Goal: Contribute content: Contribute content

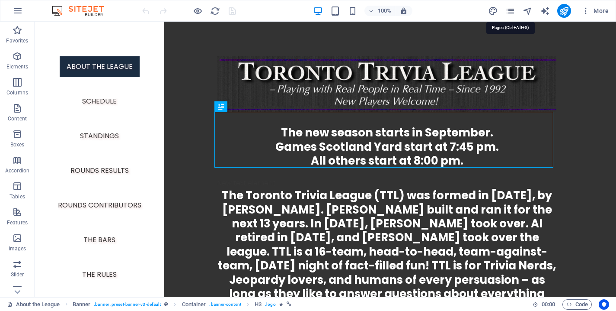
click at [508, 12] on icon "pages" at bounding box center [511, 11] width 10 height 10
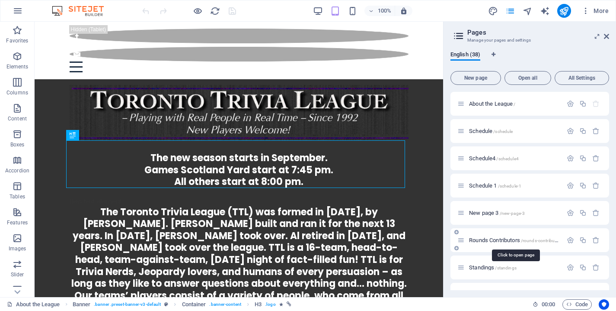
click at [487, 242] on span "Rounds Contributors /rounds-contributors" at bounding box center [515, 240] width 93 height 6
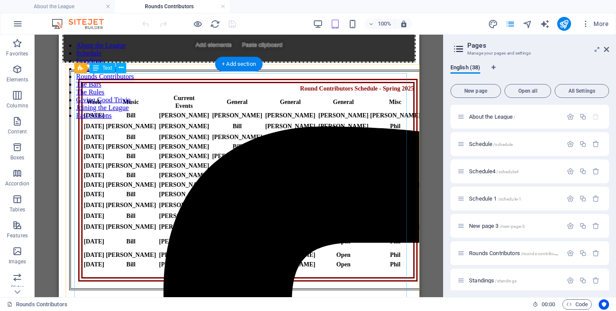
scroll to position [109, 0]
click at [87, 152] on div "Round Contributors Schedule - Spring 2025 Week Music Current Events General Gen…" at bounding box center [248, 180] width 340 height 202
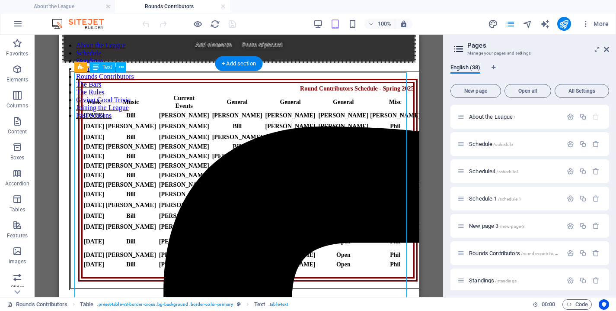
click at [87, 152] on div "Round Contributors Schedule - Spring 2025 Week Music Current Events General Gen…" at bounding box center [248, 180] width 340 height 202
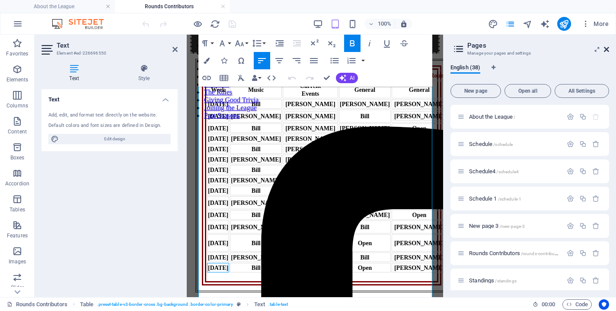
click at [605, 48] on icon at bounding box center [606, 49] width 5 height 7
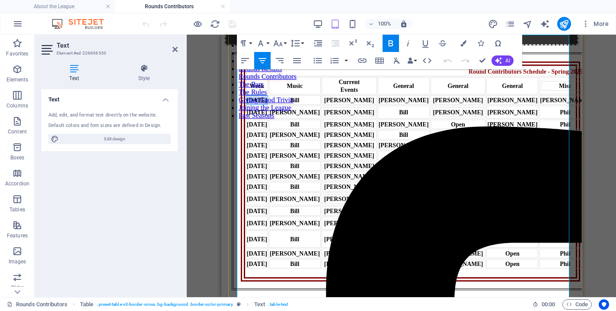
drag, startPoint x: 247, startPoint y: 112, endPoint x: 259, endPoint y: 120, distance: 14.0
click at [259, 104] on div "[DATE]" at bounding box center [257, 100] width 20 height 8
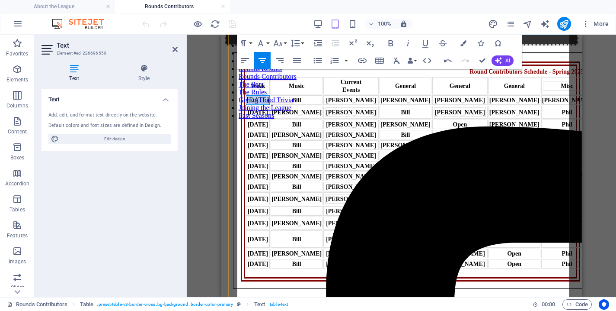
drag, startPoint x: 246, startPoint y: 113, endPoint x: 259, endPoint y: 123, distance: 16.6
click at [259, 104] on div "[DATE]" at bounding box center [258, 100] width 22 height 8
click at [385, 43] on button "Bold" at bounding box center [391, 43] width 16 height 17
click at [250, 115] on strong "[DATE]" at bounding box center [258, 112] width 20 height 6
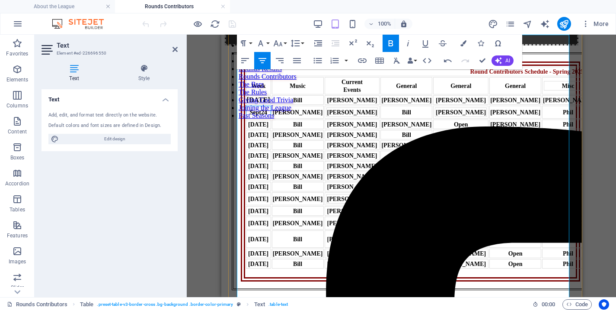
click at [253, 115] on strong "[DATE]" at bounding box center [257, 112] width 17 height 6
click at [259, 115] on strong "[DATE]" at bounding box center [258, 112] width 20 height 6
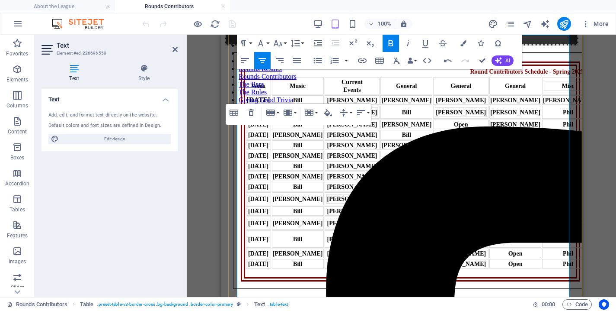
click at [256, 128] on strong "[DATE]" at bounding box center [258, 124] width 20 height 6
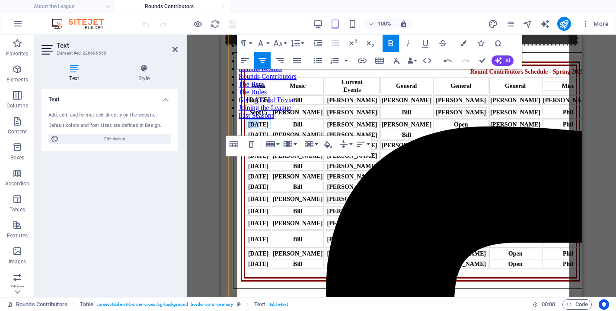
click at [256, 128] on strong "[DATE]" at bounding box center [258, 124] width 20 height 6
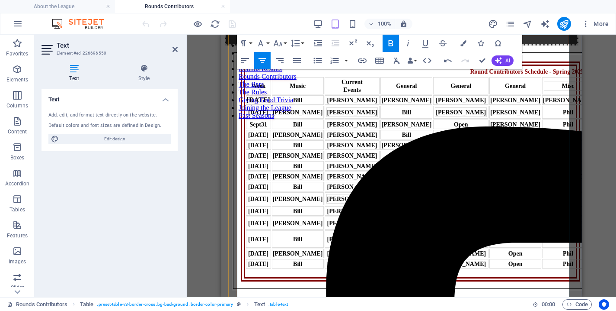
click at [252, 128] on strong "Sept 31" at bounding box center [257, 124] width 17 height 6
click at [260, 128] on strong "[DATE]" at bounding box center [258, 124] width 20 height 6
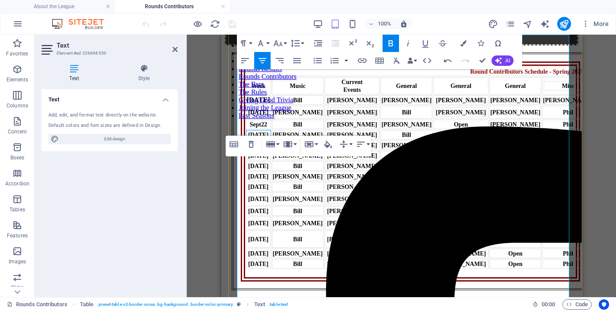
click at [250, 138] on strong "[DATE]" at bounding box center [258, 135] width 20 height 6
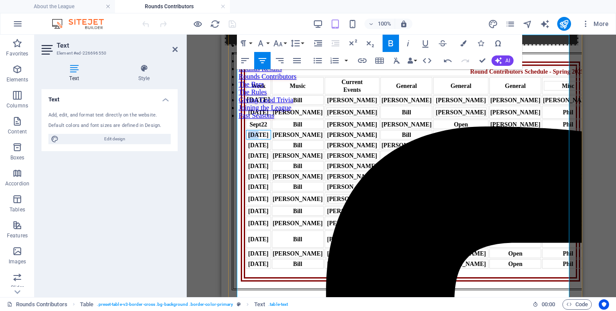
click at [250, 138] on strong "[DATE]" at bounding box center [258, 135] width 20 height 6
click at [253, 148] on strong "[DATE]" at bounding box center [258, 145] width 20 height 6
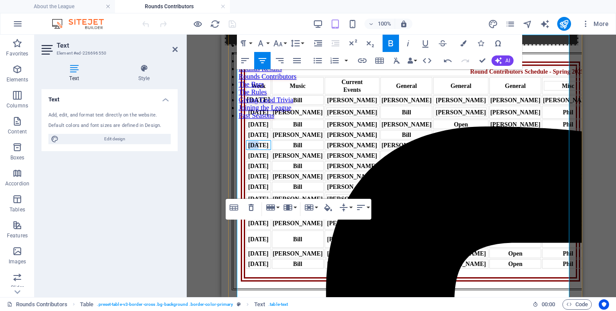
click at [253, 148] on strong "[DATE]" at bounding box center [258, 145] width 20 height 6
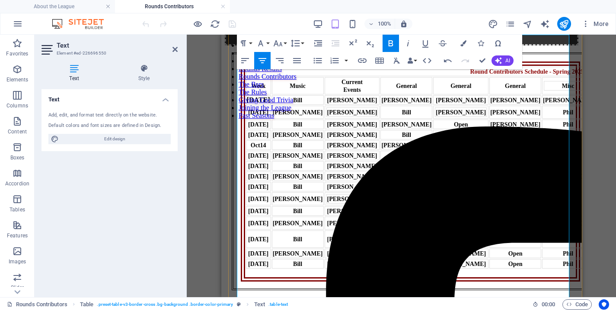
click at [252, 148] on strong "[DATE]" at bounding box center [258, 145] width 16 height 6
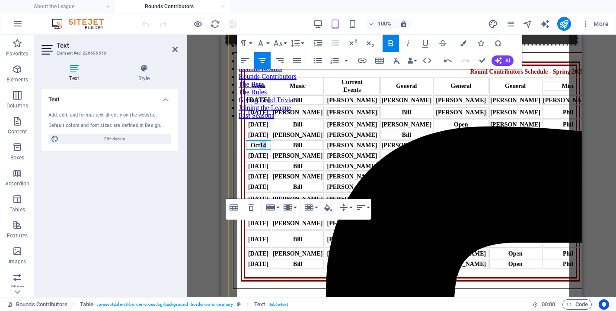
click at [252, 148] on strong "[DATE]" at bounding box center [258, 145] width 16 height 6
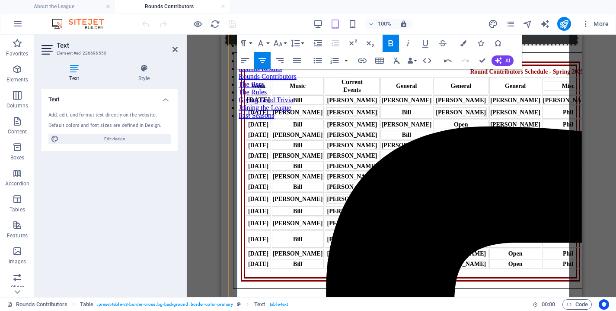
click at [257, 148] on strong "[DATE]" at bounding box center [258, 145] width 20 height 6
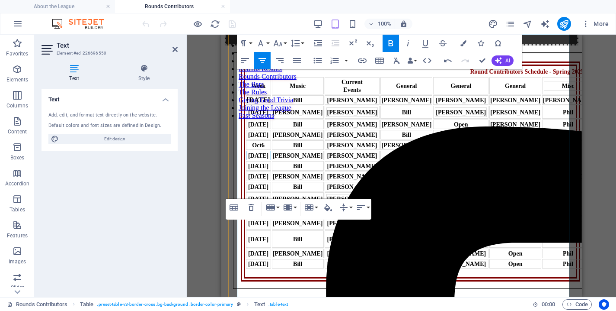
click at [253, 159] on strong "[DATE]" at bounding box center [258, 155] width 20 height 6
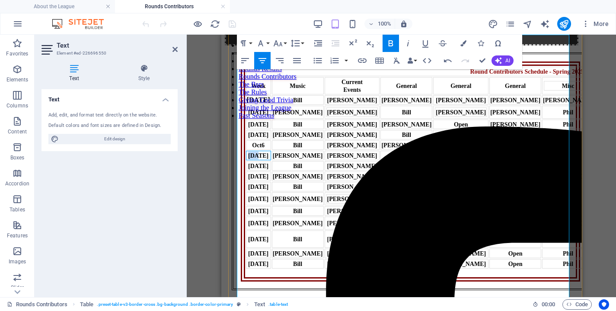
click at [253, 159] on strong "[DATE]" at bounding box center [258, 155] width 20 height 6
click at [257, 159] on strong "[DATE]" at bounding box center [258, 155] width 16 height 6
click at [249, 163] on strong "[DATE]" at bounding box center [258, 166] width 20 height 6
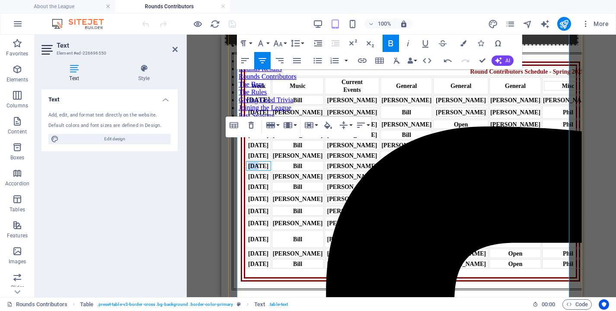
click at [249, 163] on strong "[DATE]" at bounding box center [258, 166] width 20 height 6
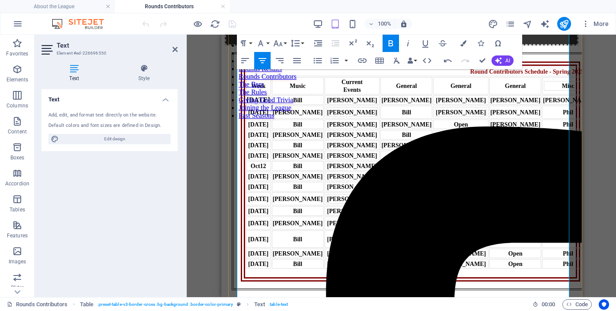
click at [252, 167] on strong "[DATE]" at bounding box center [258, 166] width 16 height 6
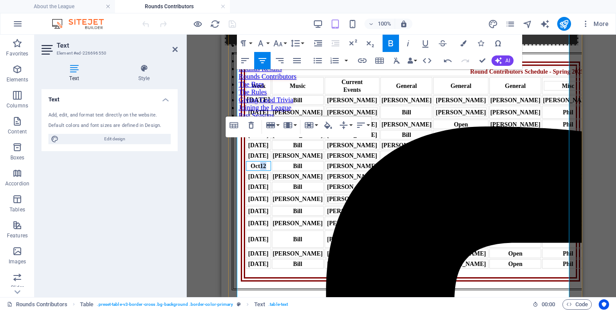
click at [252, 167] on strong "[DATE]" at bounding box center [258, 166] width 16 height 6
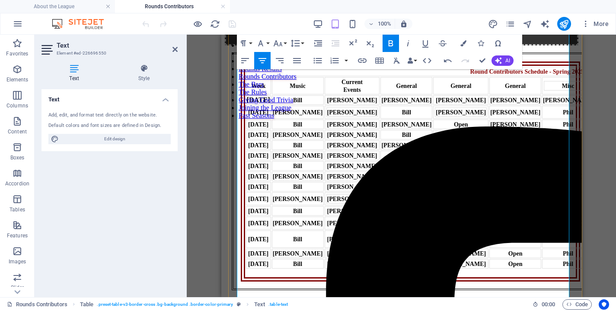
click at [256, 163] on strong "[DATE]" at bounding box center [258, 166] width 20 height 6
click at [250, 180] on strong "[DATE]" at bounding box center [258, 176] width 20 height 6
click at [253, 180] on strong "[DATE]" at bounding box center [258, 176] width 16 height 6
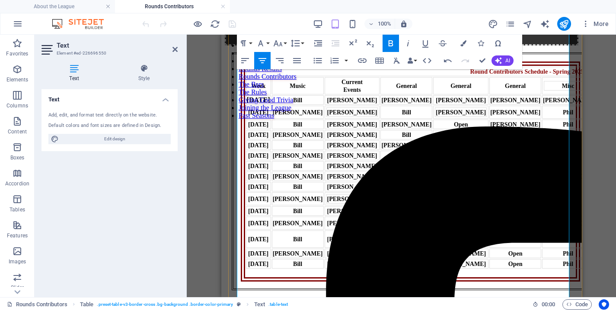
click at [258, 180] on strong "[DATE]" at bounding box center [258, 176] width 20 height 6
click at [255, 190] on strong "[DATE]" at bounding box center [258, 186] width 20 height 6
click at [260, 190] on strong "[DATE]" at bounding box center [257, 186] width 13 height 6
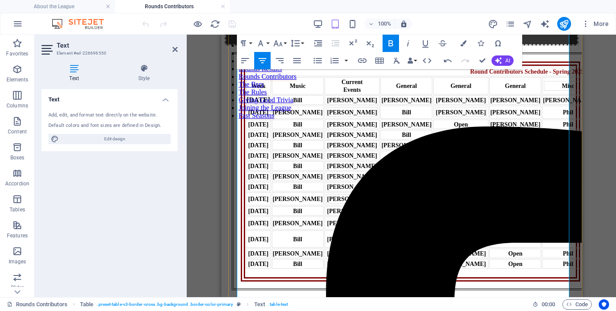
click at [251, 202] on strong "[DATE]" at bounding box center [258, 199] width 20 height 6
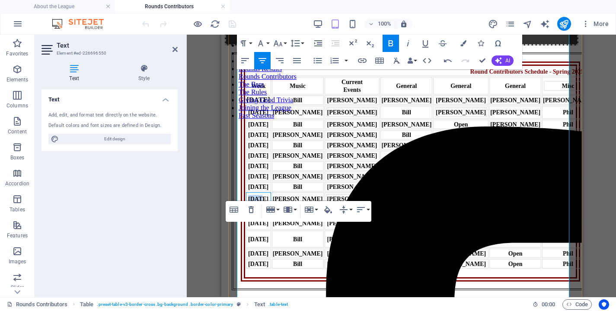
click at [251, 202] on strong "[DATE]" at bounding box center [258, 199] width 20 height 6
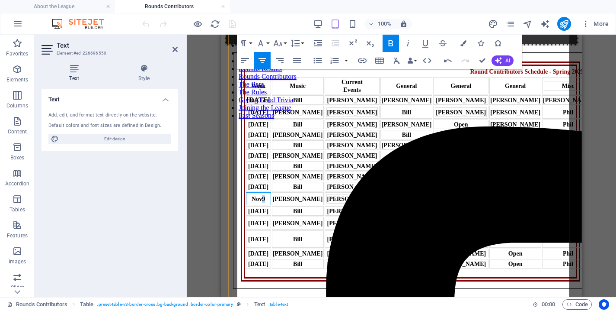
click at [259, 202] on strong "[DATE]" at bounding box center [257, 199] width 13 height 6
click at [256, 202] on strong "[DATE]" at bounding box center [258, 199] width 20 height 6
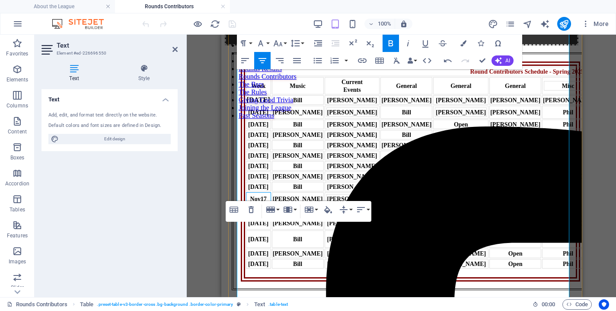
click at [252, 214] on strong "[DATE]" at bounding box center [258, 211] width 20 height 6
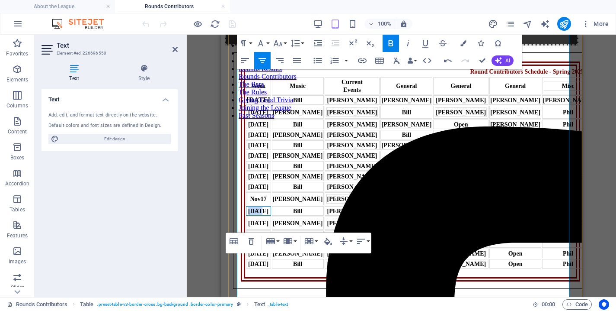
click at [252, 214] on strong "[DATE]" at bounding box center [258, 211] width 20 height 6
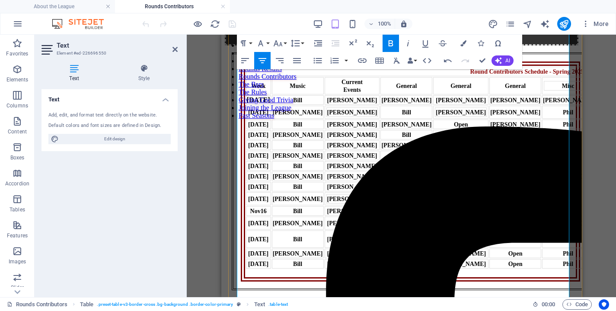
click at [254, 214] on strong "[DATE]" at bounding box center [258, 211] width 16 height 6
click at [257, 214] on strong "[DATE]" at bounding box center [258, 211] width 20 height 6
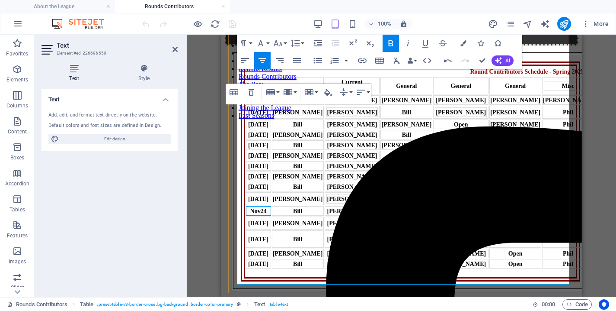
scroll to position [430, 0]
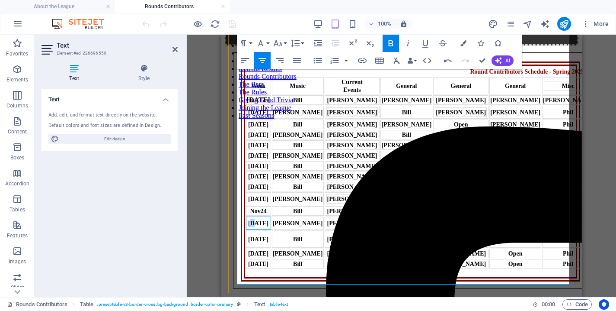
click at [253, 220] on strong "[DATE]" at bounding box center [258, 223] width 20 height 6
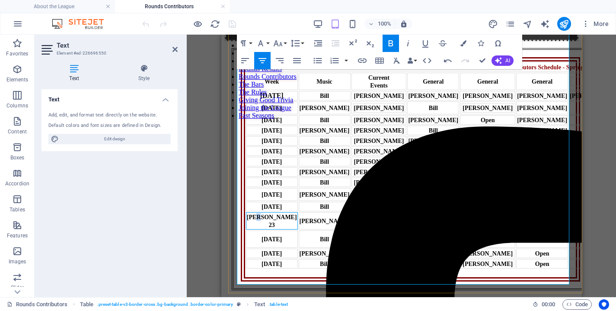
click at [260, 214] on strong "[PERSON_NAME] 23" at bounding box center [272, 221] width 50 height 14
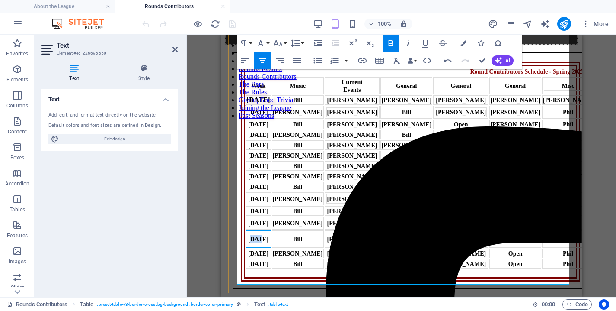
drag, startPoint x: 251, startPoint y: 187, endPoint x: 259, endPoint y: 186, distance: 7.8
click at [259, 236] on strong "[DATE]" at bounding box center [258, 239] width 20 height 6
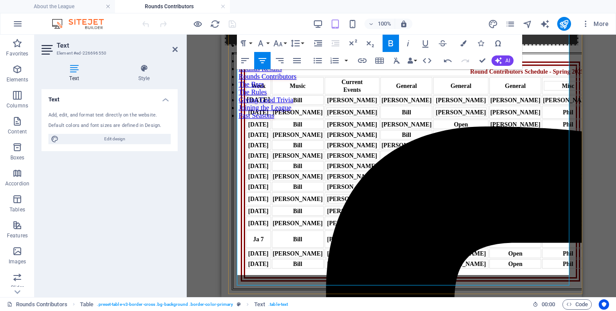
scroll to position [430, 0]
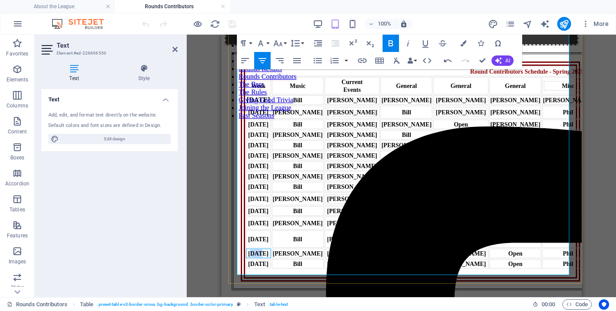
drag, startPoint x: 251, startPoint y: 209, endPoint x: 260, endPoint y: 210, distance: 8.7
click at [260, 249] on div "[DATE]" at bounding box center [258, 253] width 23 height 8
drag, startPoint x: 251, startPoint y: 241, endPoint x: 259, endPoint y: 241, distance: 8.2
click at [259, 260] on strong "[DATE]" at bounding box center [258, 263] width 20 height 6
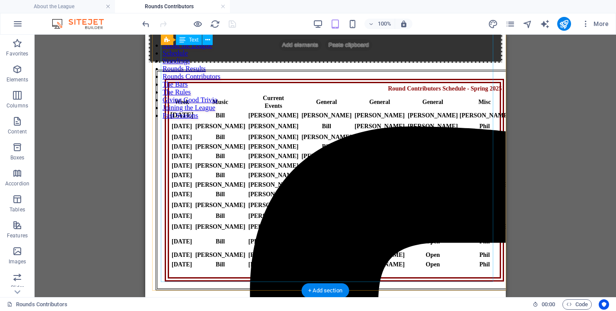
click at [180, 193] on div "Round Contributors Schedule - Spring 2025 Week Music Current Events General Gen…" at bounding box center [334, 180] width 340 height 202
click at [176, 172] on div "Round Contributors Schedule - Spring 2025 Week Music Current Events General Gen…" at bounding box center [334, 180] width 340 height 202
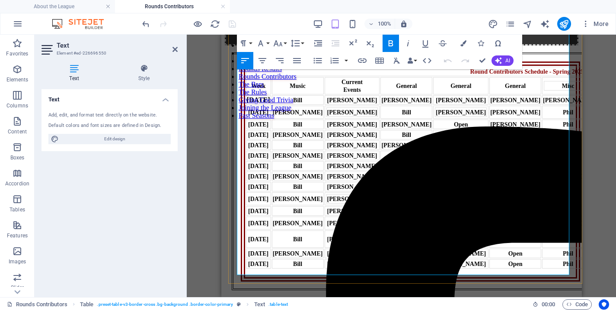
click at [252, 220] on strong "[DATE]" at bounding box center [258, 223] width 20 height 6
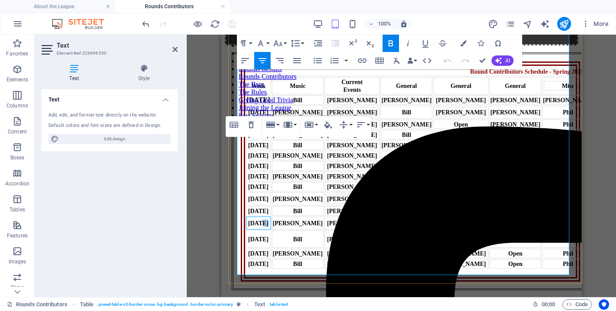
click at [252, 220] on strong "[DATE]" at bounding box center [258, 223] width 20 height 6
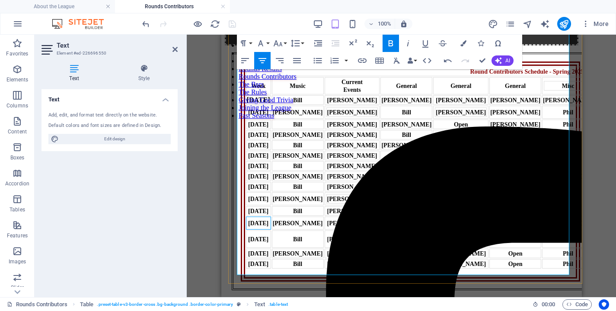
click at [258, 220] on strong "[DATE]" at bounding box center [258, 223] width 20 height 6
click at [261, 235] on div "[DATE]" at bounding box center [258, 239] width 23 height 8
click at [256, 236] on strong "[DATE]" at bounding box center [258, 239] width 20 height 6
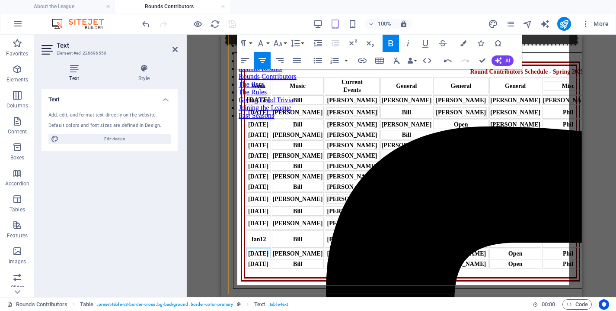
click at [255, 250] on strong "[DATE]" at bounding box center [258, 253] width 20 height 6
click at [256, 261] on div "[DATE]" at bounding box center [258, 264] width 23 height 8
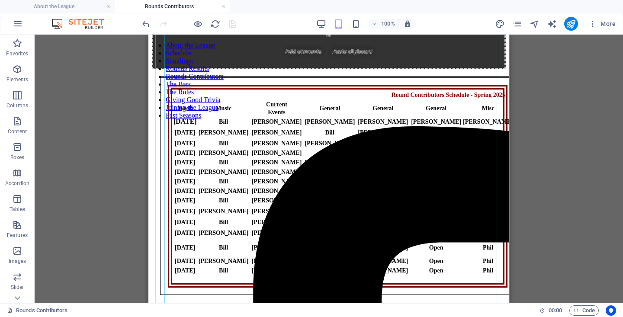
scroll to position [176, 0]
click at [298, 186] on div "Round Contributors Schedule - Spring 2025 Week Music Current Events General Gen…" at bounding box center [338, 186] width 340 height 202
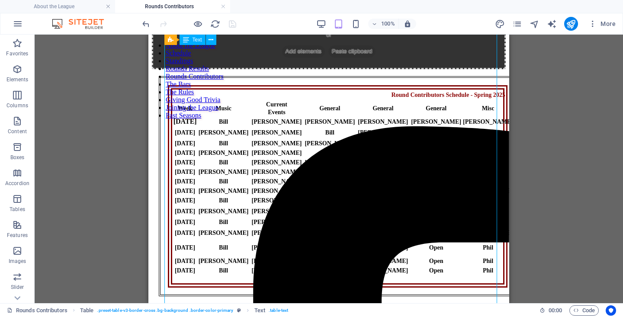
click at [304, 186] on div "Round Contributors Schedule - Spring 2025 Week Music Current Events General Gen…" at bounding box center [338, 186] width 340 height 202
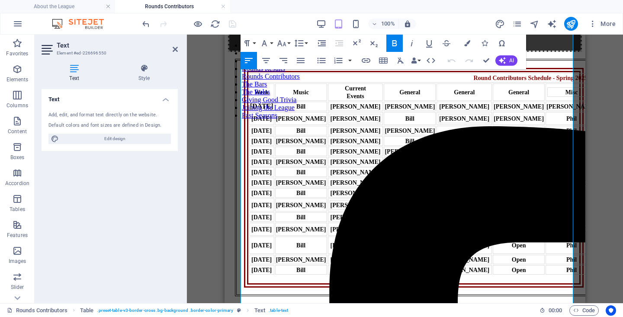
click at [437, 145] on div "Val A" at bounding box center [464, 141] width 54 height 8
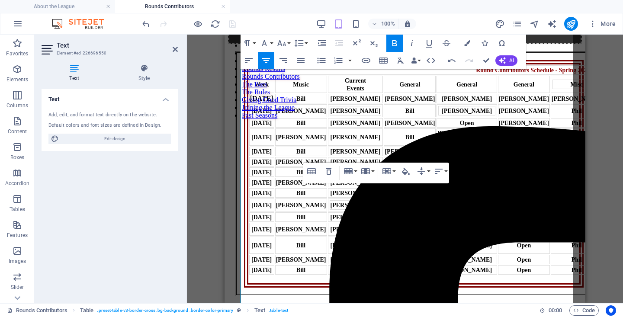
click at [499, 141] on strong "[PERSON_NAME]" at bounding box center [524, 137] width 50 height 6
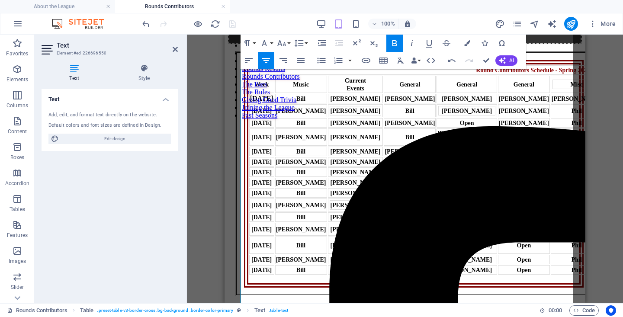
click at [499, 141] on strong "[PERSON_NAME]" at bounding box center [524, 137] width 50 height 6
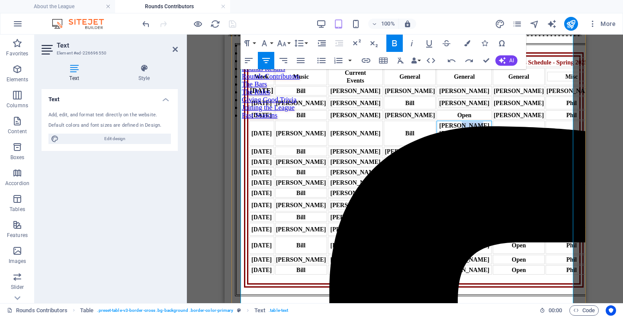
drag, startPoint x: 385, startPoint y: 212, endPoint x: 366, endPoint y: 215, distance: 19.3
click at [437, 145] on div "[PERSON_NAME] [PERSON_NAME] A" at bounding box center [464, 133] width 54 height 23
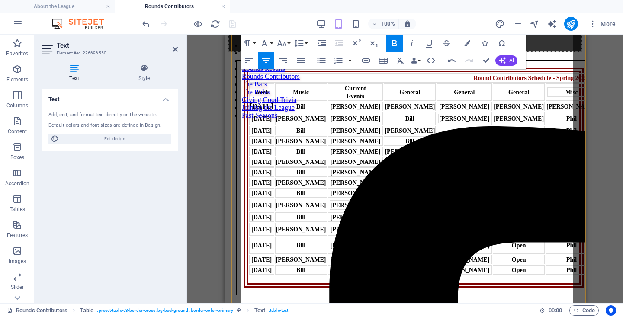
click at [494, 144] on strong "[PERSON_NAME]" at bounding box center [519, 141] width 50 height 6
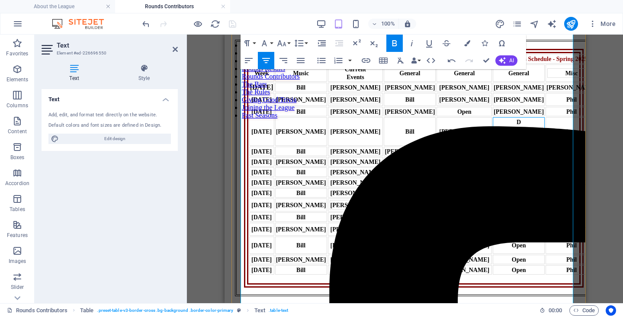
click at [495, 135] on div "Val A" at bounding box center [518, 132] width 47 height 8
click at [512, 144] on strong "onna" at bounding box center [518, 141] width 13 height 6
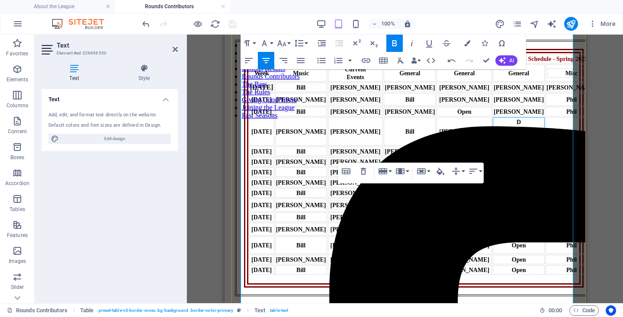
click at [512, 144] on strong "onna" at bounding box center [518, 141] width 13 height 6
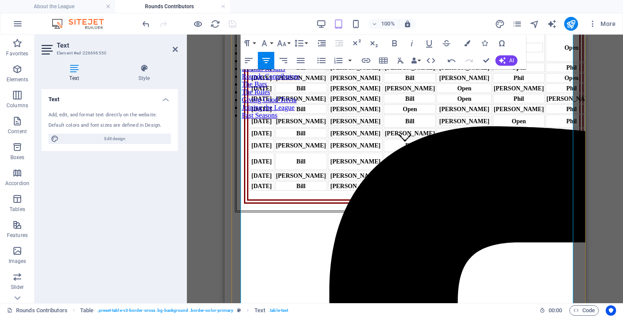
click at [494, 61] on div at bounding box center [519, 57] width 50 height 8
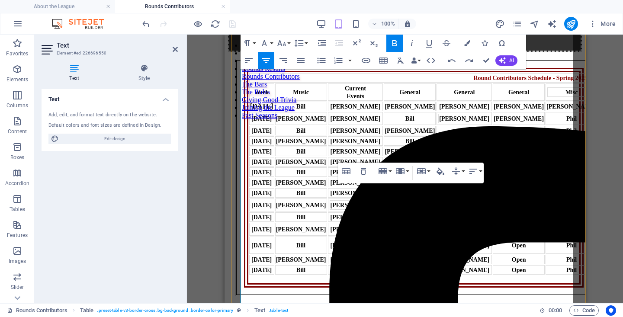
click at [494, 144] on strong "[PERSON_NAME]" at bounding box center [519, 141] width 50 height 6
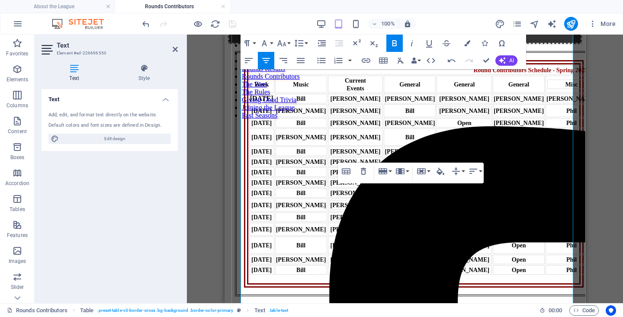
click at [494, 144] on strong "[PERSON_NAME] A nna" at bounding box center [519, 137] width 50 height 14
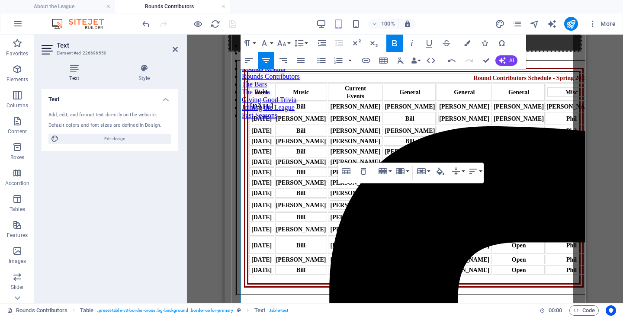
click at [506, 144] on strong "Val A nna" at bounding box center [518, 141] width 25 height 6
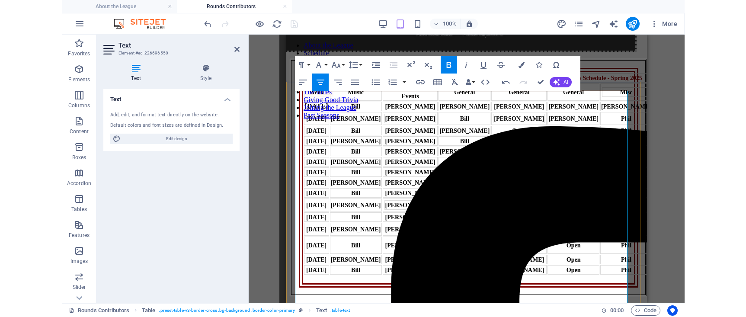
scroll to position [160, 7]
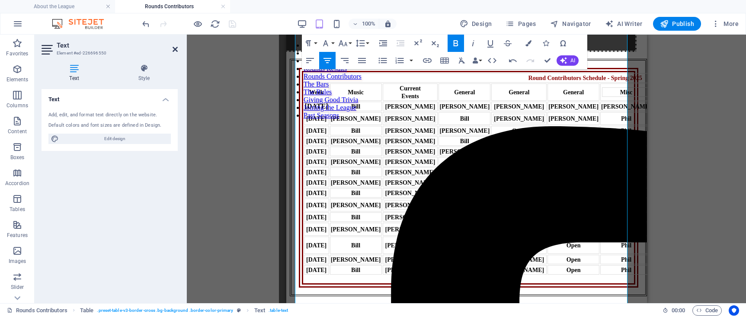
click at [176, 49] on icon at bounding box center [175, 49] width 5 height 7
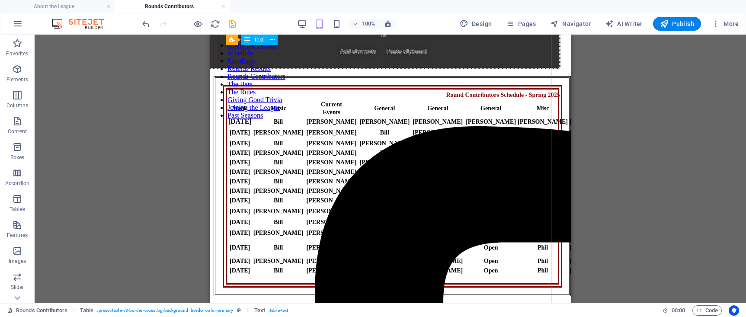
scroll to position [243, 7]
drag, startPoint x: 545, startPoint y: 263, endPoint x: 449, endPoint y: 187, distance: 123.5
click at [449, 187] on div "Round Contributors Schedule - Spring 2025 Week Music Current Events General Gen…" at bounding box center [392, 186] width 340 height 202
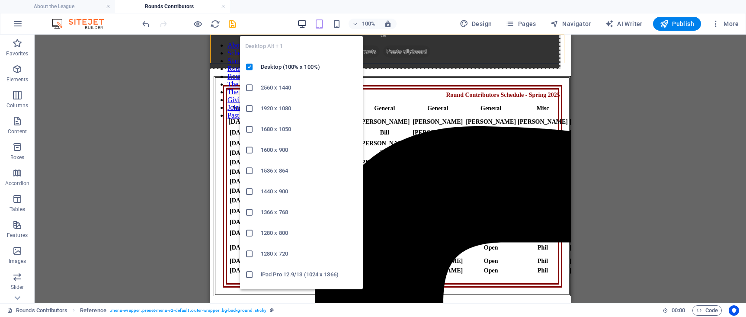
click at [301, 24] on icon "button" at bounding box center [302, 24] width 10 height 10
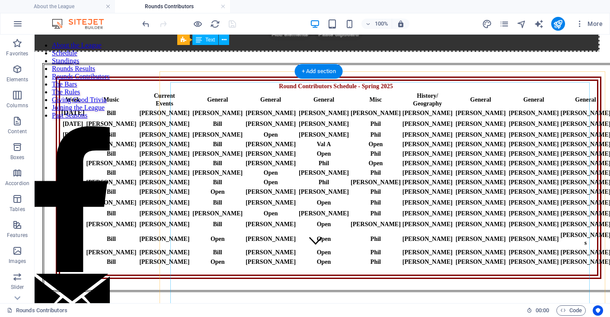
scroll to position [80, 7]
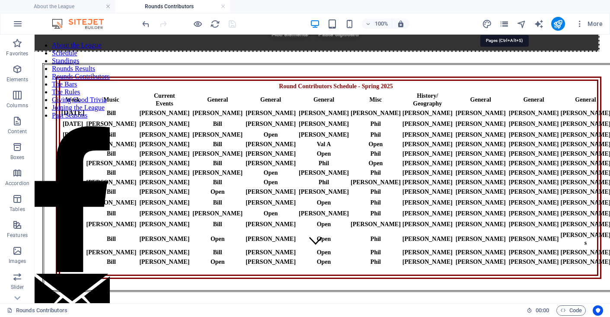
click at [508, 23] on icon "pages" at bounding box center [505, 24] width 10 height 10
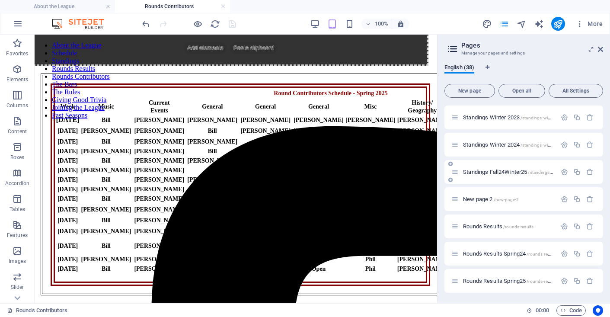
scroll to position [494, 0]
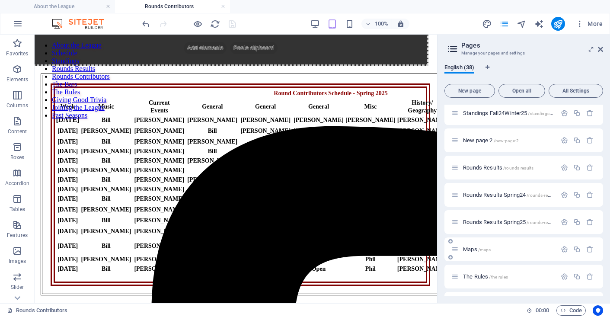
click at [484, 246] on span "Maps /maps" at bounding box center [477, 249] width 28 height 6
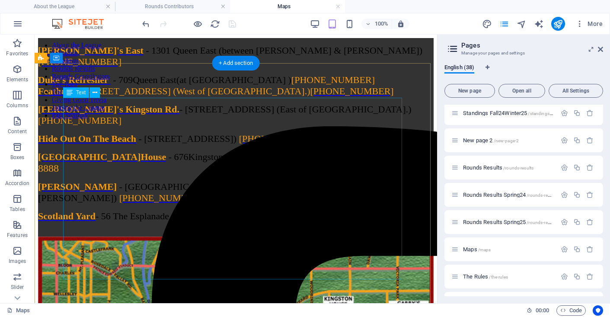
scroll to position [0, 0]
click at [116, 134] on div "[PERSON_NAME]'s East - [STREET_ADDRESS] (between [PERSON_NAME] & [PERSON_NAME])…" at bounding box center [236, 137] width 396 height 185
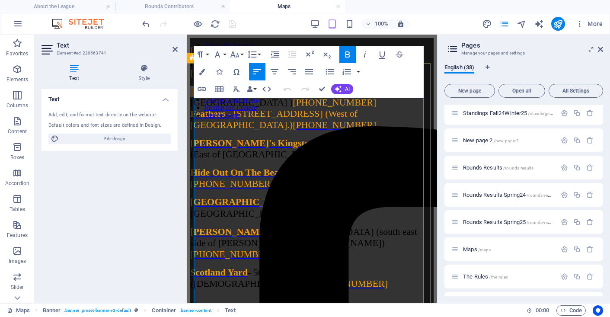
drag, startPoint x: 276, startPoint y: 135, endPoint x: 188, endPoint y: 129, distance: 88.0
click at [190, 129] on div "[PERSON_NAME]'s East - [STREET_ADDRESS] (between [PERSON_NAME] & [PERSON_NAME])…" at bounding box center [312, 227] width 244 height 379
click at [251, 108] on span "[PERSON_NAME] & [PERSON_NAME] - [STREET_ADDRESS] (at [GEOGRAPHIC_DATA] ) [PHONE…" at bounding box center [311, 97] width 243 height 22
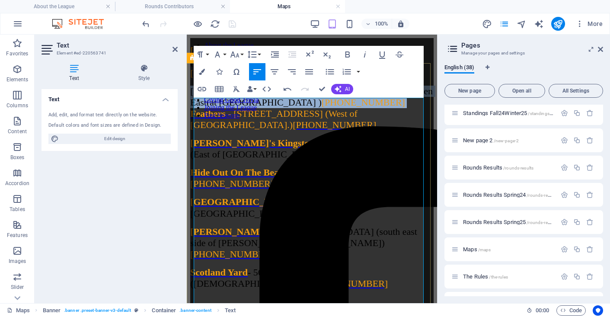
click at [251, 108] on span "[PERSON_NAME] & [PERSON_NAME] - [STREET_ADDRESS] (at [GEOGRAPHIC_DATA] ) [PHONE…" at bounding box center [311, 97] width 243 height 22
click at [384, 96] on span at bounding box center [385, 91] width 3 height 11
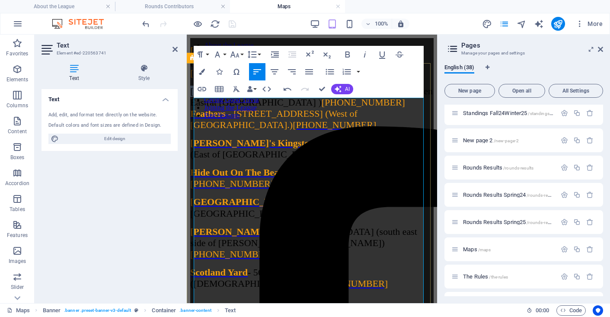
drag, startPoint x: 274, startPoint y: 133, endPoint x: 190, endPoint y: 130, distance: 84.4
click at [190, 130] on div "[PERSON_NAME]'s East - 1301 Queen East (between [PERSON_NAME] & [PERSON_NAME]) …" at bounding box center [312, 227] width 244 height 379
click at [347, 53] on icon "button" at bounding box center [348, 54] width 10 height 10
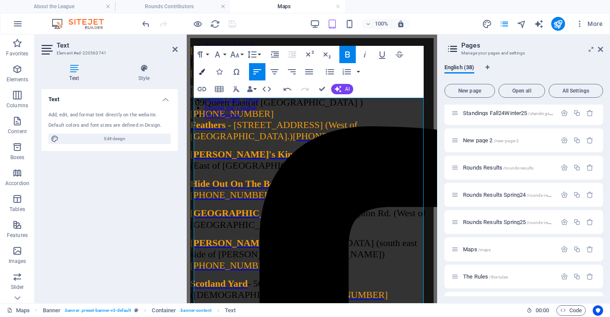
click at [202, 72] on icon "button" at bounding box center [202, 72] width 6 height 6
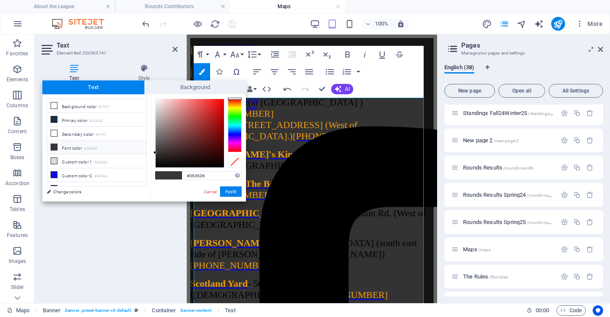
drag, startPoint x: 147, startPoint y: 136, endPoint x: 150, endPoint y: 168, distance: 31.7
click at [150, 168] on div "less Background color #ffffff Primary color #1b2d42 Secondary color #ffffff Fon…" at bounding box center [144, 147] width 204 height 107
click at [210, 192] on link "Cancel" at bounding box center [210, 192] width 15 height 6
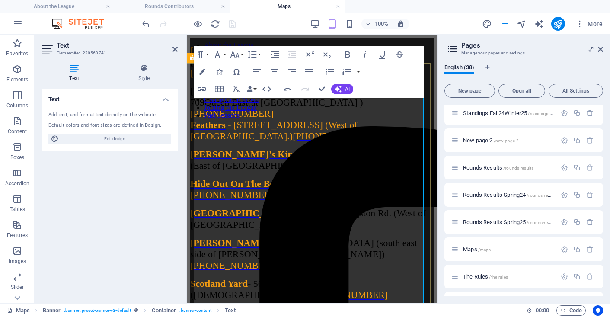
click at [269, 119] on span "[PHONE_NUMBER]" at bounding box center [231, 113] width 83 height 11
click at [274, 119] on span "[PHONE_NUMBER]" at bounding box center [231, 113] width 83 height 11
click at [201, 70] on icon "button" at bounding box center [202, 72] width 6 height 6
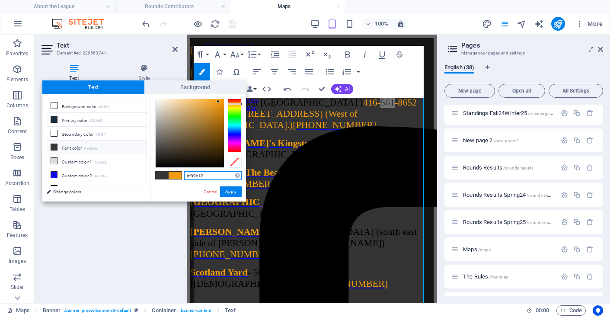
click at [196, 178] on input "#f39c12" at bounding box center [213, 175] width 58 height 9
click at [197, 178] on input "#f39c12" at bounding box center [213, 175] width 58 height 9
drag, startPoint x: 217, startPoint y: 191, endPoint x: 52, endPoint y: 102, distance: 187.4
click at [217, 191] on link "Cancel" at bounding box center [210, 192] width 15 height 6
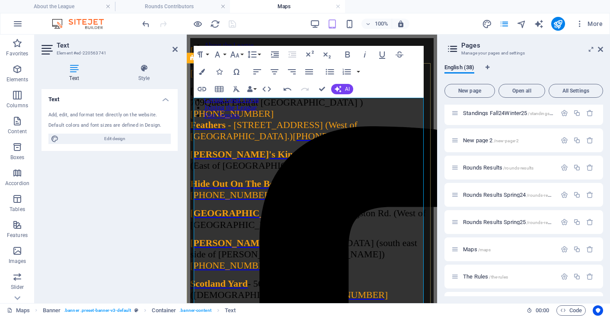
drag, startPoint x: 275, startPoint y: 132, endPoint x: 280, endPoint y: 133, distance: 5.4
click at [276, 119] on span "[PERSON_NAME] & [PERSON_NAME] - [STREET_ADDRESS] (at [GEOGRAPHIC_DATA] ) [PHONE…" at bounding box center [295, 102] width 211 height 33
drag, startPoint x: 281, startPoint y: 133, endPoint x: 177, endPoint y: 134, distance: 103.4
click at [187, 134] on html "About the League Schedule Standings Rounds Results Rounds Contributors The Bars…" at bounding box center [312, 234] width 250 height 398
click at [205, 71] on button "Colors" at bounding box center [202, 71] width 16 height 17
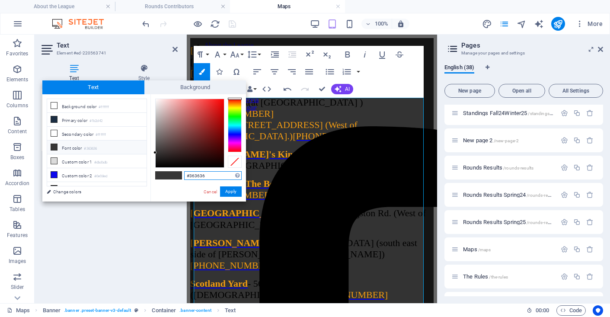
click at [202, 175] on input "#363636" at bounding box center [213, 175] width 58 height 9
paste input "f39c12"
type input "#f39c12"
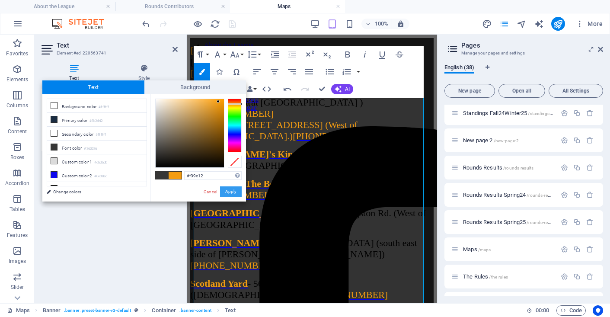
click at [236, 190] on button "Apply" at bounding box center [231, 191] width 22 height 10
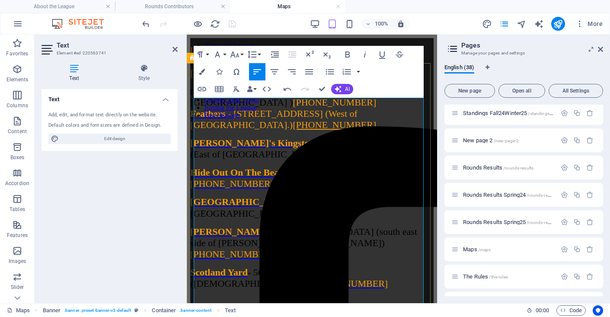
click at [244, 96] on strong "[DEMOGRAPHIC_DATA] & [PERSON_NAME]" at bounding box center [264, 91] width 148 height 7
drag, startPoint x: 252, startPoint y: 131, endPoint x: 180, endPoint y: 134, distance: 71.9
click at [187, 134] on html "About the League Schedule Standings Rounds Results Rounds Contributors The Bars…" at bounding box center [312, 228] width 250 height 386
click at [226, 96] on strong "[DEMOGRAPHIC_DATA] & [PERSON_NAME]" at bounding box center [264, 91] width 148 height 7
drag, startPoint x: 243, startPoint y: 133, endPoint x: 372, endPoint y: 160, distance: 132.2
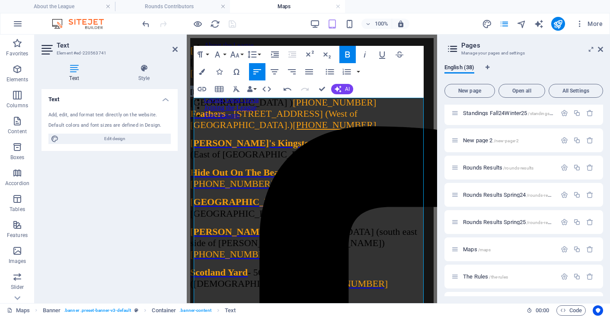
click at [187, 133] on html "About the League Schedule Standings Rounds Results Rounds Contributors The Bars…" at bounding box center [312, 228] width 250 height 386
click at [206, 74] on button "Colors" at bounding box center [202, 71] width 16 height 17
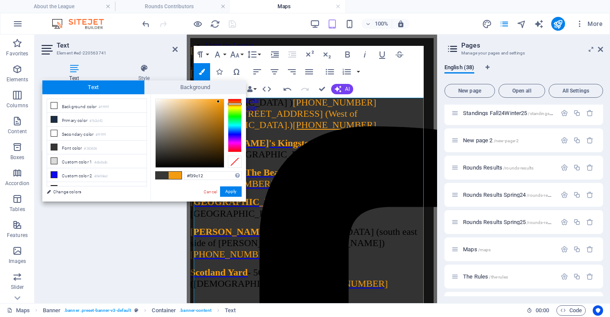
click at [176, 176] on span at bounding box center [175, 175] width 13 height 7
click at [229, 190] on button "Apply" at bounding box center [231, 191] width 22 height 10
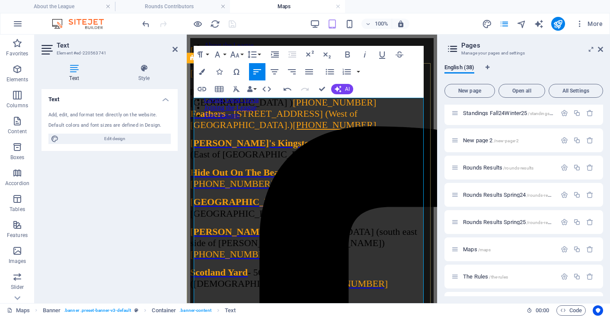
click at [235, 96] on strong "[PERSON_NAME] & [PERSON_NAME]​r" at bounding box center [253, 91] width 127 height 7
click at [240, 130] on p "​ ​ ​​ [PERSON_NAME] & [PERSON_NAME]​r ​ - 709 Queen East (at [GEOGRAPHIC_DATA]…" at bounding box center [312, 108] width 244 height 45
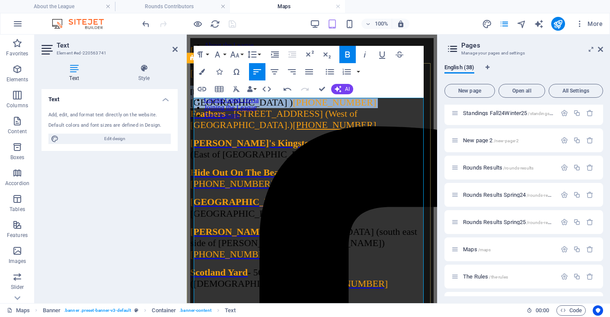
click at [240, 130] on p "​ ​ ​​ [PERSON_NAME] & [PERSON_NAME]​r ​ - 709 Queen East (at [GEOGRAPHIC_DATA]…" at bounding box center [312, 108] width 244 height 45
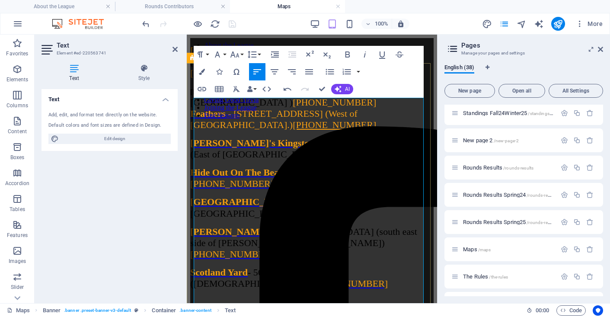
click at [260, 108] on span "- [STREET_ADDRESS] (at [GEOGRAPHIC_DATA] )" at bounding box center [291, 97] width 202 height 22
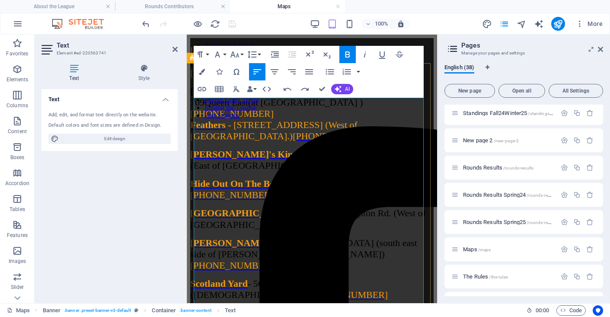
click at [242, 96] on strong "[DEMOGRAPHIC_DATA] & [PERSON_NAME]" at bounding box center [291, 91] width 202 height 11
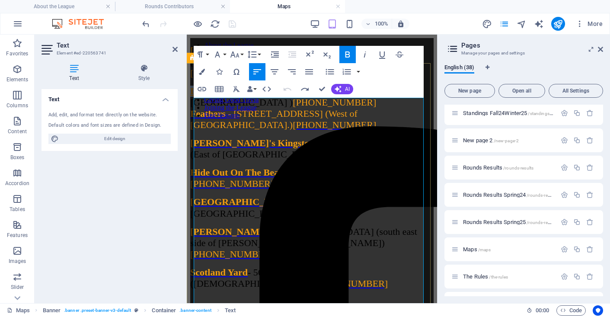
drag, startPoint x: 253, startPoint y: 128, endPoint x: 424, endPoint y: 165, distance: 175.1
click at [253, 96] on span "Duke's Refresher" at bounding box center [225, 91] width 70 height 11
click at [228, 96] on span "Duke's Refresher" at bounding box center [225, 91] width 70 height 11
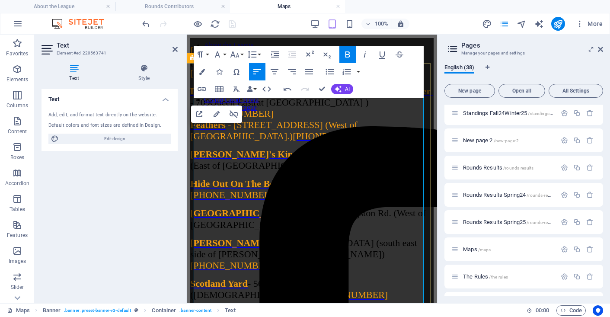
click at [216, 96] on span "Duke's [PERSON_NAME] & [PERSON_NAME] Refresher" at bounding box center [310, 91] width 241 height 11
click at [289, 96] on span "[PERSON_NAME] & [PERSON_NAME] Refresher" at bounding box center [296, 91] width 212 height 11
drag, startPoint x: 281, startPoint y: 133, endPoint x: 277, endPoint y: 134, distance: 4.3
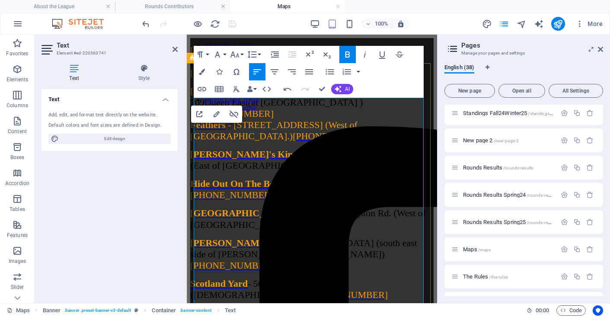
click at [277, 119] on span "[PERSON_NAME] & [PERSON_NAME] - [STREET_ADDRESS] (at [GEOGRAPHIC_DATA] ) [PHONE…" at bounding box center [295, 102] width 211 height 33
click at [274, 119] on span "[PHONE_NUMBER]" at bounding box center [231, 113] width 83 height 11
drag, startPoint x: 282, startPoint y: 132, endPoint x: 276, endPoint y: 133, distance: 6.5
click at [276, 119] on span "[PERSON_NAME] & [PERSON_NAME] - [STREET_ADDRESS] (at [GEOGRAPHIC_DATA] ) [PHONE…" at bounding box center [295, 102] width 211 height 33
click at [293, 108] on span "- [STREET_ADDRESS] (at [GEOGRAPHIC_DATA] )" at bounding box center [295, 97] width 211 height 22
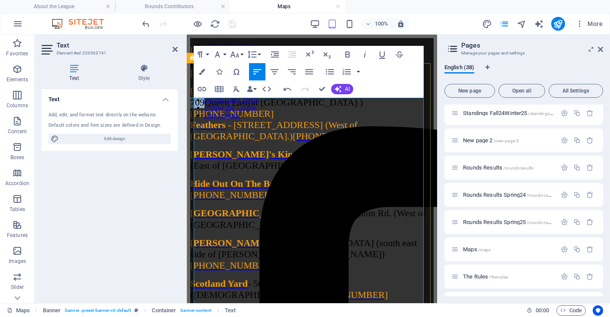
click at [293, 108] on span "- [STREET_ADDRESS] (at [GEOGRAPHIC_DATA] )" at bounding box center [295, 97] width 211 height 22
click at [248, 108] on span "Queen East" at bounding box center [227, 102] width 44 height 11
click at [603, 50] on aside "Pages Manage your pages and settings English (38) New page Open all All Setting…" at bounding box center [523, 169] width 173 height 269
drag, startPoint x: 599, startPoint y: 48, endPoint x: 394, endPoint y: 26, distance: 206.2
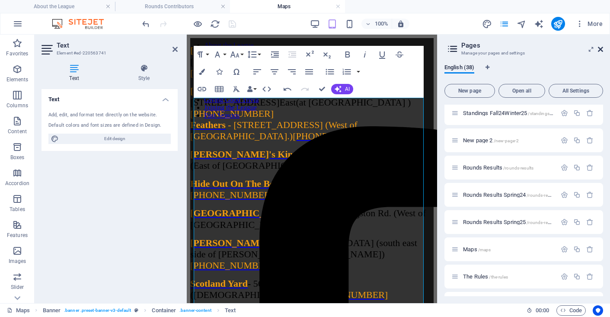
click at [599, 48] on icon at bounding box center [600, 49] width 5 height 7
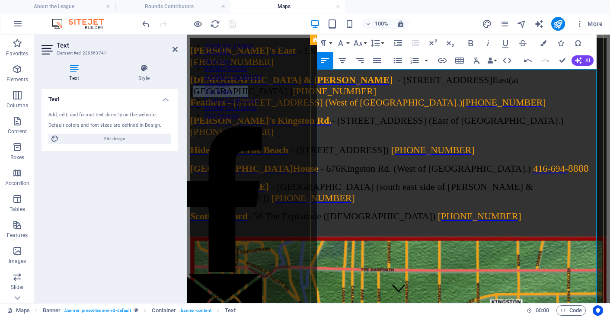
drag, startPoint x: 504, startPoint y: 105, endPoint x: 552, endPoint y: 103, distance: 48.1
click at [519, 96] on span "- [STREET_ADDRESS] (at [GEOGRAPHIC_DATA] )" at bounding box center [354, 85] width 329 height 22
drag, startPoint x: 343, startPoint y: 119, endPoint x: 359, endPoint y: 118, distance: 15.7
click at [274, 96] on span "[PHONE_NUMBER]" at bounding box center [231, 91] width 83 height 11
drag, startPoint x: 364, startPoint y: 119, endPoint x: 385, endPoint y: 119, distance: 20.8
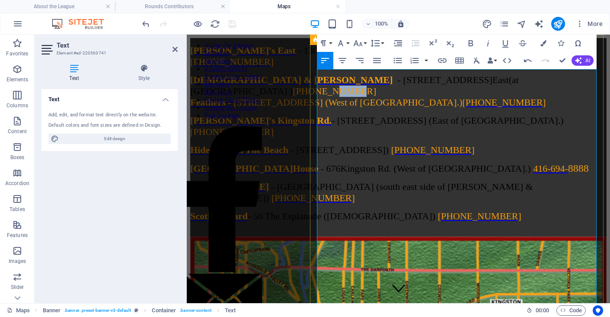
click at [376, 96] on span "[PHONE_NUMBER]" at bounding box center [334, 91] width 83 height 11
drag, startPoint x: 324, startPoint y: 120, endPoint x: 440, endPoint y: 77, distance: 124.1
click at [397, 108] on p "[DEMOGRAPHIC_DATA] & [PERSON_NAME] - [STREET_ADDRESS] (at [GEOGRAPHIC_DATA] ) […" at bounding box center [398, 91] width 417 height 34
click at [360, 85] on span "[DEMOGRAPHIC_DATA] & [PERSON_NAME]" at bounding box center [291, 79] width 202 height 11
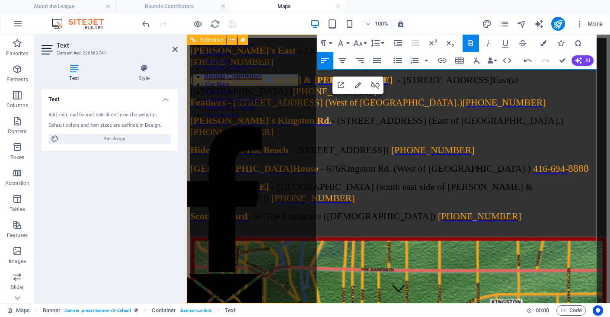
drag, startPoint x: 399, startPoint y: 106, endPoint x: 307, endPoint y: 102, distance: 92.2
click at [307, 102] on div "About the League Schedule Standings Rounds Results Rounds Contributors The Bars…" at bounding box center [398, 233] width 417 height 391
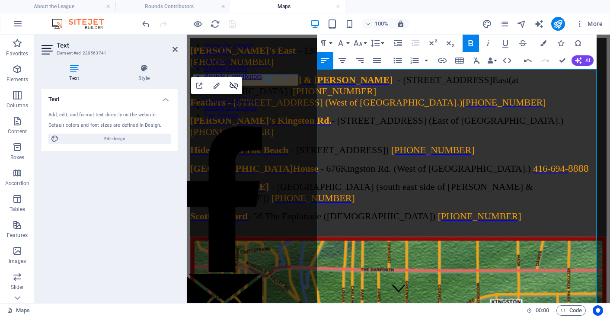
click at [233, 86] on icon "button" at bounding box center [234, 86] width 9 height 8
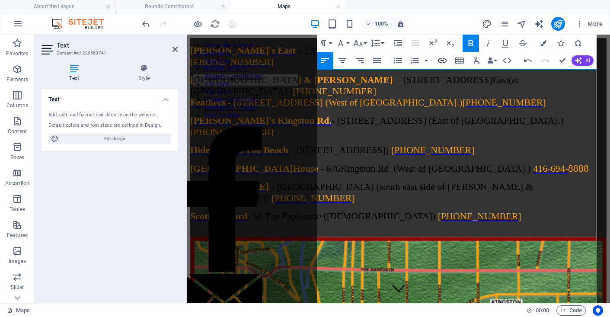
click at [440, 58] on icon "button" at bounding box center [442, 60] width 10 height 10
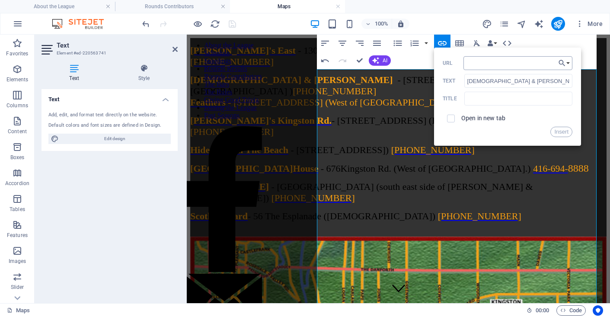
type input "[URL][DOMAIN_NAME]"
click at [558, 130] on button "Insert" at bounding box center [562, 132] width 22 height 10
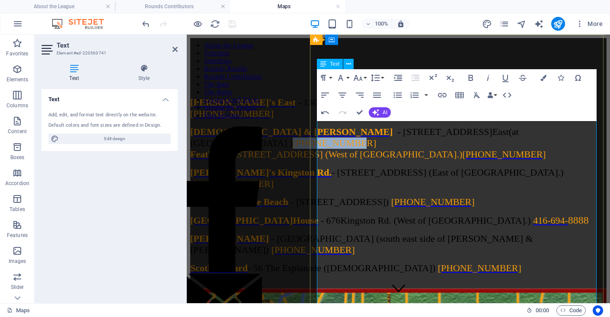
drag, startPoint x: 387, startPoint y: 172, endPoint x: 323, endPoint y: 171, distance: 64.0
click at [323, 160] on p "[DEMOGRAPHIC_DATA] & [PERSON_NAME] - [STREET_ADDRESS] (at [GEOGRAPHIC_DATA] ) […" at bounding box center [398, 143] width 417 height 34
copy span "[PHONE_NUMBER]"
type input "[PHONE_NUMBER]"
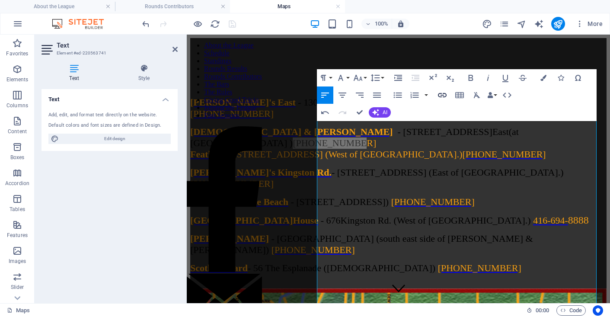
click at [446, 95] on icon "button" at bounding box center [442, 95] width 10 height 10
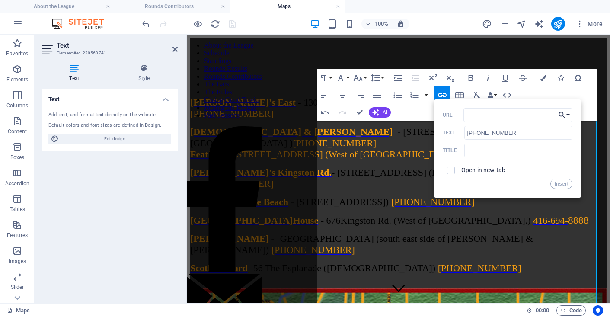
click at [570, 115] on button "Choose Link" at bounding box center [564, 115] width 16 height 14
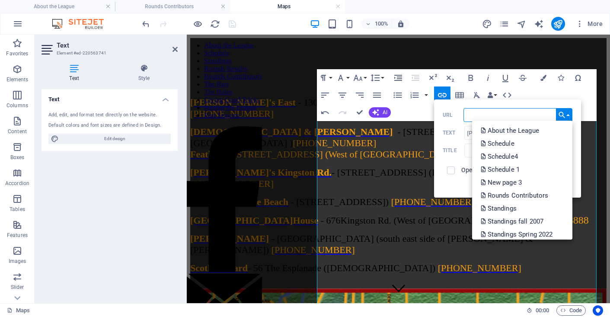
click at [539, 113] on input "URL" at bounding box center [518, 115] width 109 height 14
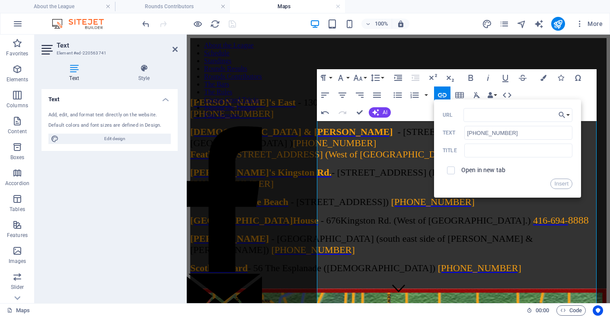
click at [447, 154] on div "Title" at bounding box center [508, 151] width 130 height 14
click at [485, 178] on span "- [STREET_ADDRESS] (East of [GEOGRAPHIC_DATA].)" at bounding box center [448, 172] width 232 height 11
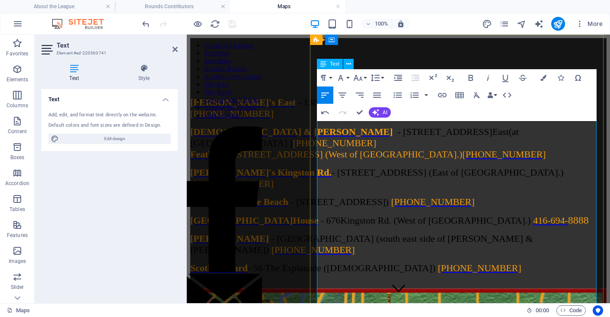
click at [226, 160] on span "Feathers" at bounding box center [207, 154] width 35 height 11
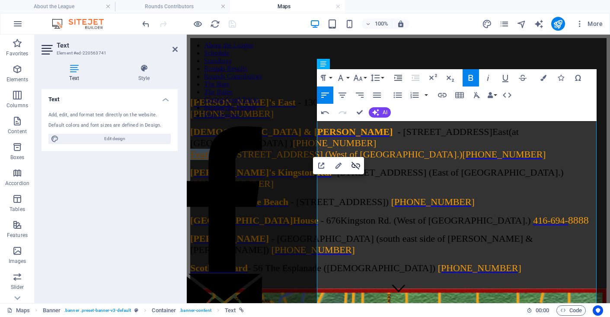
click at [356, 165] on icon "button" at bounding box center [356, 165] width 10 height 10
click at [70, 72] on icon at bounding box center [74, 68] width 65 height 9
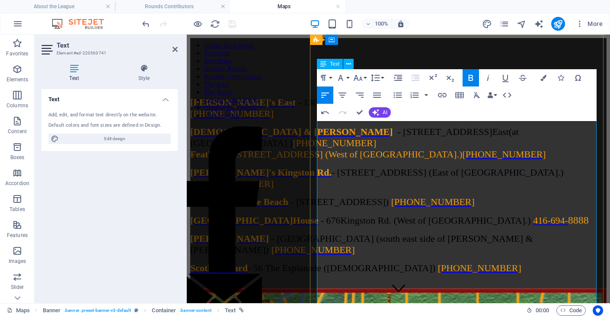
click at [226, 160] on span "Feathers" at bounding box center [207, 154] width 35 height 11
drag, startPoint x: 325, startPoint y: 171, endPoint x: 384, endPoint y: 168, distance: 58.9
click at [376, 148] on span "[PHONE_NUMBER]" at bounding box center [334, 143] width 83 height 11
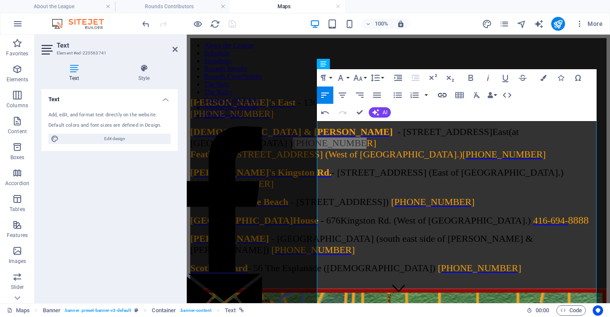
click at [443, 95] on icon "button" at bounding box center [442, 95] width 9 height 4
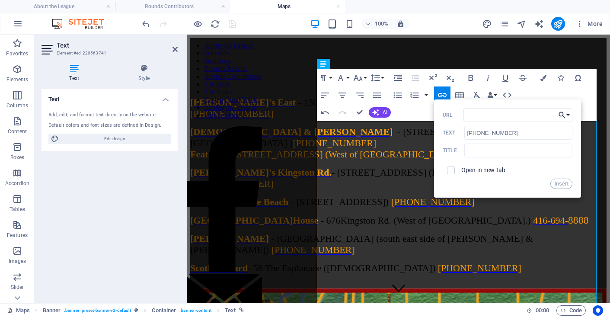
click at [568, 115] on button "Choose Link" at bounding box center [564, 115] width 16 height 14
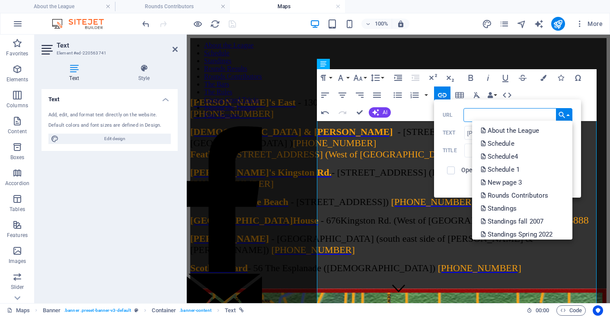
click at [516, 111] on input "URL" at bounding box center [518, 115] width 109 height 14
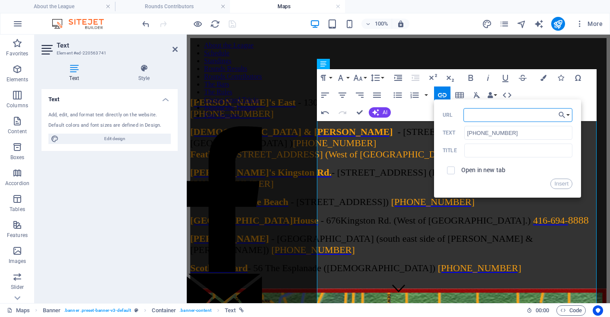
click at [468, 117] on input "URL" at bounding box center [518, 115] width 109 height 14
click at [484, 183] on div "Insert" at bounding box center [508, 184] width 130 height 10
click at [446, 117] on label "URL" at bounding box center [453, 115] width 21 height 6
click at [464, 117] on input "URL" at bounding box center [518, 115] width 109 height 14
click at [528, 183] on div "Insert" at bounding box center [508, 184] width 130 height 10
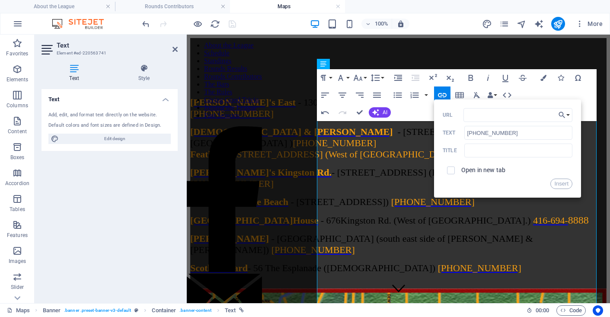
click at [547, 93] on div "Paragraph Format Normal Heading 1 Heading 2 Heading 3 Heading 4 Heading 5 Headi…" at bounding box center [457, 95] width 280 height 52
click at [532, 82] on div "Paragraph Format Normal Heading 1 Heading 2 Heading 3 Heading 4 Heading 5 Headi…" at bounding box center [457, 95] width 280 height 52
click at [491, 181] on div "Insert" at bounding box center [508, 184] width 130 height 10
click at [412, 103] on button "Ordered List" at bounding box center [415, 95] width 16 height 17
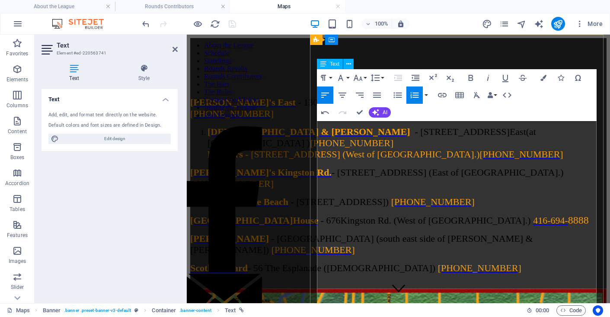
click at [377, 160] on li "[DEMOGRAPHIC_DATA] & [PERSON_NAME] - [STREET_ADDRESS] (at [GEOGRAPHIC_DATA] ) […" at bounding box center [407, 143] width 399 height 34
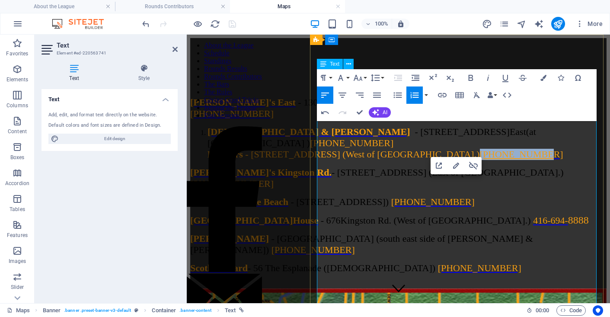
drag, startPoint x: 578, startPoint y: 184, endPoint x: 395, endPoint y: 195, distance: 182.8
click at [366, 160] on li "[DEMOGRAPHIC_DATA] & [PERSON_NAME] - [STREET_ADDRESS] (at [GEOGRAPHIC_DATA] ) […" at bounding box center [407, 143] width 399 height 34
click at [476, 164] on icon "button" at bounding box center [473, 166] width 9 height 8
click at [416, 160] on li "[DEMOGRAPHIC_DATA] & [PERSON_NAME] - [STREET_ADDRESS] (at [GEOGRAPHIC_DATA] ) […" at bounding box center [407, 143] width 399 height 34
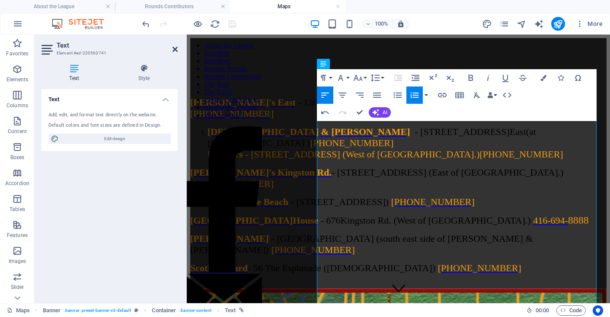
click at [177, 50] on icon at bounding box center [175, 49] width 5 height 7
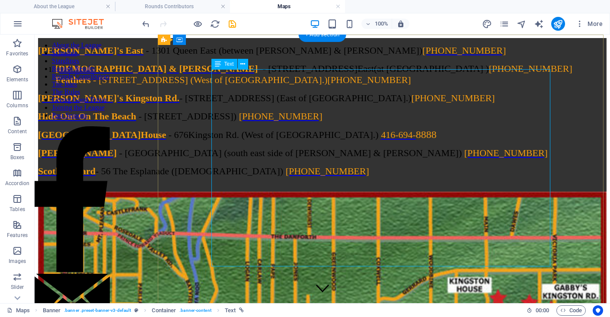
click at [216, 103] on div "[PERSON_NAME]'s East - 1301 Queen East (between [PERSON_NAME] & [PERSON_NAME]) …" at bounding box center [322, 115] width 569 height 140
click at [219, 105] on div "[PERSON_NAME]'s East - 1301 Queen East (between [PERSON_NAME] & [PERSON_NAME]) …" at bounding box center [322, 115] width 569 height 140
click at [224, 105] on div "[PERSON_NAME]'s East - 1301 Queen East (between [PERSON_NAME] & [PERSON_NAME]) …" at bounding box center [322, 115] width 569 height 140
click at [250, 108] on div "[PERSON_NAME]'s East - 1301 Queen East (between [PERSON_NAME] & [PERSON_NAME]) …" at bounding box center [322, 115] width 569 height 140
click at [250, 107] on div "[PERSON_NAME]'s East - 1301 Queen East (between [PERSON_NAME] & [PERSON_NAME]) …" at bounding box center [322, 115] width 569 height 140
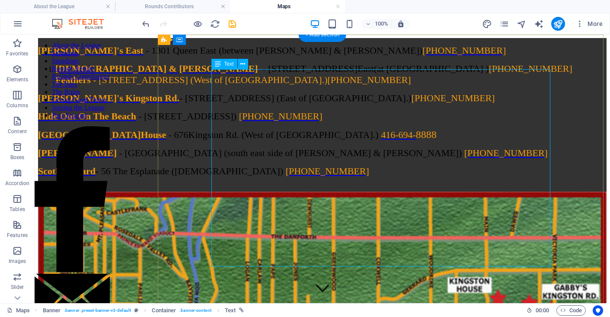
click at [283, 110] on div "[PERSON_NAME]'s East - 1301 Queen East (between [PERSON_NAME] & [PERSON_NAME]) …" at bounding box center [322, 115] width 569 height 140
click at [261, 103] on div "[PERSON_NAME]'s East - 1301 Queen East (between [PERSON_NAME] & [PERSON_NAME]) …" at bounding box center [322, 115] width 569 height 140
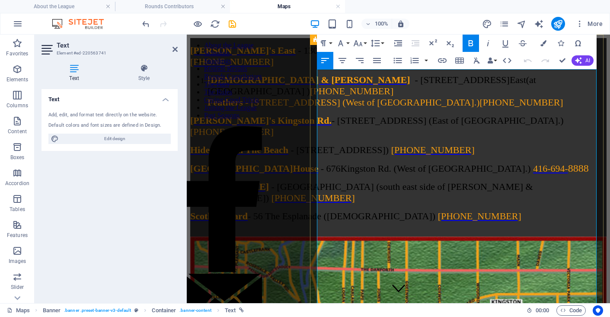
click at [326, 85] on span "[DEMOGRAPHIC_DATA] & [PERSON_NAME]" at bounding box center [309, 79] width 202 height 11
click at [323, 85] on span "[DEMOGRAPHIC_DATA] & [PERSON_NAME]" at bounding box center [309, 79] width 202 height 11
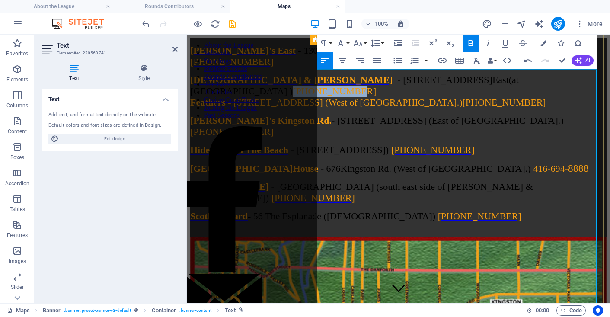
drag, startPoint x: 325, startPoint y: 121, endPoint x: 383, endPoint y: 120, distance: 58.0
click at [376, 96] on span "[PHONE_NUMBER]" at bounding box center [334, 91] width 83 height 11
click at [149, 73] on h4 "Style" at bounding box center [143, 73] width 67 height 18
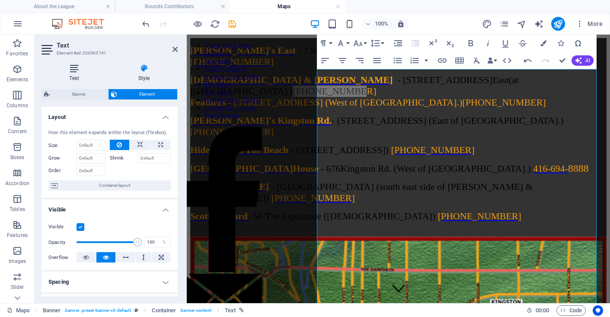
click at [75, 74] on h4 "Text" at bounding box center [76, 73] width 69 height 18
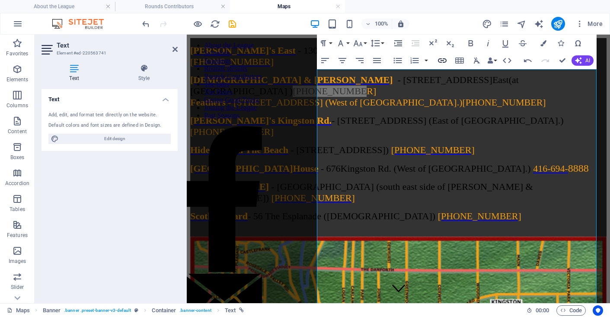
click at [440, 60] on icon "button" at bounding box center [442, 60] width 10 height 10
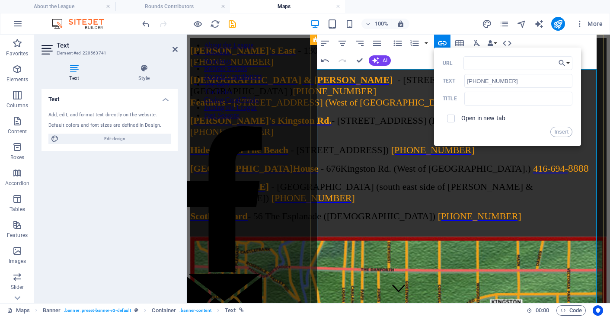
click at [424, 108] on p "[PERSON_NAME] & [PERSON_NAME] - [STREET_ADDRESS] (at [GEOGRAPHIC_DATA] ) ​ [PHO…" at bounding box center [398, 91] width 417 height 34
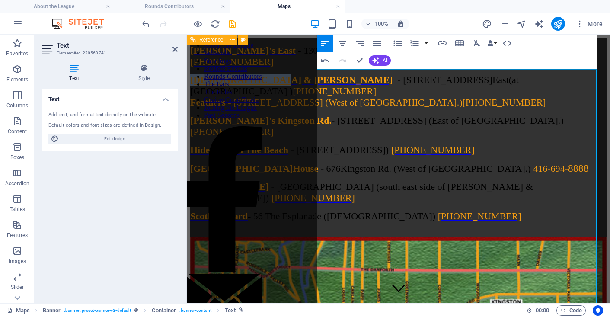
drag, startPoint x: 400, startPoint y: 103, endPoint x: 302, endPoint y: 98, distance: 97.9
click at [302, 98] on div "About the League Schedule Standings Rounds Results Rounds Contributors The Bars…" at bounding box center [398, 233] width 417 height 391
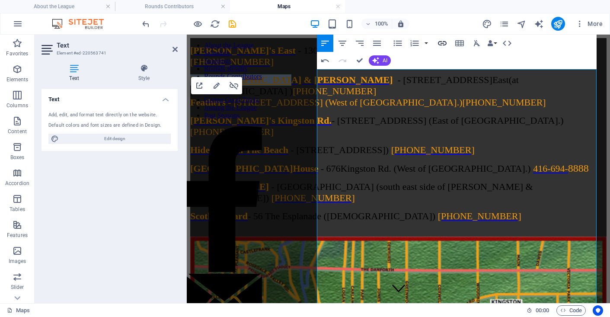
type input "[URL][DOMAIN_NAME]"
type input "[DEMOGRAPHIC_DATA] & [PERSON_NAME]"
click at [444, 43] on icon "button" at bounding box center [442, 43] width 9 height 4
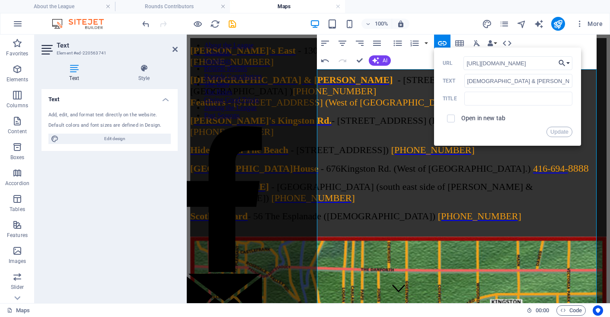
click at [567, 62] on button "Choose Link" at bounding box center [564, 63] width 16 height 14
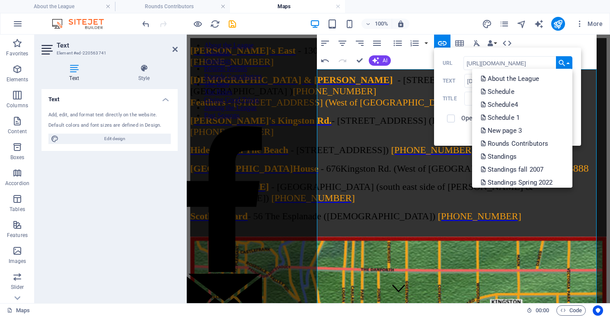
scroll to position [0, 0]
click at [588, 56] on div "Paragraph Format Normal Heading 1 Heading 2 Heading 3 Heading 4 Heading 5 Headi…" at bounding box center [457, 43] width 280 height 52
click at [449, 103] on div "Title" at bounding box center [508, 99] width 130 height 14
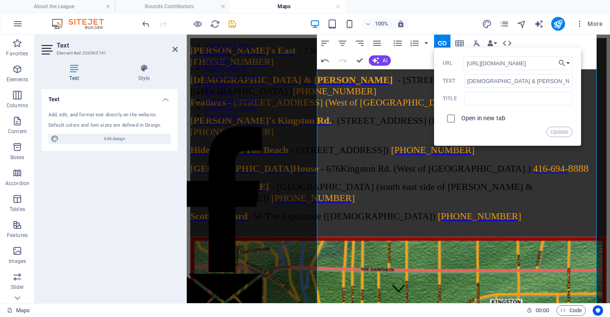
click at [452, 116] on input "checkbox" at bounding box center [450, 117] width 8 height 8
checkbox input "true"
click at [567, 130] on button "Update" at bounding box center [560, 132] width 26 height 10
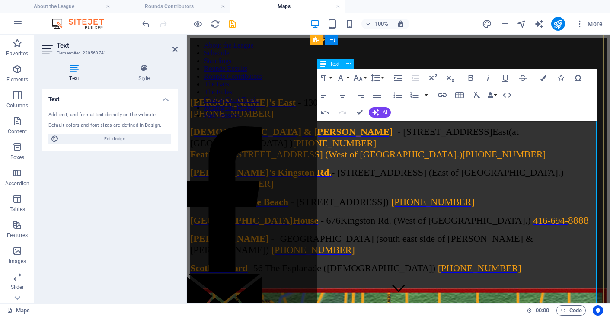
click at [393, 160] on p "[DEMOGRAPHIC_DATA] & [PERSON_NAME] - [STREET_ADDRESS] (at [GEOGRAPHIC_DATA] ) […" at bounding box center [398, 143] width 417 height 34
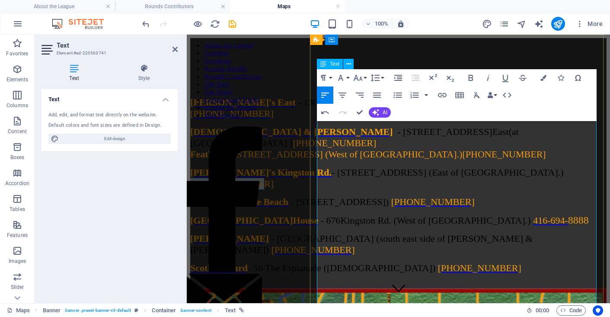
drag, startPoint x: 403, startPoint y: 229, endPoint x: 471, endPoint y: 228, distance: 68.8
click at [471, 189] on p "[PERSON_NAME]'s Kingston Rd. - [STREET_ADDRESS] (East of [GEOGRAPHIC_DATA].) [P…" at bounding box center [398, 178] width 417 height 22
type input "[PHONE_NUMBER]"
checkbox input "false"
click at [445, 94] on icon "button" at bounding box center [442, 95] width 10 height 10
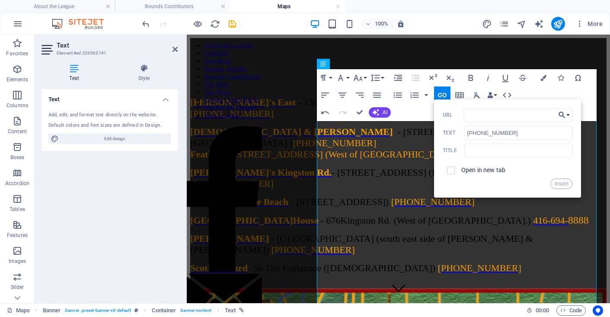
click at [568, 115] on button "Choose Link" at bounding box center [564, 115] width 16 height 14
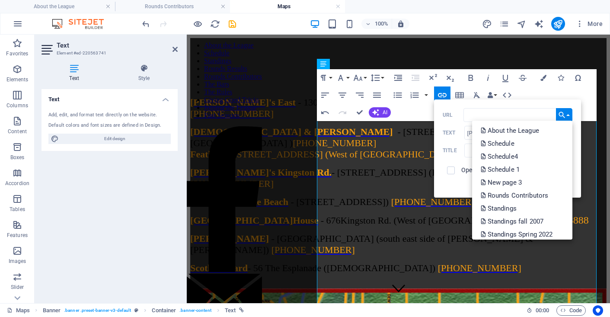
click at [549, 93] on div "Paragraph Format Normal Heading 1 Heading 2 Heading 3 Heading 4 Heading 5 Headi…" at bounding box center [457, 95] width 280 height 52
click at [468, 208] on p "Hide Out On The Beach - [STREET_ADDRESS]) [PHONE_NUMBER]" at bounding box center [398, 201] width 417 height 11
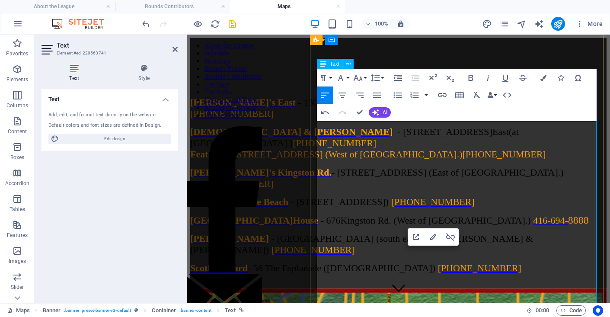
click at [397, 160] on p "[DEMOGRAPHIC_DATA] & [PERSON_NAME] - [STREET_ADDRESS] (at [GEOGRAPHIC_DATA] ) […" at bounding box center [398, 143] width 417 height 34
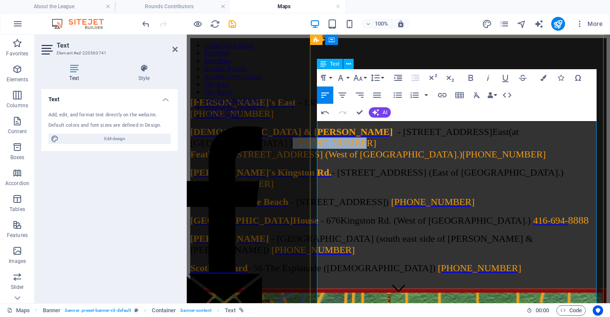
drag, startPoint x: 325, startPoint y: 171, endPoint x: 388, endPoint y: 169, distance: 62.8
click at [388, 160] on p "[DEMOGRAPHIC_DATA] & [PERSON_NAME] - [STREET_ADDRESS] (at [GEOGRAPHIC_DATA] ) […" at bounding box center [398, 143] width 417 height 34
click at [507, 97] on icon "button" at bounding box center [507, 95] width 10 height 10
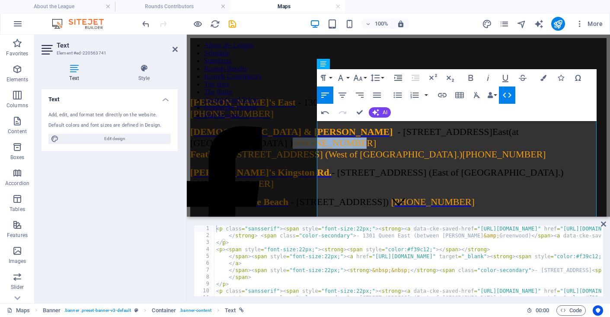
click at [507, 97] on icon "button" at bounding box center [507, 95] width 10 height 10
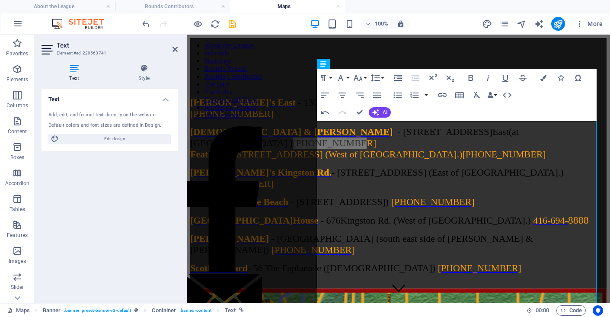
click at [49, 50] on icon at bounding box center [48, 50] width 13 height 14
click at [173, 49] on icon at bounding box center [175, 49] width 5 height 7
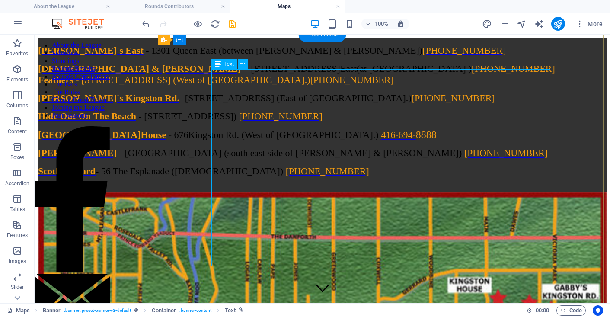
click at [493, 104] on div "[PERSON_NAME]'s East - 1301 Queen East (between [PERSON_NAME] & [PERSON_NAME]) …" at bounding box center [322, 115] width 569 height 140
click at [491, 104] on div "[PERSON_NAME]'s East - 1301 Queen East (between [PERSON_NAME] & [PERSON_NAME]) …" at bounding box center [322, 115] width 569 height 140
click at [492, 105] on div "[PERSON_NAME]'s East - 1301 Queen East (between [PERSON_NAME] & [PERSON_NAME]) …" at bounding box center [322, 115] width 569 height 140
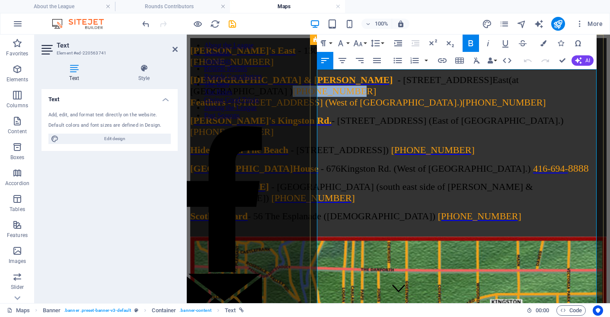
drag, startPoint x: 325, startPoint y: 120, endPoint x: 384, endPoint y: 119, distance: 59.3
click at [376, 96] on span "[PHONE_NUMBER]" at bounding box center [334, 91] width 83 height 11
click at [17, 26] on icon "button" at bounding box center [18, 24] width 10 height 10
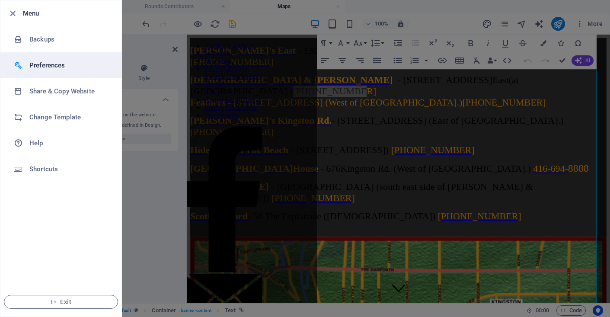
click at [38, 66] on h6 "Preferences" at bounding box center [69, 65] width 80 height 10
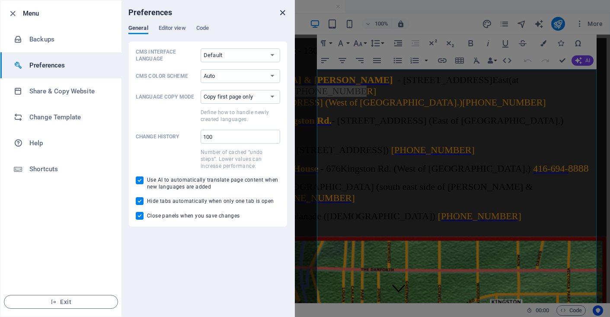
click at [282, 13] on icon "close" at bounding box center [283, 13] width 10 height 10
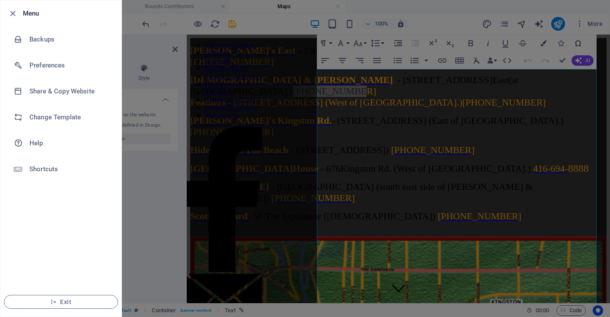
click at [175, 49] on div at bounding box center [305, 158] width 610 height 317
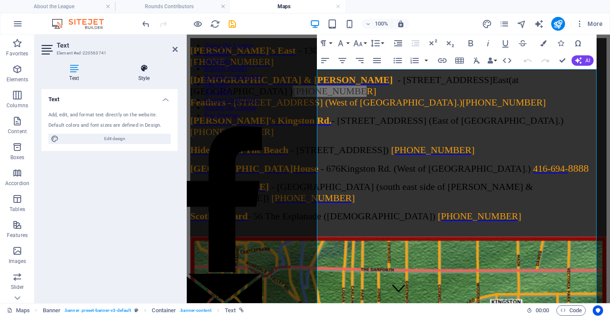
click at [144, 77] on h4 "Style" at bounding box center [143, 73] width 67 height 18
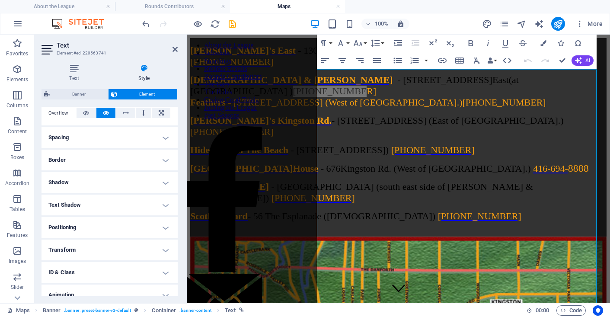
scroll to position [176, 0]
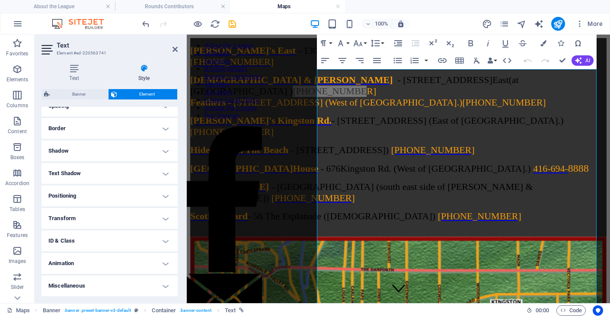
click at [165, 241] on h4 "ID & Class" at bounding box center [110, 241] width 136 height 21
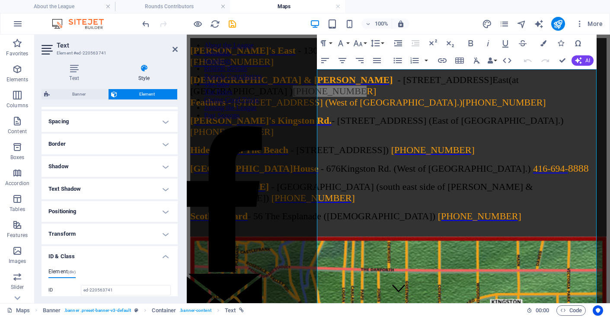
scroll to position [160, 0]
click at [168, 192] on h4 "Text Shadow" at bounding box center [110, 189] width 136 height 21
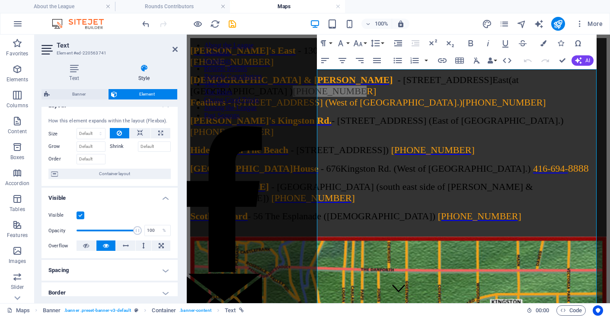
scroll to position [0, 0]
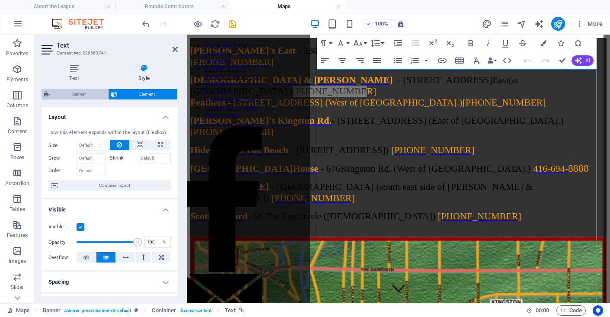
click at [84, 93] on span "Banner" at bounding box center [78, 94] width 53 height 10
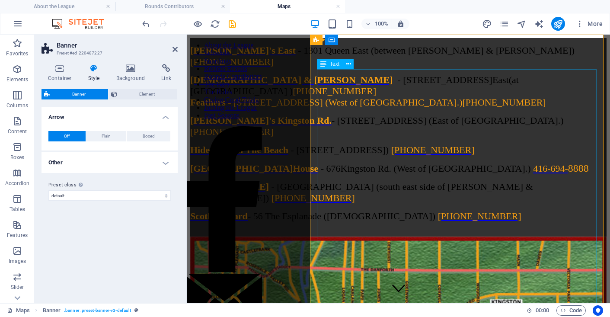
click at [351, 148] on div "[PERSON_NAME]'s East - 1301 Queen East (between [PERSON_NAME] & [PERSON_NAME]) …" at bounding box center [398, 137] width 417 height 185
click at [344, 119] on div "[PERSON_NAME]'s East - 1301 Queen East (between [PERSON_NAME] & [PERSON_NAME]) …" at bounding box center [398, 137] width 417 height 185
click at [340, 120] on div "[PERSON_NAME]'s East - 1301 Queen East (between [PERSON_NAME] & [PERSON_NAME]) …" at bounding box center [398, 137] width 417 height 185
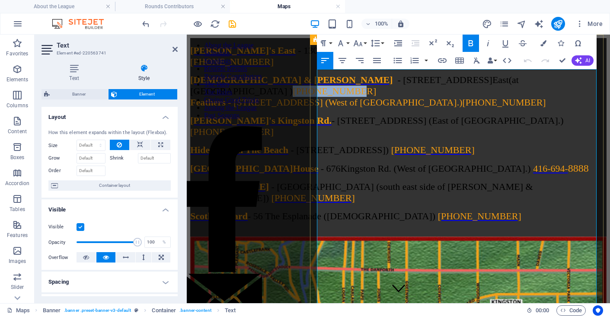
drag, startPoint x: 325, startPoint y: 119, endPoint x: 392, endPoint y: 119, distance: 67.0
click at [392, 108] on p "[DEMOGRAPHIC_DATA] & [PERSON_NAME] - [STREET_ADDRESS] (at [GEOGRAPHIC_DATA] ) […" at bounding box center [398, 91] width 417 height 34
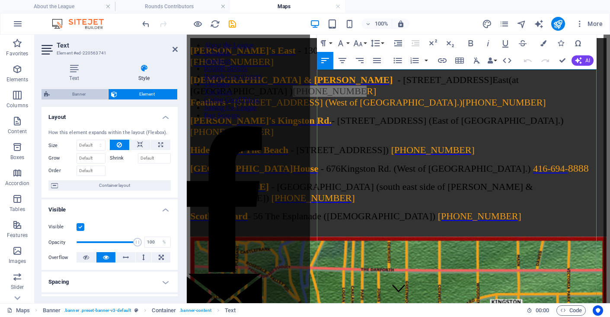
click at [63, 92] on span "Banner" at bounding box center [78, 94] width 53 height 10
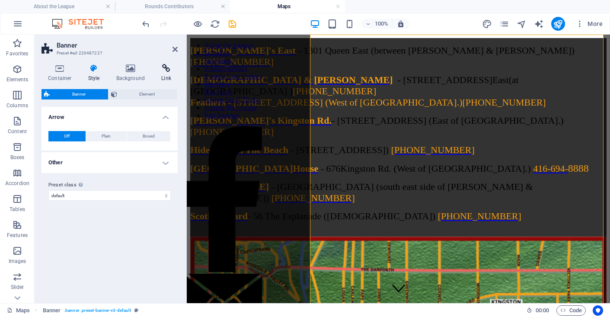
click at [164, 70] on icon at bounding box center [166, 68] width 23 height 9
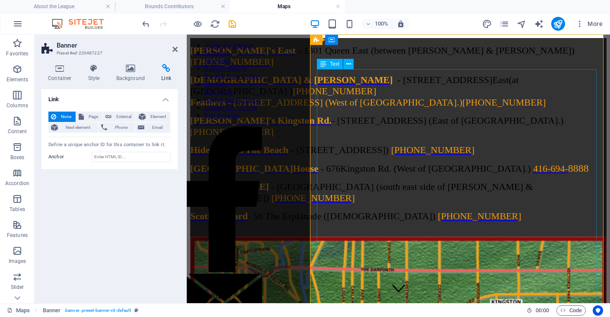
click at [580, 135] on div "[PERSON_NAME]'s East - 1301 Queen East (between [PERSON_NAME] & [PERSON_NAME]) …" at bounding box center [398, 137] width 417 height 185
click at [577, 135] on div "[PERSON_NAME]'s East - 1301 Queen East (between [PERSON_NAME] & [PERSON_NAME]) …" at bounding box center [398, 137] width 417 height 185
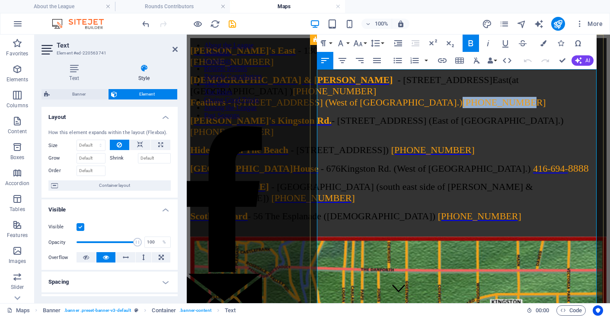
drag, startPoint x: 578, startPoint y: 134, endPoint x: 366, endPoint y: 146, distance: 213.1
click at [366, 108] on p "[DEMOGRAPHIC_DATA] & [PERSON_NAME] - [STREET_ADDRESS] (at [GEOGRAPHIC_DATA] ) […" at bounding box center [398, 91] width 417 height 34
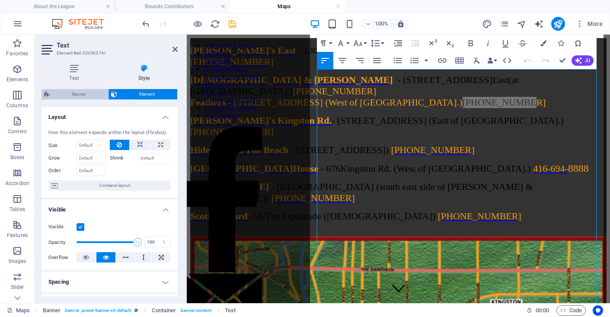
click at [69, 91] on span "Banner" at bounding box center [78, 94] width 53 height 10
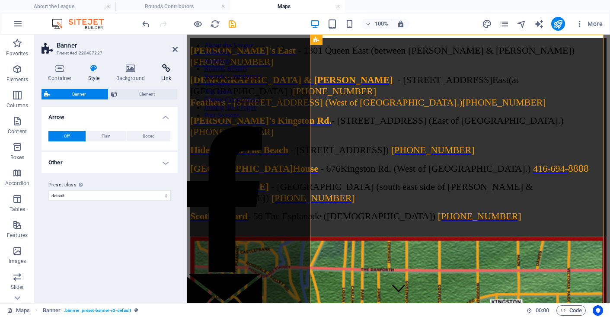
click at [164, 68] on icon at bounding box center [166, 68] width 23 height 9
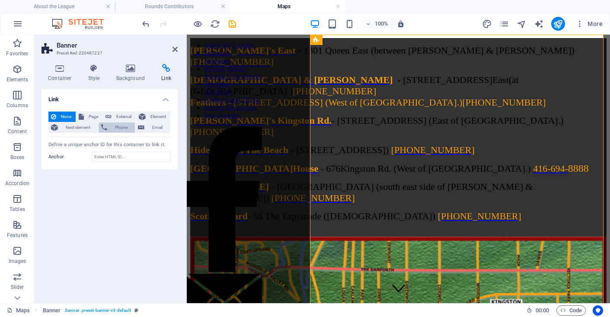
click at [122, 130] on span "Phone" at bounding box center [121, 127] width 23 height 10
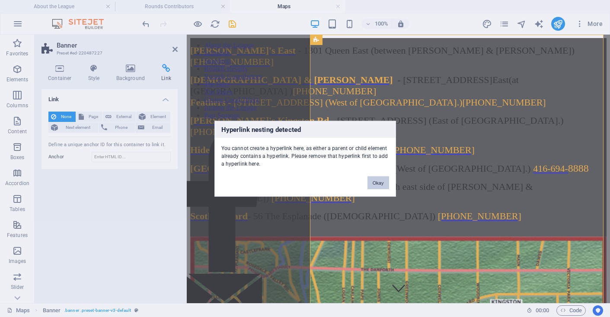
click at [377, 180] on button "Okay" at bounding box center [379, 182] width 22 height 13
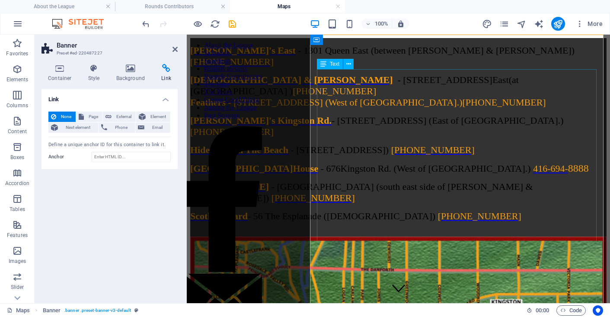
click at [378, 143] on div "[PERSON_NAME]'s East - 1301 Queen East (between [PERSON_NAME] & [PERSON_NAME]) …" at bounding box center [398, 137] width 417 height 185
click at [455, 139] on div "[PERSON_NAME]'s East - 1301 Queen East (between [PERSON_NAME] & [PERSON_NAME]) …" at bounding box center [398, 137] width 417 height 185
click at [580, 135] on div "[PERSON_NAME]'s East - 1301 Queen East (between [PERSON_NAME] & [PERSON_NAME]) …" at bounding box center [398, 137] width 417 height 185
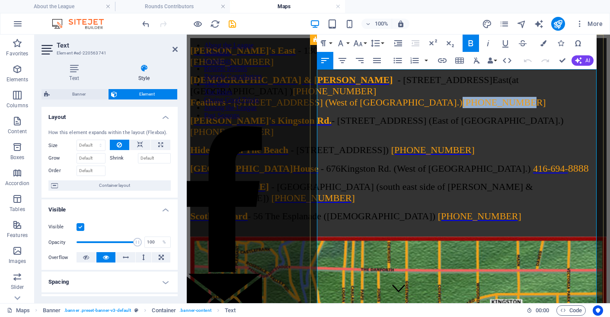
drag, startPoint x: 577, startPoint y: 135, endPoint x: 345, endPoint y: 147, distance: 232.2
click at [369, 108] on p "[DEMOGRAPHIC_DATA] & [PERSON_NAME] - [STREET_ADDRESS] (at [GEOGRAPHIC_DATA] ) […" at bounding box center [398, 91] width 417 height 34
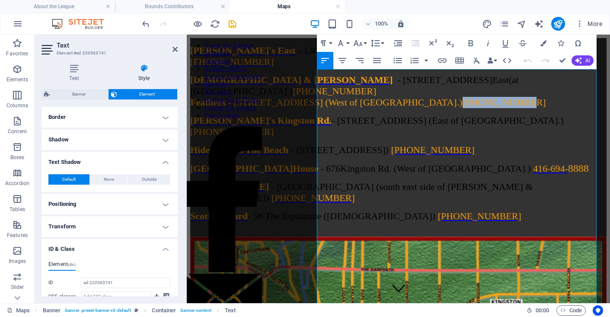
scroll to position [192, 0]
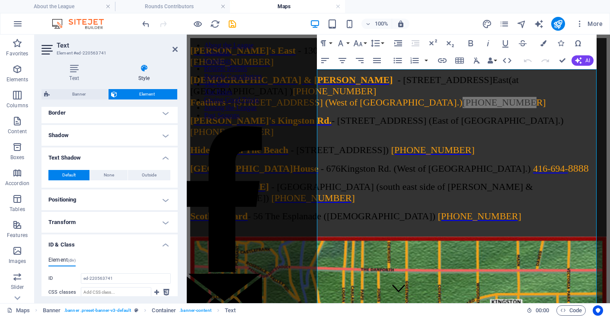
click at [169, 221] on h4 "Transform" at bounding box center [110, 222] width 136 height 21
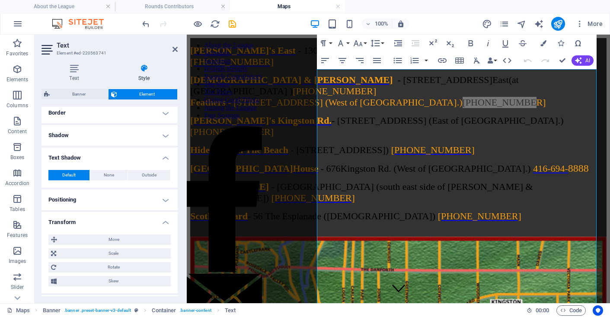
scroll to position [246, 0]
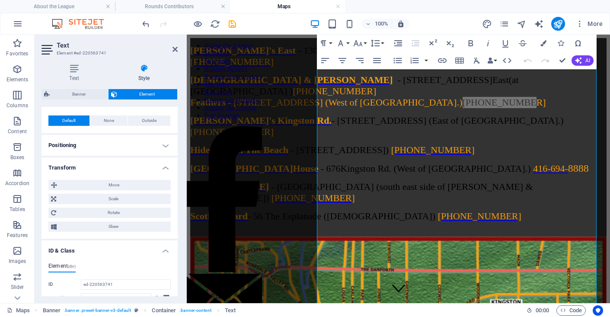
click at [167, 166] on h4 "Transform" at bounding box center [110, 165] width 136 height 16
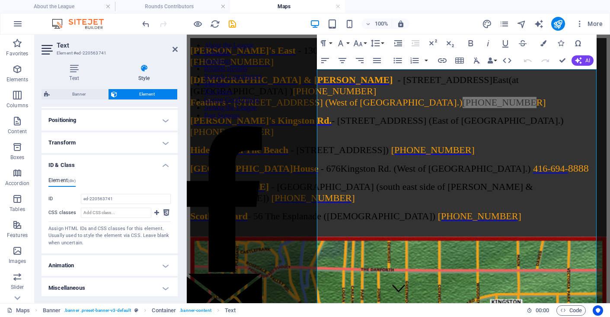
scroll to position [273, 0]
click at [164, 290] on h4 "Miscellaneous" at bounding box center [110, 286] width 136 height 21
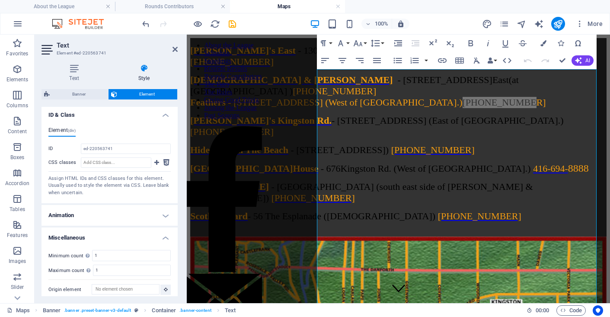
scroll to position [327, 0]
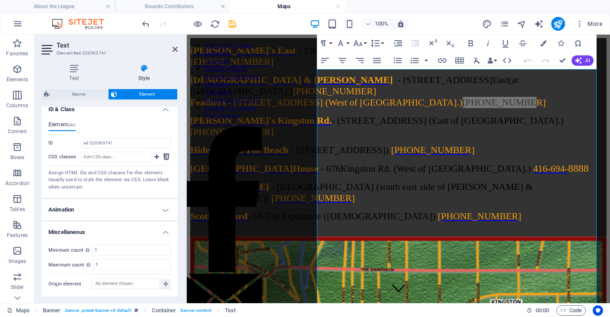
click at [161, 212] on h4 "Animation" at bounding box center [110, 209] width 136 height 21
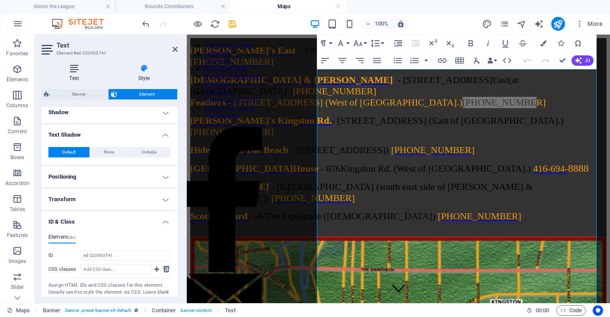
click at [77, 76] on h4 "Text" at bounding box center [76, 73] width 69 height 18
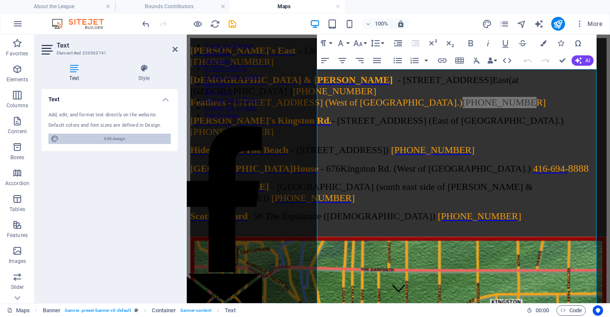
click at [114, 141] on span "Edit design" at bounding box center [114, 139] width 107 height 10
select select "px"
select select "300"
select select "px"
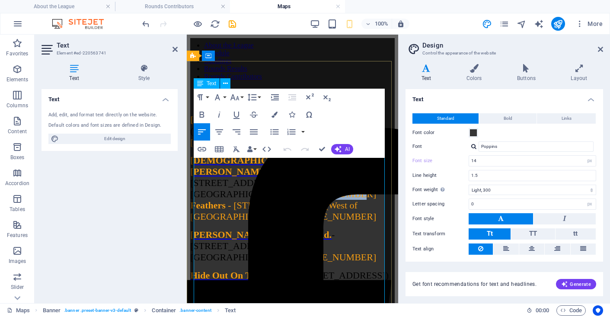
drag, startPoint x: 285, startPoint y: 208, endPoint x: 347, endPoint y: 205, distance: 61.9
click at [347, 199] on span "- [STREET_ADDRESS] (at [GEOGRAPHIC_DATA] ) [PHONE_NUMBER]" at bounding box center [283, 182] width 186 height 33
click at [569, 121] on span "Links" at bounding box center [567, 118] width 10 height 10
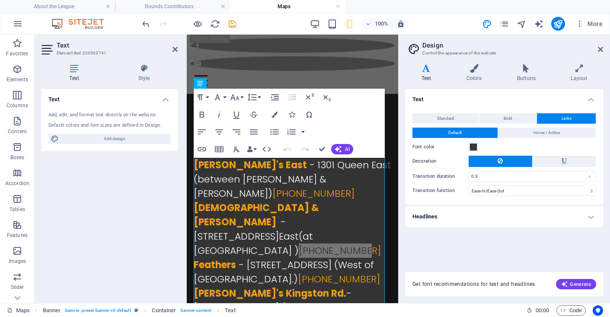
click at [433, 69] on icon at bounding box center [427, 68] width 42 height 9
click at [425, 71] on icon at bounding box center [427, 68] width 42 height 9
click at [205, 148] on icon "button" at bounding box center [202, 149] width 9 height 4
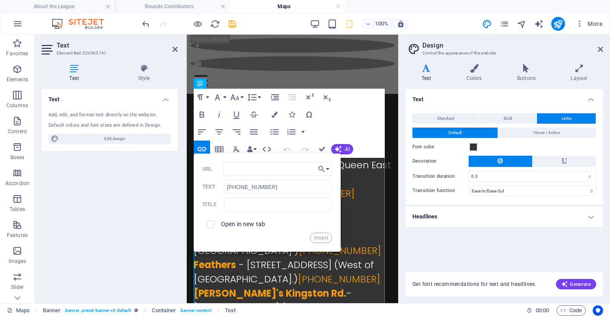
click at [213, 170] on label "URL" at bounding box center [212, 169] width 21 height 6
click at [223, 170] on input "URL" at bounding box center [277, 169] width 109 height 14
click at [330, 169] on button "Choose Link" at bounding box center [324, 169] width 16 height 14
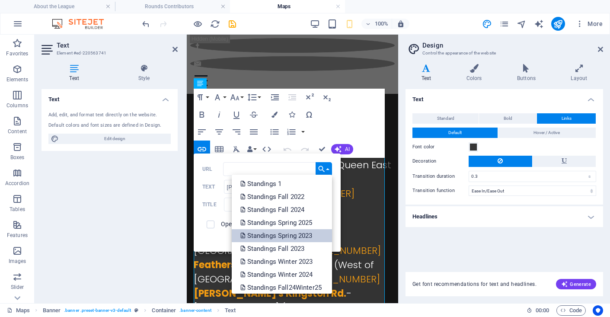
scroll to position [394, 0]
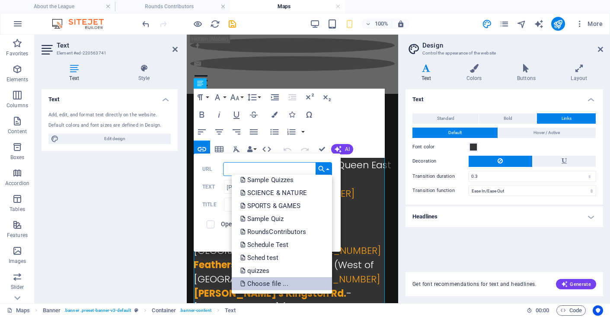
click at [272, 280] on p "Choose file ..." at bounding box center [266, 283] width 50 height 13
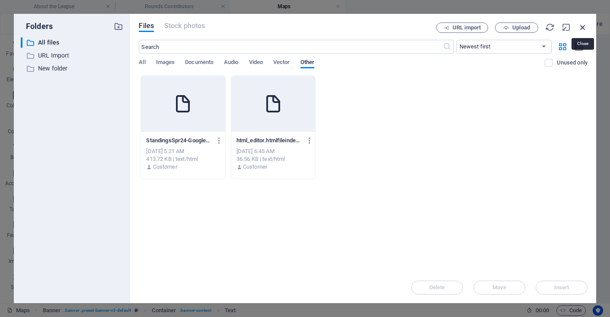
click at [580, 24] on icon "button" at bounding box center [583, 27] width 10 height 10
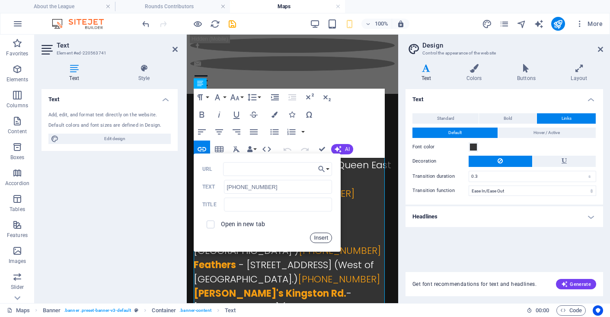
click at [319, 236] on button "Insert" at bounding box center [321, 238] width 22 height 10
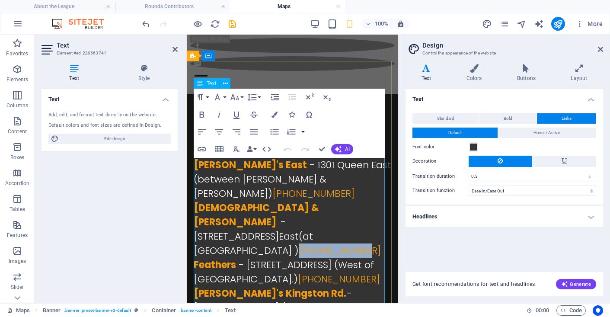
click at [299, 244] on span "[PHONE_NUMBER]" at bounding box center [340, 250] width 82 height 13
drag, startPoint x: 286, startPoint y: 208, endPoint x: 346, endPoint y: 208, distance: 59.7
click at [346, 244] on span "[PHONE_NUMBER]" at bounding box center [340, 250] width 82 height 13
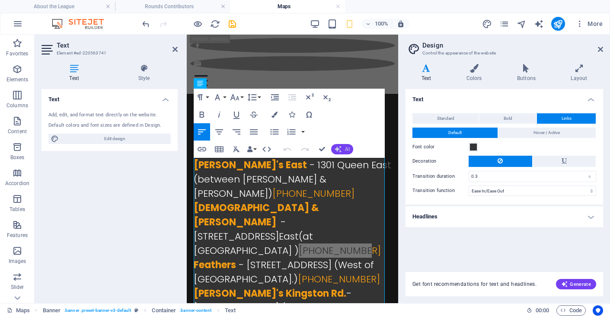
click at [345, 148] on span "AI" at bounding box center [347, 149] width 5 height 5
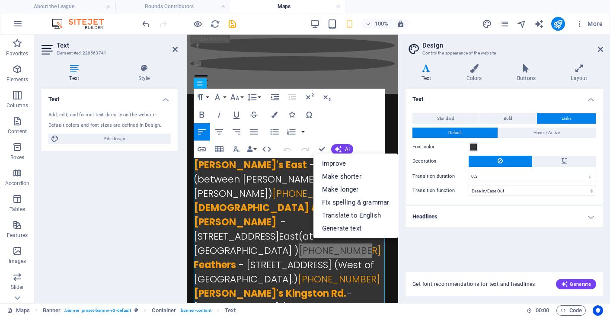
click at [333, 125] on div "Paragraph Format Normal Heading 1 Heading 2 Heading 3 Heading 4 Heading 5 Headi…" at bounding box center [289, 123] width 191 height 69
click at [206, 96] on button "Paragraph Format" at bounding box center [202, 97] width 16 height 17
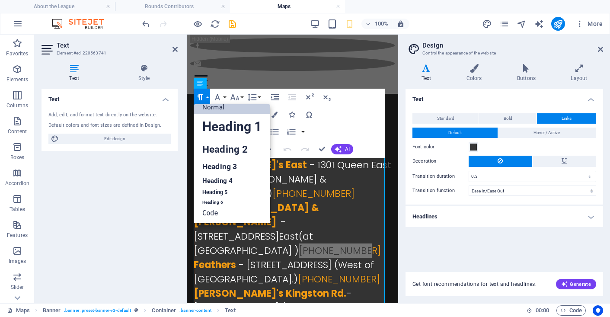
scroll to position [7, 0]
click at [206, 96] on button "Paragraph Format" at bounding box center [202, 97] width 16 height 17
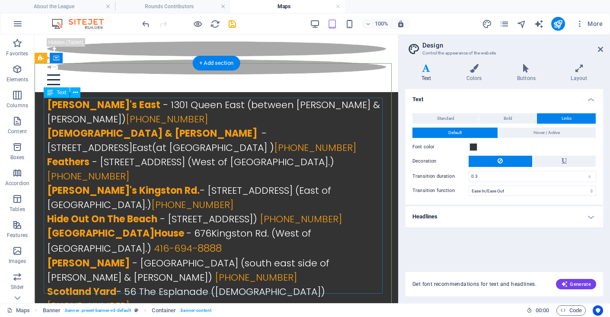
click at [335, 132] on div "[PERSON_NAME]'s East - 1301 Queen East (between [PERSON_NAME] & [PERSON_NAME]) …" at bounding box center [216, 210] width 339 height 225
click at [325, 134] on div "[PERSON_NAME]'s East - 1301 Queen East (between [PERSON_NAME] & [PERSON_NAME]) …" at bounding box center [216, 210] width 339 height 225
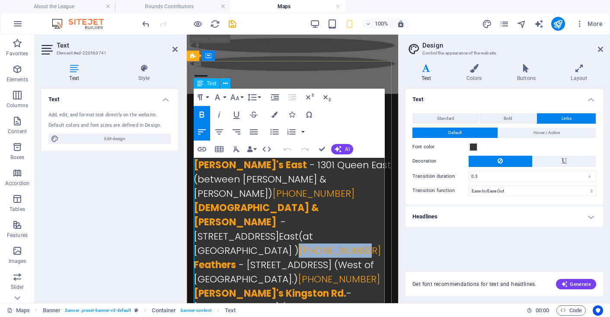
drag, startPoint x: 289, startPoint y: 208, endPoint x: 346, endPoint y: 205, distance: 57.6
click at [346, 215] on span "- [STREET_ADDRESS] (at [GEOGRAPHIC_DATA] ) [PHONE_NUMBER]" at bounding box center [287, 236] width 187 height 42
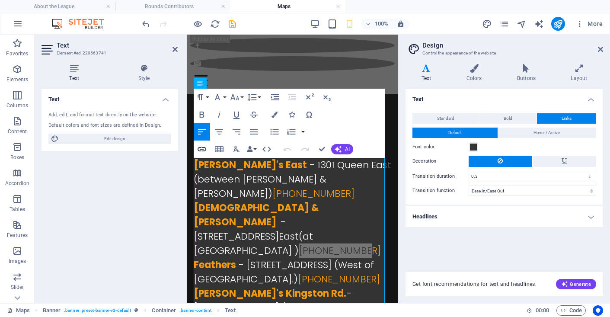
click at [198, 150] on icon "button" at bounding box center [202, 149] width 9 height 4
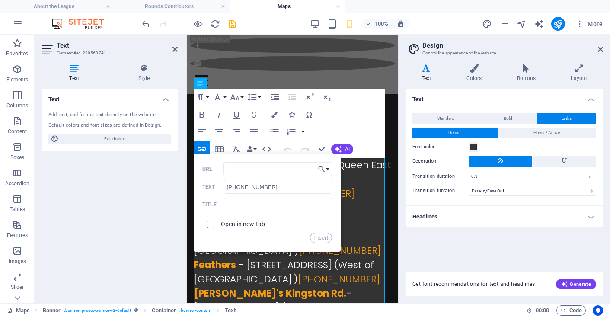
click at [209, 223] on input "checkbox" at bounding box center [209, 223] width 8 height 8
checkbox input "true"
click at [330, 169] on button "Choose Link" at bounding box center [324, 169] width 16 height 14
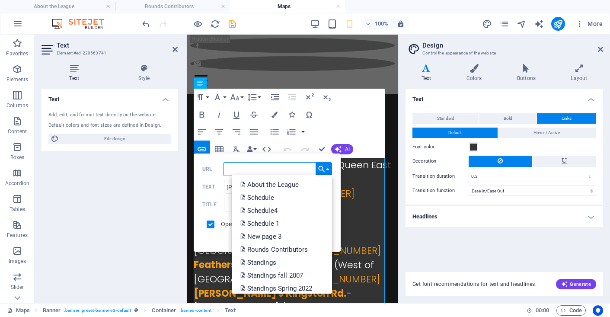
click at [286, 169] on input "URL" at bounding box center [277, 169] width 109 height 14
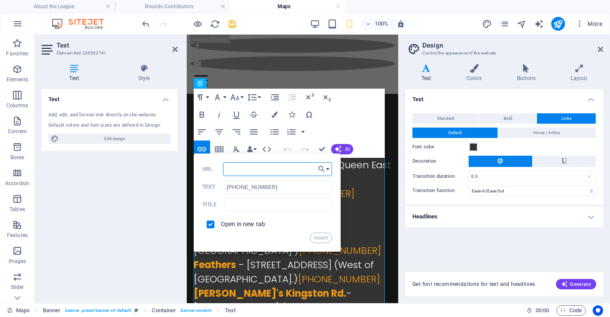
click at [260, 169] on input "URL" at bounding box center [277, 169] width 109 height 14
click at [245, 187] on input "[PHONE_NUMBER]" at bounding box center [278, 187] width 108 height 14
drag, startPoint x: 262, startPoint y: 187, endPoint x: 223, endPoint y: 186, distance: 38.5
click at [223, 186] on div "[PHONE_NUMBER] Text" at bounding box center [267, 187] width 130 height 14
click at [341, 121] on div "Paragraph Format Normal Heading 1 Heading 2 Heading 3 Heading 4 Heading 5 Headi…" at bounding box center [289, 123] width 191 height 69
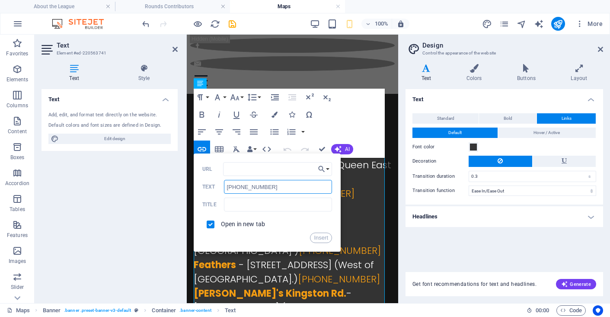
click at [316, 123] on div "Paragraph Format Normal Heading 1 Heading 2 Heading 3 Heading 4 Heading 5 Headi…" at bounding box center [289, 123] width 191 height 69
click at [291, 231] on div "Open in new tab" at bounding box center [267, 224] width 130 height 16
click at [328, 169] on button "Choose Link" at bounding box center [324, 169] width 16 height 14
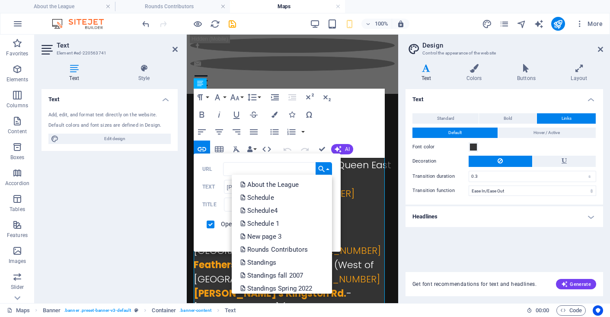
click at [343, 121] on div "Paragraph Format Normal Heading 1 Heading 2 Heading 3 Heading 4 Heading 5 Headi…" at bounding box center [289, 123] width 191 height 69
click at [209, 240] on div "Insert" at bounding box center [267, 238] width 130 height 10
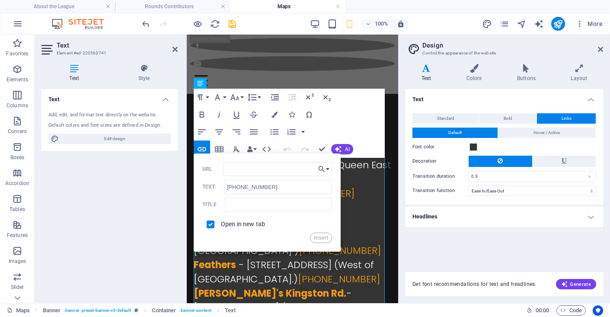
click at [274, 225] on div "Open in new tab" at bounding box center [267, 224] width 130 height 16
click at [291, 220] on div "Open in new tab" at bounding box center [267, 224] width 130 height 16
click at [327, 129] on div "Paragraph Format Normal Heading 1 Heading 2 Heading 3 Heading 4 Heading 5 Headi…" at bounding box center [289, 123] width 191 height 69
click at [327, 125] on div "Paragraph Format Normal Heading 1 Heading 2 Heading 3 Heading 4 Heading 5 Headi…" at bounding box center [289, 123] width 191 height 69
click at [277, 236] on div "Insert" at bounding box center [267, 238] width 130 height 10
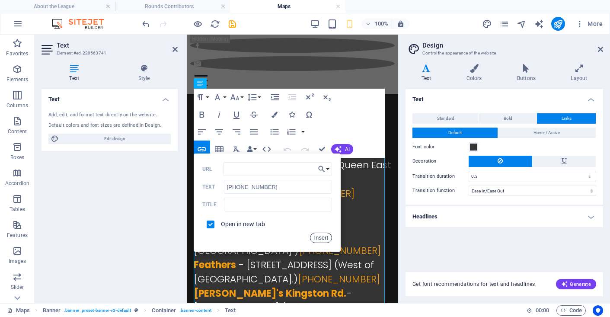
click at [317, 238] on button "Insert" at bounding box center [321, 238] width 22 height 10
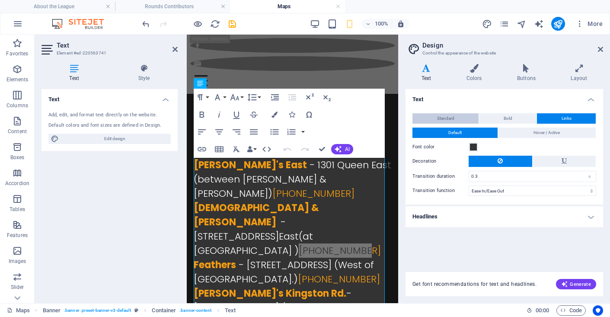
click at [436, 115] on button "Standard" at bounding box center [446, 118] width 66 height 10
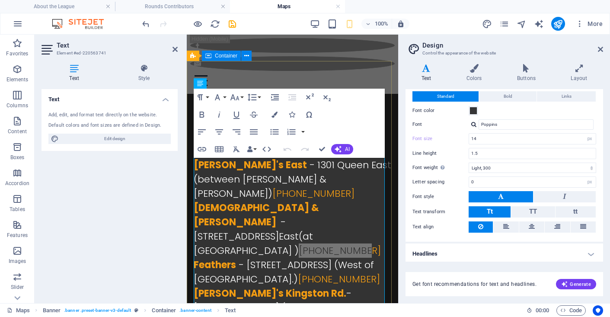
scroll to position [22, 0]
click at [228, 83] on button at bounding box center [225, 83] width 10 height 10
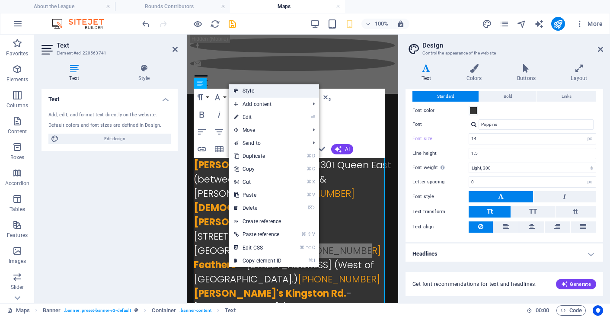
click at [253, 91] on link "Style" at bounding box center [274, 90] width 90 height 13
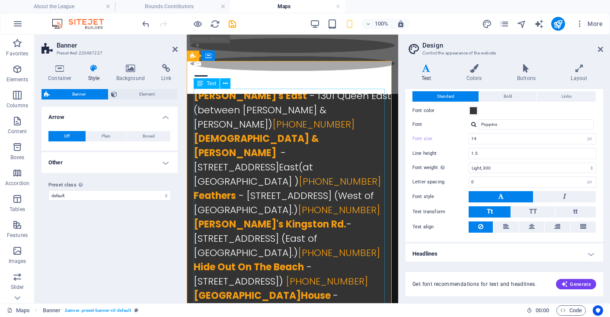
click at [314, 137] on div "[PERSON_NAME]'s East - 1301 Queen East (between [PERSON_NAME] & [PERSON_NAME]) …" at bounding box center [293, 258] width 198 height 339
click at [303, 136] on div "[PERSON_NAME]'s East - 1301 Queen East (between [PERSON_NAME] & [PERSON_NAME]) …" at bounding box center [293, 258] width 198 height 339
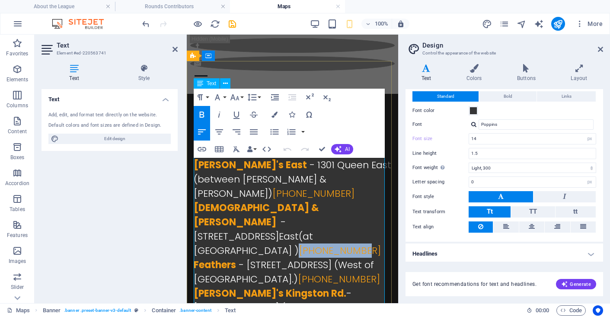
drag, startPoint x: 288, startPoint y: 207, endPoint x: 348, endPoint y: 208, distance: 60.1
click at [348, 208] on p "[DEMOGRAPHIC_DATA] & [PERSON_NAME] - [STREET_ADDRESS] (at [GEOGRAPHIC_DATA] ) […" at bounding box center [293, 244] width 198 height 86
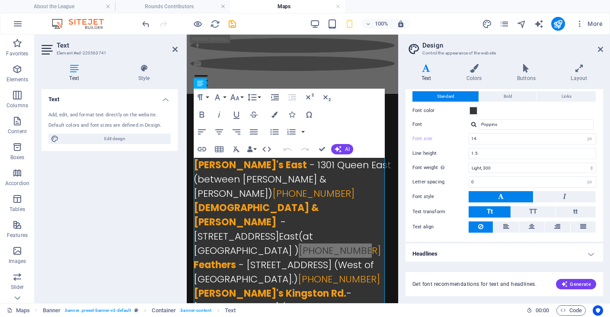
click at [45, 51] on icon at bounding box center [48, 50] width 13 height 14
click at [77, 72] on icon at bounding box center [74, 68] width 65 height 9
click at [144, 71] on icon at bounding box center [143, 68] width 67 height 9
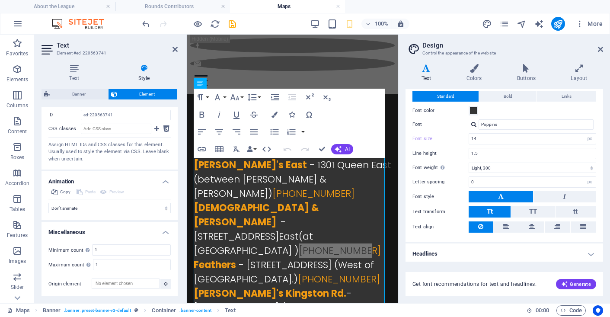
scroll to position [0, 0]
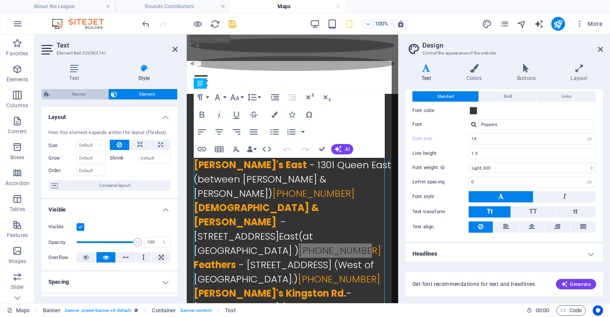
click at [80, 94] on span "Banner" at bounding box center [78, 94] width 53 height 10
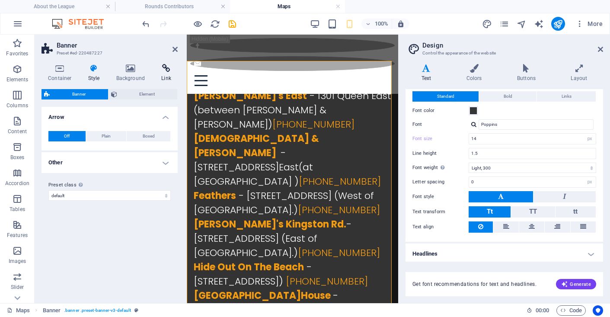
click at [162, 71] on icon at bounding box center [166, 68] width 23 height 9
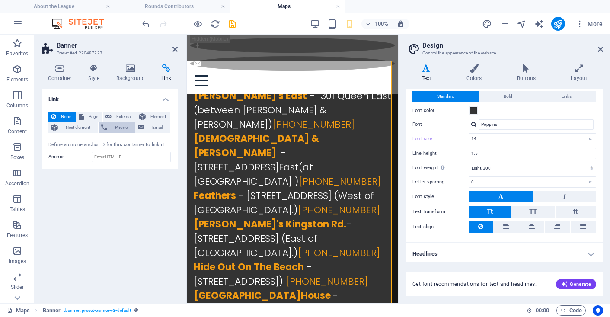
click at [105, 126] on icon at bounding box center [104, 127] width 6 height 10
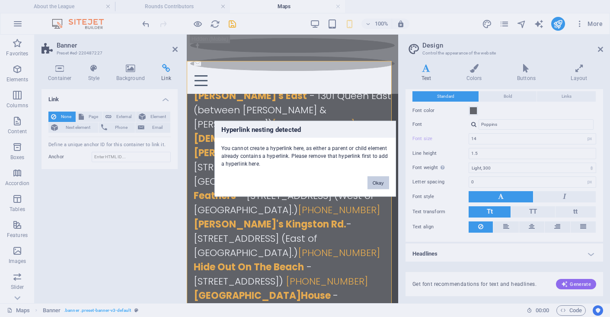
click at [373, 182] on button "Okay" at bounding box center [379, 182] width 22 height 13
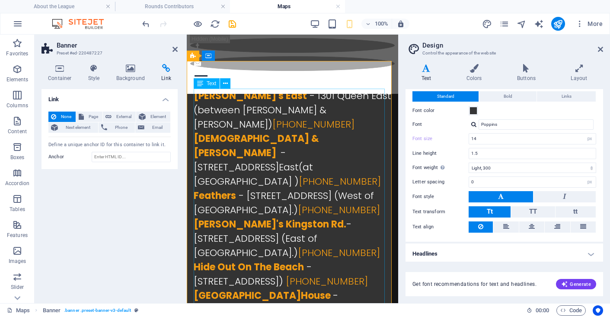
click at [293, 146] on div "[PERSON_NAME]'s East - 1301 Queen East (between [PERSON_NAME] & [PERSON_NAME]) …" at bounding box center [293, 258] width 198 height 339
click at [296, 142] on div "[PERSON_NAME]'s East - 1301 Queen East (between [PERSON_NAME] & [PERSON_NAME]) …" at bounding box center [293, 258] width 198 height 339
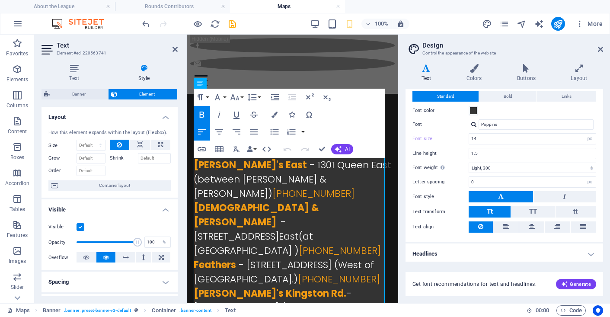
click at [296, 142] on div "Undo Redo Confirm (⌘+⏎) AI Improve Make shorter Make longer Fix spelling & gram…" at bounding box center [316, 149] width 74 height 17
drag, startPoint x: 293, startPoint y: 177, endPoint x: 353, endPoint y: 176, distance: 60.2
click at [353, 187] on span "[PHONE_NUMBER]" at bounding box center [314, 193] width 82 height 13
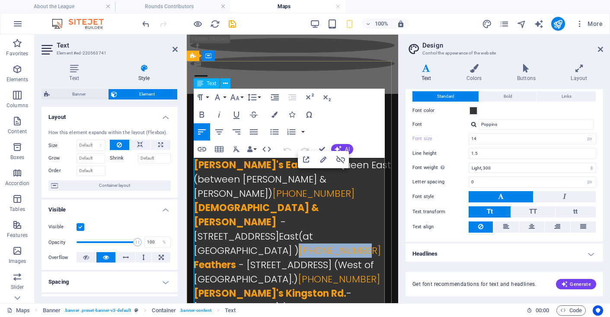
drag, startPoint x: 286, startPoint y: 208, endPoint x: 350, endPoint y: 206, distance: 64.1
click at [350, 206] on p "[DEMOGRAPHIC_DATA] & [PERSON_NAME] - [STREET_ADDRESS] (at [GEOGRAPHIC_DATA] ) […" at bounding box center [293, 244] width 198 height 86
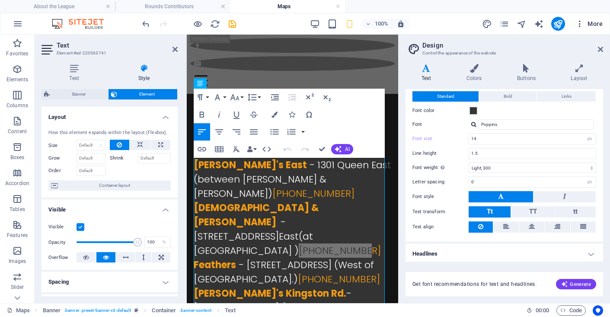
click at [579, 26] on icon "button" at bounding box center [580, 23] width 9 height 9
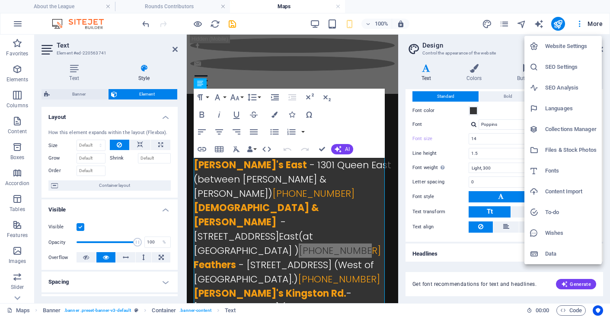
click at [277, 21] on div at bounding box center [305, 158] width 610 height 317
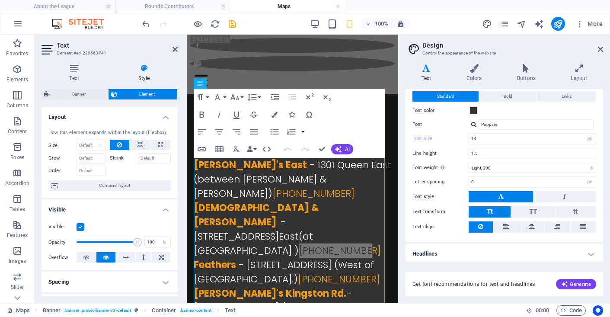
click at [42, 45] on icon at bounding box center [48, 50] width 13 height 14
click at [55, 49] on header "Text Element #ed-220563741" at bounding box center [110, 46] width 136 height 22
click at [48, 50] on icon at bounding box center [48, 50] width 13 height 14
click at [70, 73] on h4 "Text" at bounding box center [76, 73] width 69 height 18
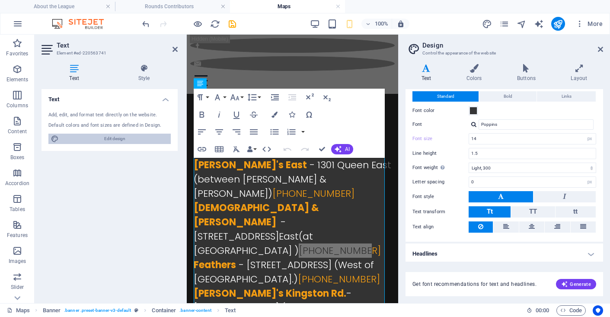
click at [131, 139] on span "Edit design" at bounding box center [114, 139] width 107 height 10
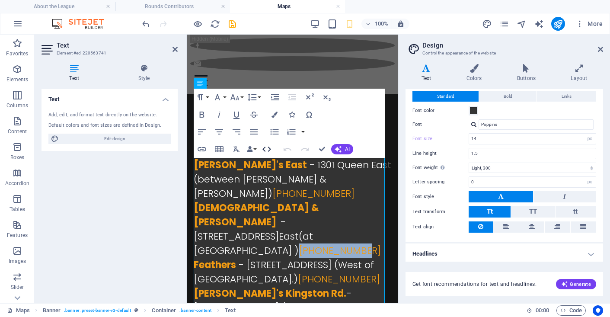
click at [268, 149] on icon "button" at bounding box center [267, 149] width 10 height 10
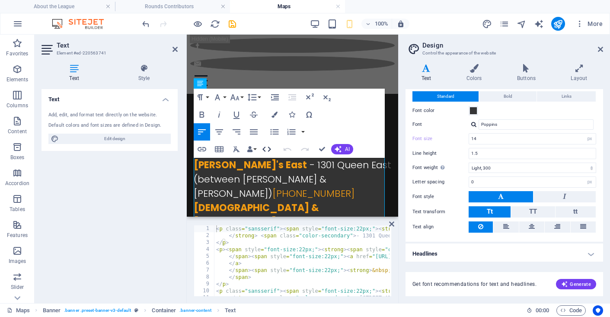
click at [268, 149] on icon "button" at bounding box center [267, 149] width 10 height 10
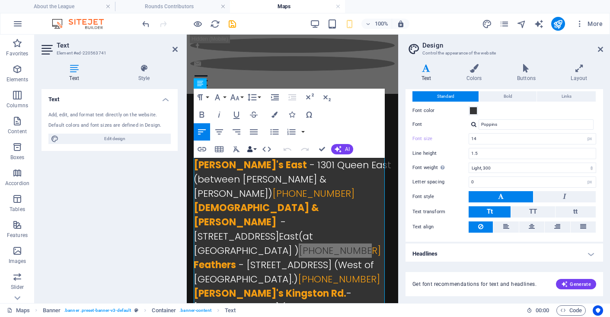
click at [255, 149] on button "Data Bindings" at bounding box center [252, 149] width 12 height 17
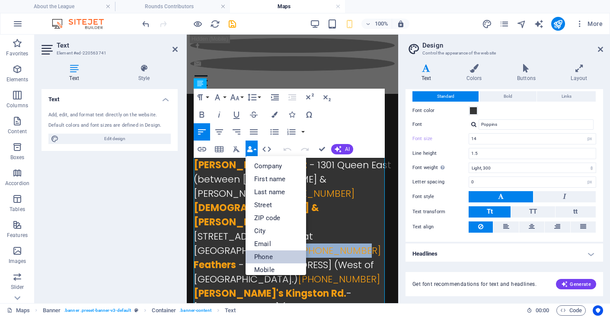
click at [257, 253] on link "Phone" at bounding box center [276, 256] width 61 height 13
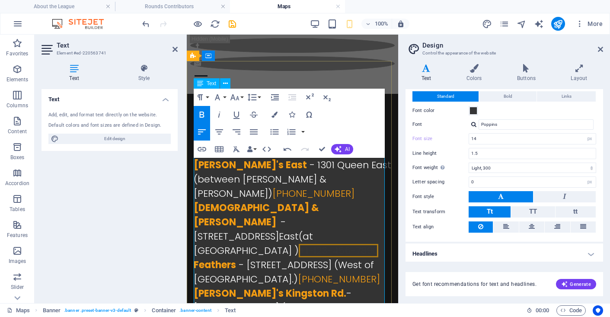
click at [303, 244] on span "+1-123-456-7890" at bounding box center [339, 250] width 80 height 13
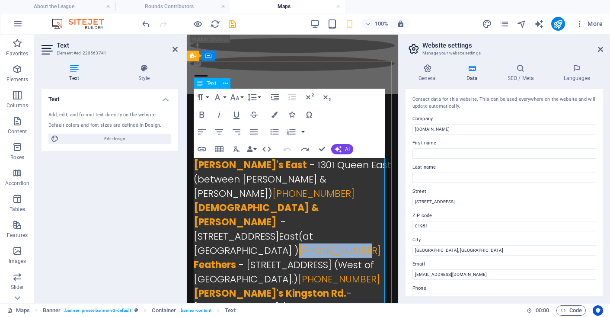
drag, startPoint x: 287, startPoint y: 209, endPoint x: 349, endPoint y: 212, distance: 61.9
click at [349, 212] on p "[DEMOGRAPHIC_DATA] & [PERSON_NAME] - [STREET_ADDRESS] (at [GEOGRAPHIC_DATA] ) […" at bounding box center [293, 244] width 198 height 86
click at [236, 149] on icon "button" at bounding box center [236, 149] width 10 height 10
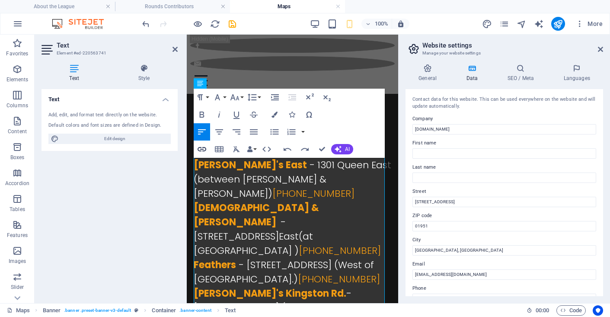
click at [200, 151] on icon "button" at bounding box center [202, 149] width 10 height 10
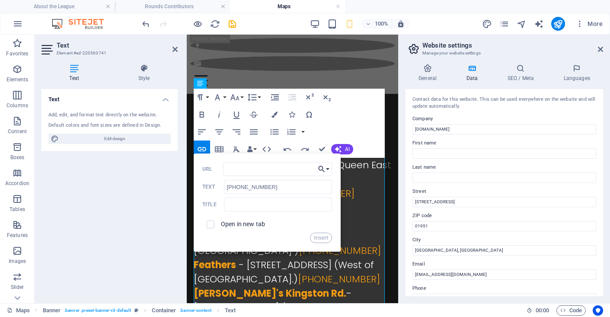
click at [322, 170] on icon "button" at bounding box center [322, 169] width 6 height 6
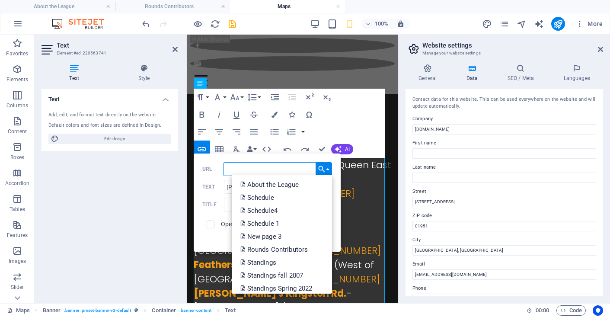
click at [279, 163] on input "URL" at bounding box center [277, 169] width 109 height 14
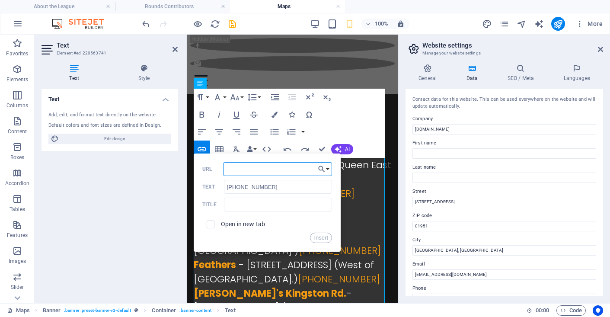
click at [334, 119] on div "Paragraph Format Normal Heading 1 Heading 2 Heading 3 Heading 4 Heading 5 Headi…" at bounding box center [289, 123] width 191 height 69
click at [286, 286] on p "[PERSON_NAME]'s Kingston Rd. - [STREET_ADDRESS] (East of [GEOGRAPHIC_DATA].) [P…" at bounding box center [293, 307] width 198 height 43
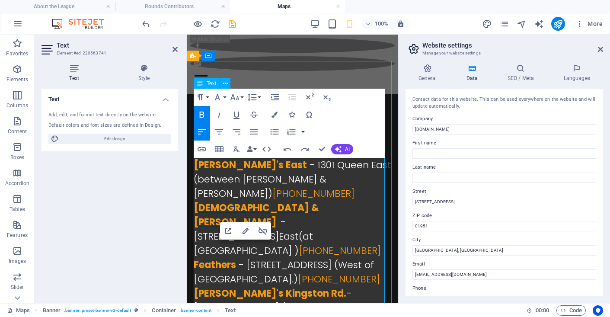
click at [246, 201] on span "[DEMOGRAPHIC_DATA] & [PERSON_NAME]" at bounding box center [256, 215] width 125 height 28
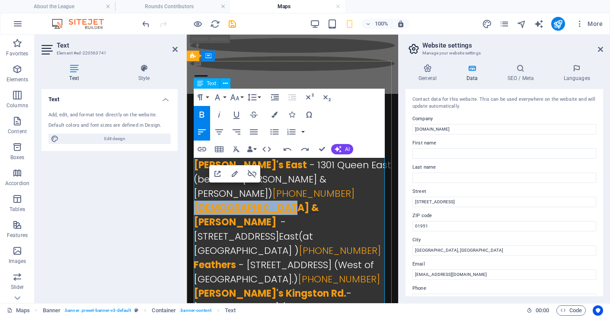
drag, startPoint x: 275, startPoint y: 193, endPoint x: 196, endPoint y: 189, distance: 79.7
click at [196, 201] on span "[DEMOGRAPHIC_DATA] & [PERSON_NAME]" at bounding box center [256, 215] width 125 height 28
type input "[URL][DOMAIN_NAME]"
type input "[DEMOGRAPHIC_DATA] & [PERSON_NAME]"
checkbox input "true"
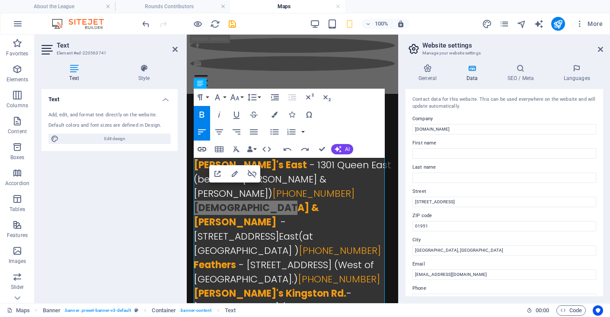
click at [202, 149] on icon "button" at bounding box center [202, 149] width 9 height 4
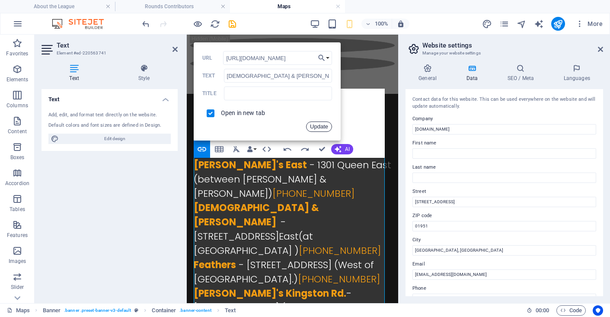
click at [315, 125] on button "Update" at bounding box center [319, 127] width 26 height 10
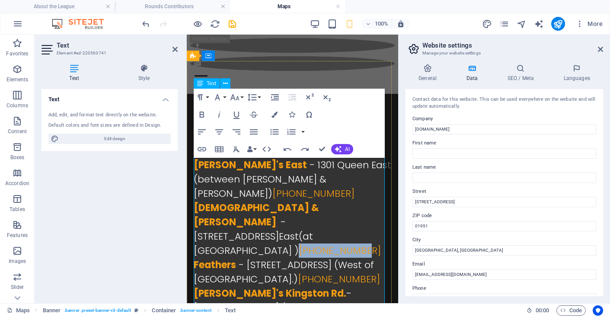
drag, startPoint x: 287, startPoint y: 206, endPoint x: 352, endPoint y: 209, distance: 64.9
click at [352, 209] on p "[DEMOGRAPHIC_DATA] & [PERSON_NAME] - [STREET_ADDRESS] (at [GEOGRAPHIC_DATA] ) […" at bounding box center [293, 244] width 198 height 86
click at [224, 84] on icon at bounding box center [225, 83] width 5 height 9
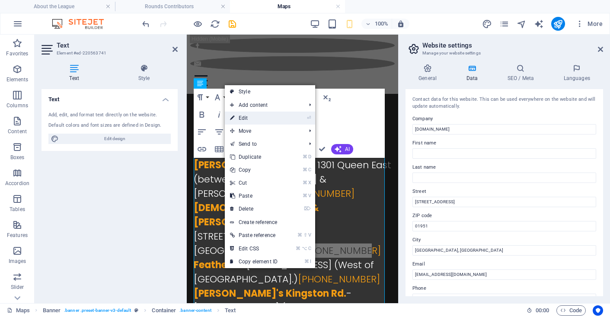
click at [258, 115] on link "⏎ Edit" at bounding box center [254, 118] width 58 height 13
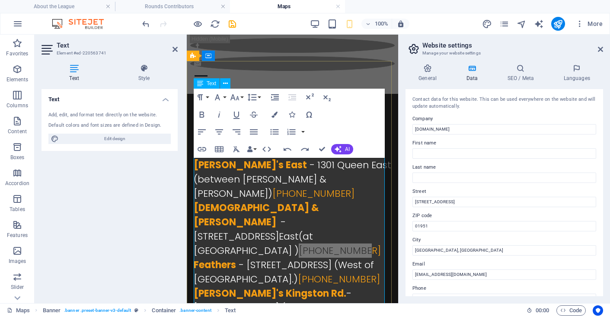
click at [201, 83] on icon at bounding box center [200, 83] width 6 height 10
click at [227, 85] on icon at bounding box center [225, 83] width 5 height 9
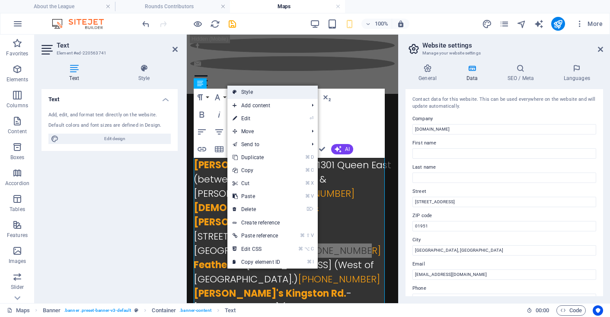
click at [241, 92] on link "Style" at bounding box center [273, 92] width 90 height 13
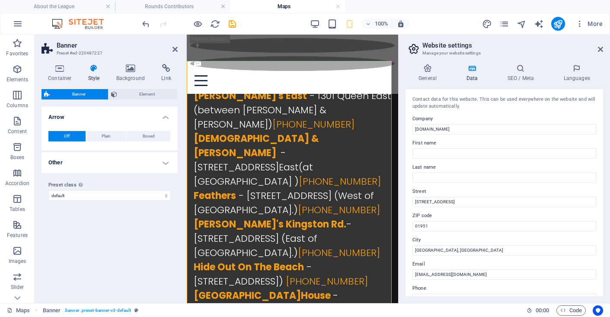
click at [91, 68] on icon at bounding box center [94, 68] width 25 height 9
click at [136, 93] on span "Element" at bounding box center [147, 94] width 55 height 10
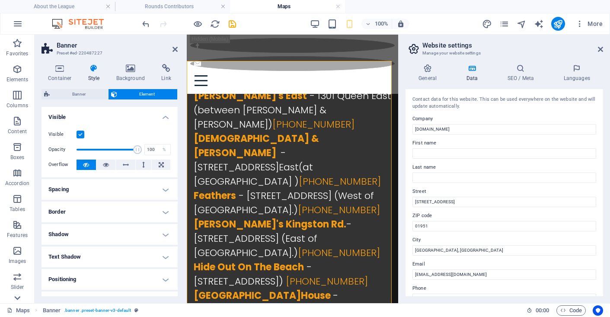
click at [18, 297] on icon at bounding box center [17, 298] width 12 height 12
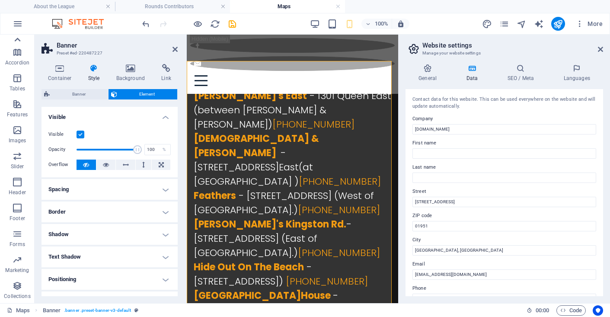
click at [15, 41] on icon at bounding box center [17, 40] width 12 height 12
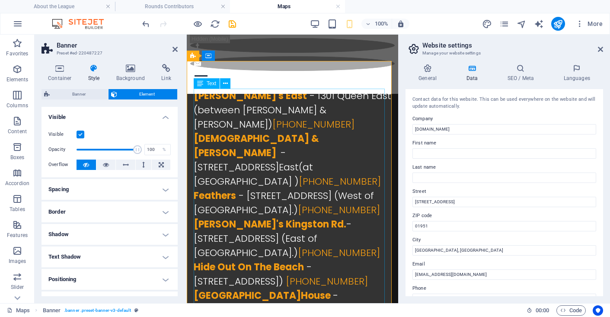
click at [307, 139] on div "[PERSON_NAME]'s East - 1301 Queen East (between [PERSON_NAME] & [PERSON_NAME]) …" at bounding box center [293, 258] width 198 height 339
click at [306, 139] on div "[PERSON_NAME]'s East - 1301 Queen East (between [PERSON_NAME] & [PERSON_NAME]) …" at bounding box center [293, 258] width 198 height 339
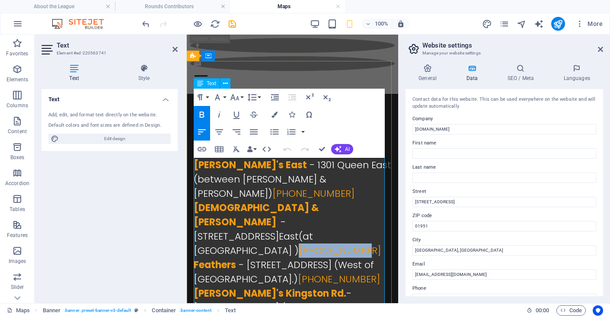
drag, startPoint x: 286, startPoint y: 208, endPoint x: 356, endPoint y: 212, distance: 70.6
click at [356, 212] on p "[DEMOGRAPHIC_DATA] & [PERSON_NAME] - [STREET_ADDRESS] (at [GEOGRAPHIC_DATA] ) […" at bounding box center [293, 244] width 198 height 86
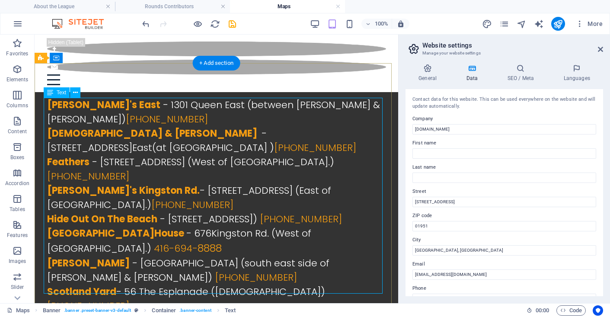
click at [322, 134] on div "[PERSON_NAME]'s East - 1301 Queen East (between [PERSON_NAME] & [PERSON_NAME]) …" at bounding box center [216, 210] width 339 height 225
click at [326, 133] on div "[PERSON_NAME]'s East - 1301 Queen East (between [PERSON_NAME] & [PERSON_NAME]) …" at bounding box center [216, 210] width 339 height 225
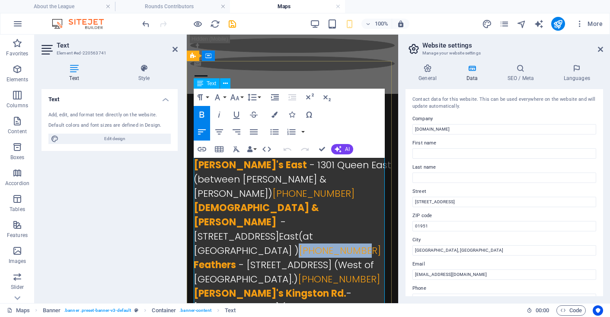
drag, startPoint x: 285, startPoint y: 209, endPoint x: 357, endPoint y: 214, distance: 72.0
click at [357, 214] on p "[DEMOGRAPHIC_DATA] & [PERSON_NAME] - [STREET_ADDRESS] (at [GEOGRAPHIC_DATA] ) […" at bounding box center [293, 244] width 198 height 86
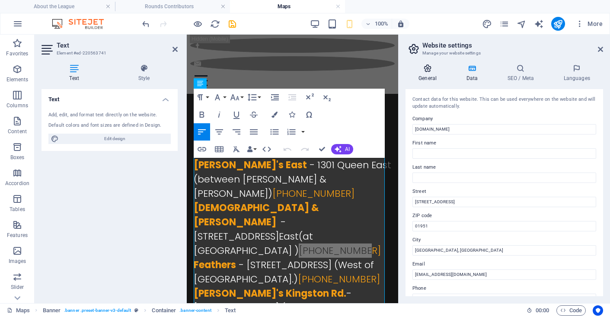
click at [423, 71] on icon at bounding box center [428, 68] width 44 height 9
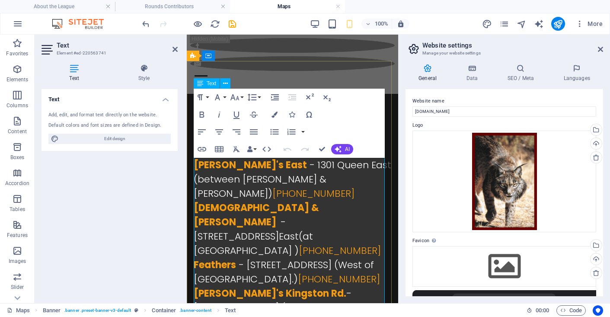
click at [315, 258] on span "- [STREET_ADDRESS] (West of [GEOGRAPHIC_DATA].)" at bounding box center [284, 272] width 180 height 28
drag, startPoint x: 287, startPoint y: 210, endPoint x: 349, endPoint y: 208, distance: 61.9
click at [349, 208] on p "[DEMOGRAPHIC_DATA] & [PERSON_NAME] - [STREET_ADDRESS] (at [GEOGRAPHIC_DATA] ) […" at bounding box center [293, 244] width 198 height 86
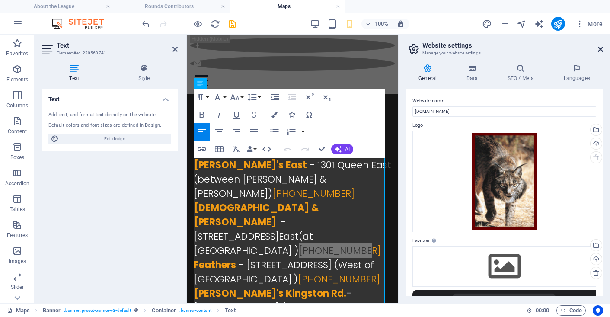
click at [600, 48] on icon at bounding box center [600, 49] width 5 height 7
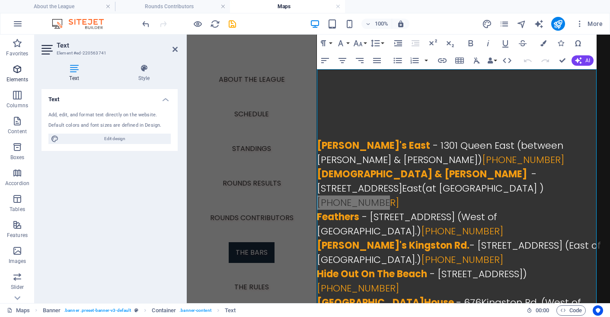
click at [21, 71] on icon "button" at bounding box center [17, 69] width 10 height 10
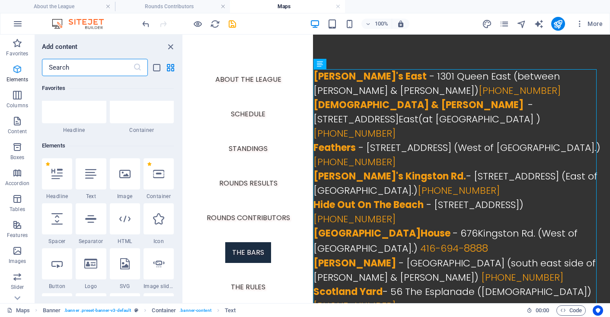
scroll to position [92, 0]
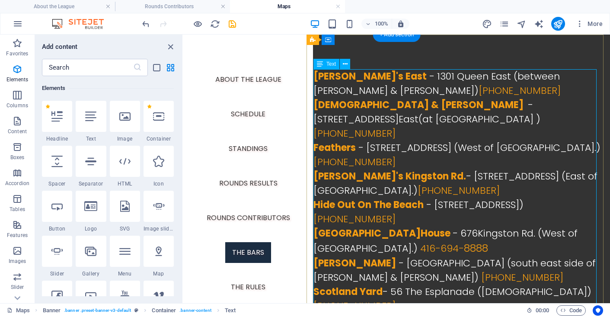
click at [453, 151] on div "[PERSON_NAME]'s East - 1301 Queen East (between [PERSON_NAME] & [PERSON_NAME]) …" at bounding box center [459, 196] width 290 height 254
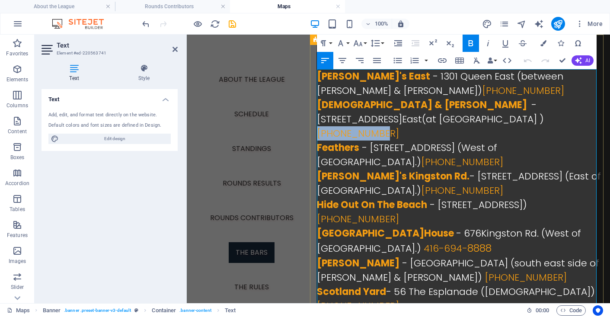
drag, startPoint x: 326, startPoint y: 118, endPoint x: 384, endPoint y: 117, distance: 58.4
click at [384, 127] on span "[PHONE_NUMBER]" at bounding box center [358, 133] width 82 height 13
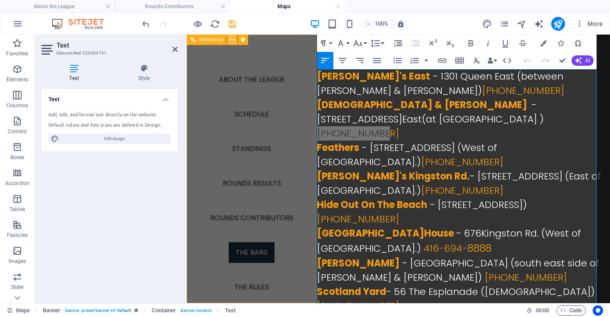
click at [232, 40] on icon at bounding box center [232, 39] width 5 height 9
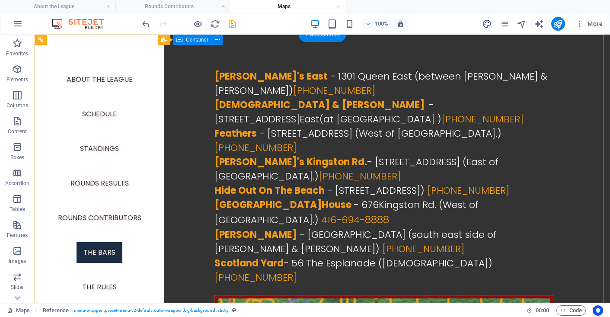
click at [387, 63] on div "[PERSON_NAME]'s East - 1301 Queen East (between [PERSON_NAME] & [PERSON_NAME]) …" at bounding box center [384, 260] width 452 height 450
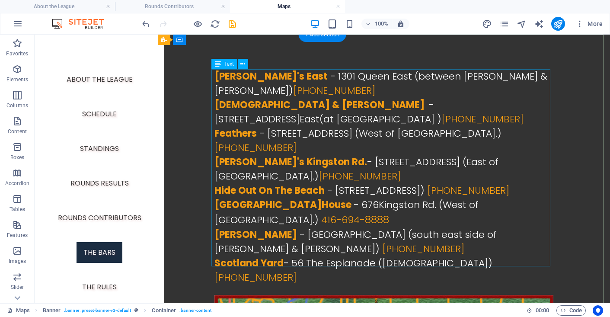
click at [504, 100] on div "[PERSON_NAME]'s East - 1301 Queen East (between [PERSON_NAME] & [PERSON_NAME]) …" at bounding box center [384, 182] width 339 height 226
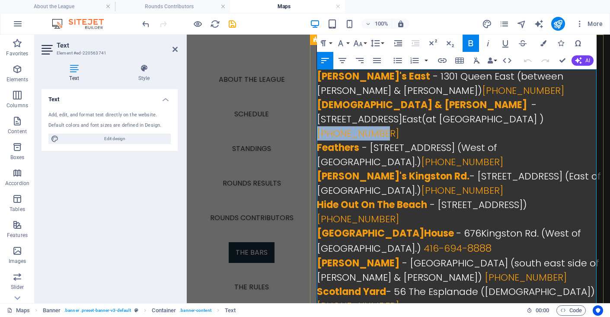
drag, startPoint x: 326, startPoint y: 119, endPoint x: 386, endPoint y: 118, distance: 60.6
click at [386, 118] on p "[DEMOGRAPHIC_DATA] & [PERSON_NAME] - [STREET_ADDRESS] (at [GEOGRAPHIC_DATA] ) […" at bounding box center [460, 133] width 286 height 71
click at [380, 127] on span "[PHONE_NUMBER]" at bounding box center [358, 133] width 82 height 13
drag, startPoint x: 323, startPoint y: 119, endPoint x: 384, endPoint y: 121, distance: 61.0
click at [384, 121] on span "- [STREET_ADDRESS] (at [GEOGRAPHIC_DATA] ) [PHONE_NUMBER]" at bounding box center [430, 119] width 227 height 42
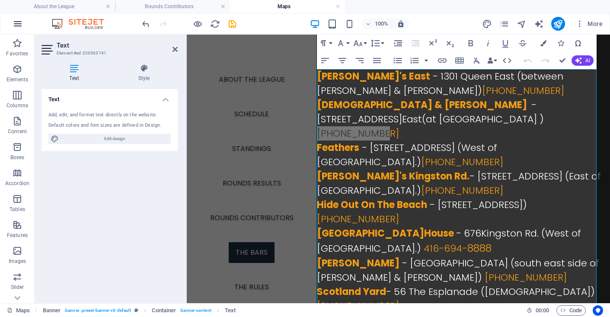
click at [16, 24] on icon "button" at bounding box center [18, 24] width 10 height 10
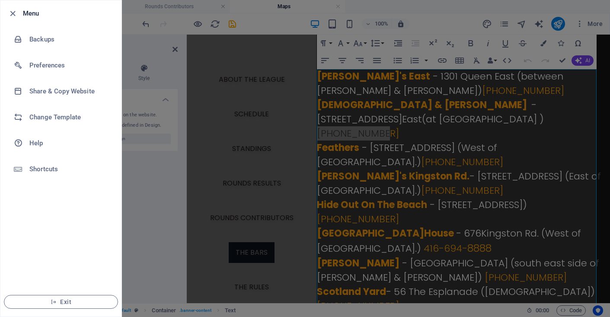
click at [302, 21] on div at bounding box center [305, 158] width 610 height 317
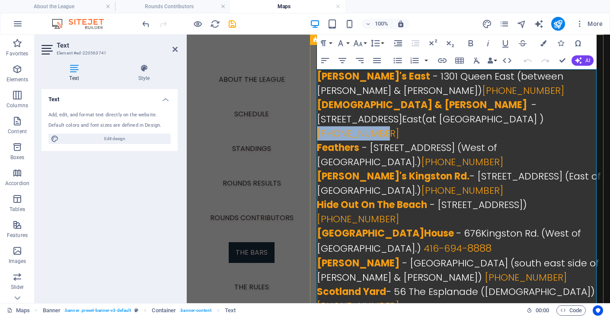
click at [343, 127] on span "[PHONE_NUMBER]" at bounding box center [358, 133] width 82 height 13
drag, startPoint x: 324, startPoint y: 119, endPoint x: 384, endPoint y: 121, distance: 60.2
click at [384, 127] on span "[PHONE_NUMBER]" at bounding box center [358, 133] width 82 height 13
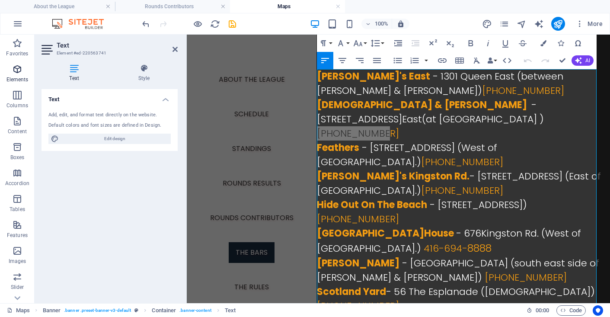
click at [18, 67] on icon "button" at bounding box center [17, 69] width 10 height 10
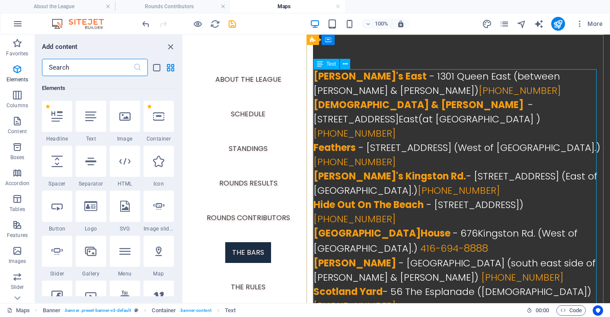
click at [328, 64] on span "Text" at bounding box center [332, 63] width 10 height 5
click at [343, 64] on icon at bounding box center [345, 64] width 5 height 9
click at [348, 63] on button at bounding box center [345, 64] width 10 height 10
click at [542, 137] on div "[PERSON_NAME]'s East - 1301 Queen East (between [PERSON_NAME] & [PERSON_NAME]) …" at bounding box center [459, 196] width 290 height 254
click at [575, 135] on div "[PERSON_NAME]'s East - 1301 Queen East (between [PERSON_NAME] & [PERSON_NAME]) …" at bounding box center [459, 196] width 290 height 254
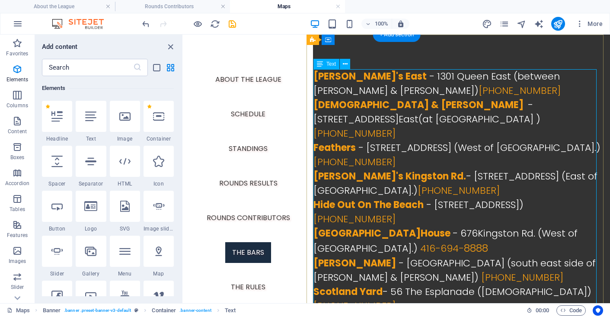
click at [575, 135] on div "[PERSON_NAME]'s East - 1301 Queen East (between [PERSON_NAME] & [PERSON_NAME]) …" at bounding box center [459, 196] width 290 height 254
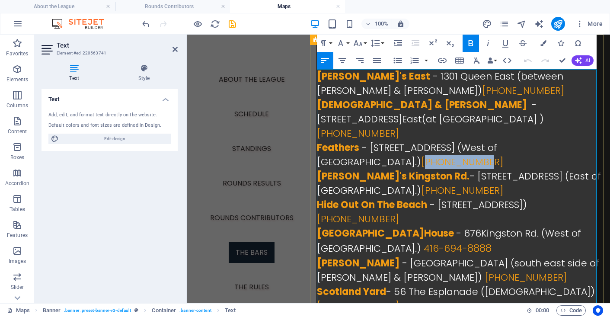
drag, startPoint x: 579, startPoint y: 134, endPoint x: 578, endPoint y: 154, distance: 19.9
click at [578, 154] on p "[DEMOGRAPHIC_DATA] & [PERSON_NAME] - [STREET_ADDRESS] (at [GEOGRAPHIC_DATA] ) […" at bounding box center [460, 133] width 286 height 71
click at [507, 60] on icon "button" at bounding box center [507, 60] width 10 height 10
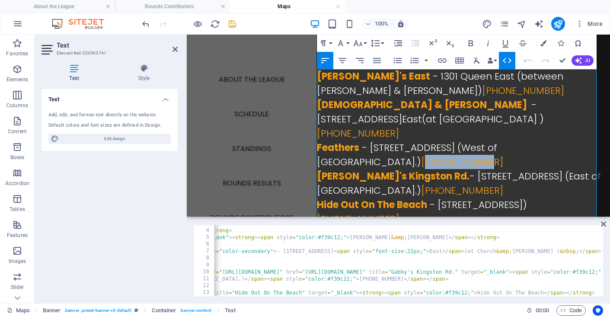
scroll to position [0, 257]
click at [449, 141] on span "- [STREET_ADDRESS] (West of [GEOGRAPHIC_DATA].)" at bounding box center [407, 155] width 180 height 28
drag, startPoint x: 577, startPoint y: 132, endPoint x: 583, endPoint y: 143, distance: 12.6
click at [583, 143] on p "[DEMOGRAPHIC_DATA] & [PERSON_NAME] - [STREET_ADDRESS] (at [GEOGRAPHIC_DATA] ) […" at bounding box center [460, 133] width 286 height 71
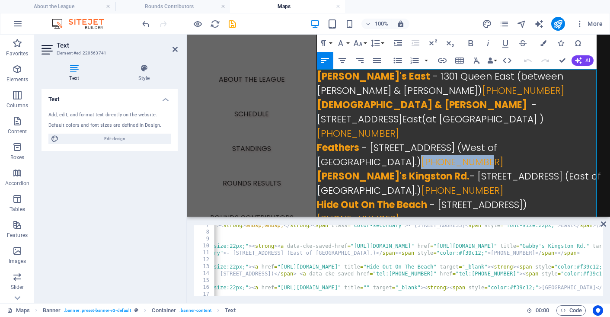
scroll to position [0, 148]
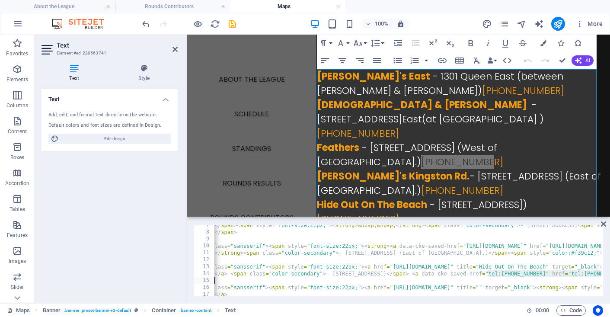
scroll to position [0, 14]
drag, startPoint x: 355, startPoint y: 274, endPoint x: 491, endPoint y: 276, distance: 136.3
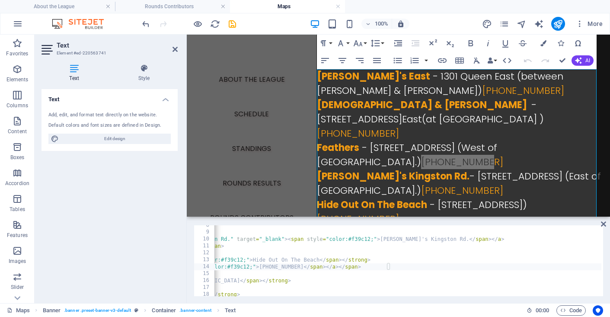
scroll to position [97, 0]
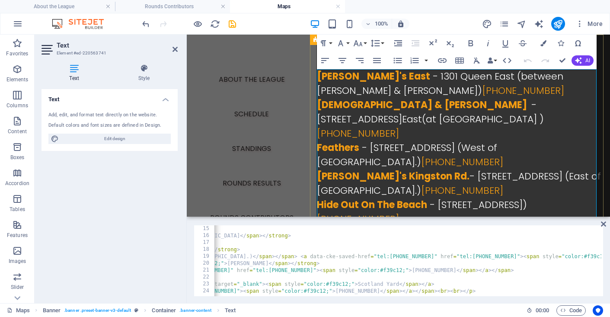
click at [402, 148] on p "[DEMOGRAPHIC_DATA] & [PERSON_NAME] - [STREET_ADDRESS] (at [GEOGRAPHIC_DATA] ) […" at bounding box center [460, 133] width 286 height 71
drag, startPoint x: 576, startPoint y: 131, endPoint x: 577, endPoint y: 143, distance: 12.6
click at [577, 143] on p "[DEMOGRAPHIC_DATA] & [PERSON_NAME] - [STREET_ADDRESS] (at [GEOGRAPHIC_DATA] ) […" at bounding box center [460, 133] width 286 height 71
click at [76, 74] on h4 "Text" at bounding box center [76, 73] width 69 height 18
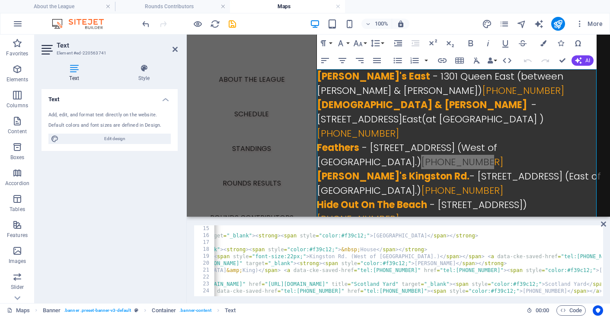
scroll to position [0, 293]
type textarea "</a> <span class="color-secondary">- [GEOGRAPHIC_DATA] (south east side of [PER…"
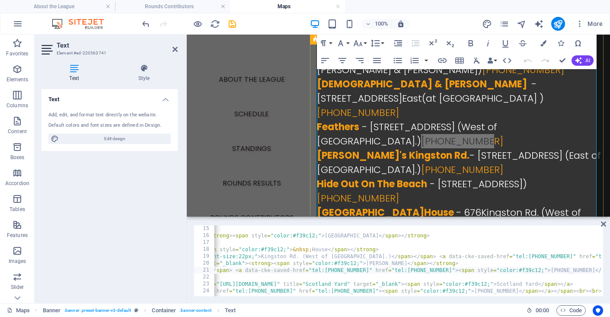
scroll to position [141, 0]
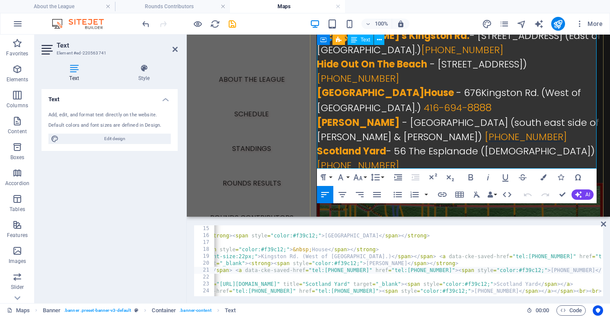
click at [485, 130] on span "[PHONE_NUMBER]" at bounding box center [526, 136] width 82 height 13
drag, startPoint x: 344, startPoint y: 122, endPoint x: 410, endPoint y: 120, distance: 65.8
click at [410, 120] on p "[PERSON_NAME] - 189 [GEOGRAPHIC_DATA] (south east side of [PERSON_NAME] & [PERS…" at bounding box center [460, 129] width 286 height 29
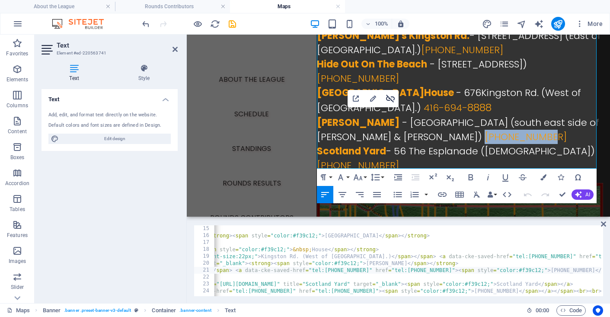
click at [393, 96] on icon "button" at bounding box center [390, 99] width 9 height 8
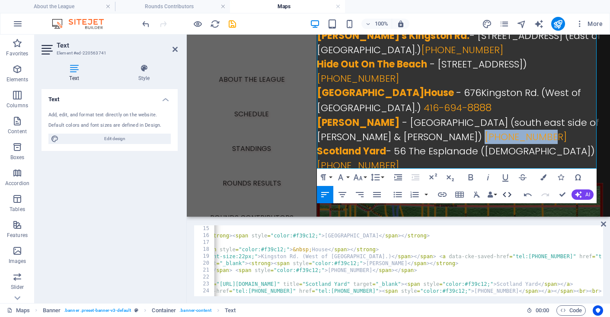
click at [510, 195] on icon "button" at bounding box center [507, 194] width 10 height 10
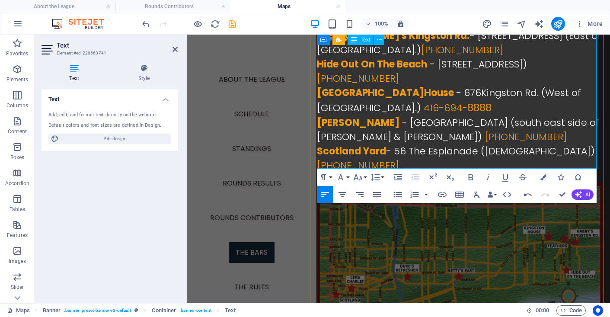
click at [485, 130] on span "[PHONE_NUMBER]" at bounding box center [526, 136] width 82 height 13
drag, startPoint x: 345, startPoint y: 123, endPoint x: 406, endPoint y: 123, distance: 61.0
click at [406, 123] on p "[PERSON_NAME] - 189 [GEOGRAPHIC_DATA] (south east side of [PERSON_NAME] & [PERS…" at bounding box center [460, 129] width 286 height 29
click at [383, 40] on button at bounding box center [379, 40] width 10 height 10
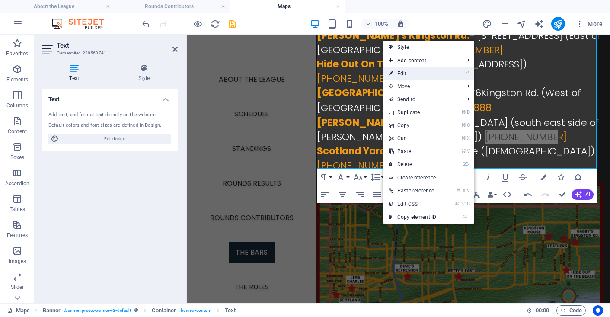
click at [420, 72] on link "⏎ Edit" at bounding box center [413, 73] width 58 height 13
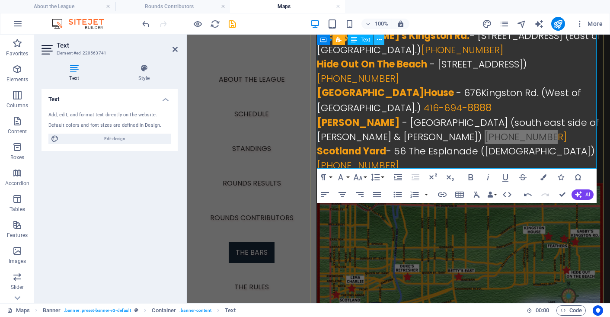
click at [378, 42] on icon at bounding box center [379, 39] width 5 height 9
click at [362, 37] on button at bounding box center [359, 40] width 10 height 10
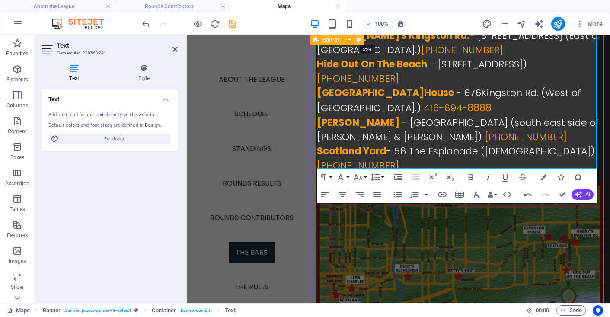
scroll to position [126, 0]
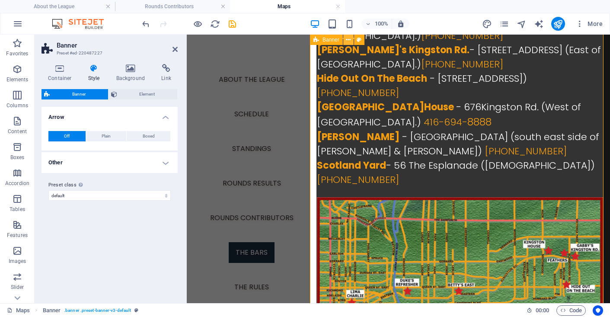
click at [349, 40] on icon at bounding box center [348, 39] width 5 height 9
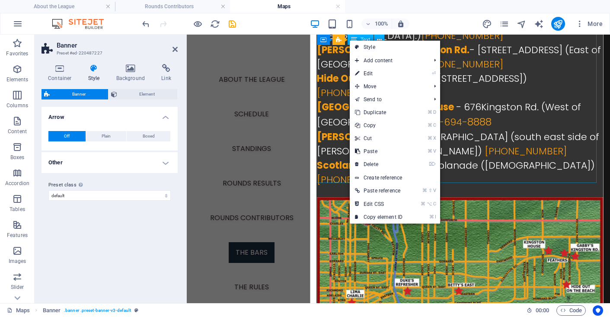
click at [502, 93] on div "[PERSON_NAME]'s East - 1301 Queen East (between [PERSON_NAME] & [PERSON_NAME]) …" at bounding box center [460, 70] width 286 height 254
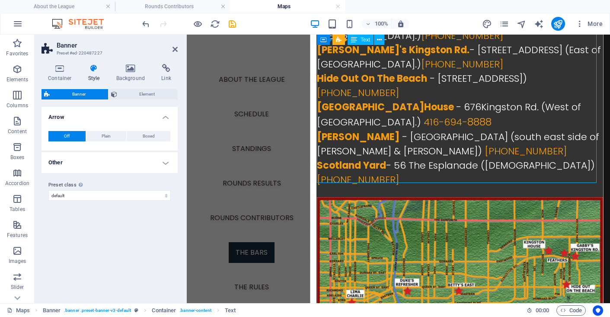
click at [397, 158] on div "[PERSON_NAME]'s East - 1301 Queen East (between [PERSON_NAME] & [PERSON_NAME]) …" at bounding box center [460, 70] width 286 height 254
click at [345, 167] on div "[PERSON_NAME]'s East - 1301 Queen East (between [PERSON_NAME] & [PERSON_NAME]) …" at bounding box center [460, 70] width 286 height 254
click at [401, 115] on div "[PERSON_NAME]'s East - 1301 Queen East (between [PERSON_NAME] & [PERSON_NAME]) …" at bounding box center [460, 70] width 286 height 254
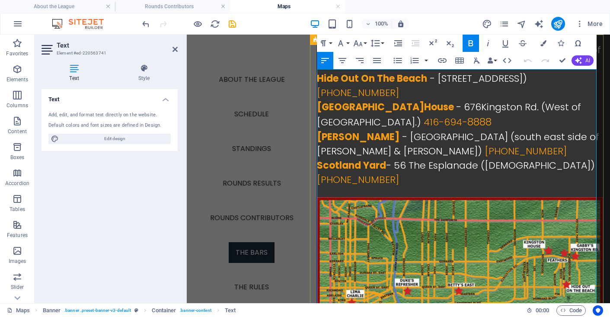
scroll to position [0, 0]
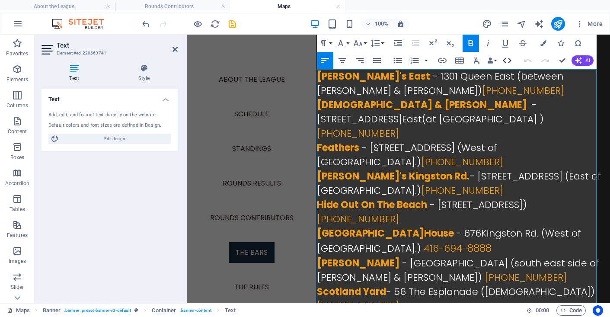
click at [507, 60] on icon "button" at bounding box center [507, 60] width 10 height 10
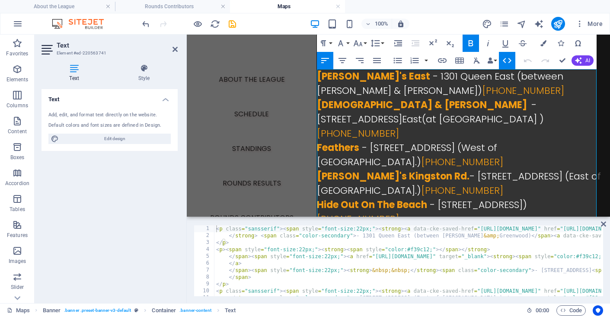
scroll to position [97, 0]
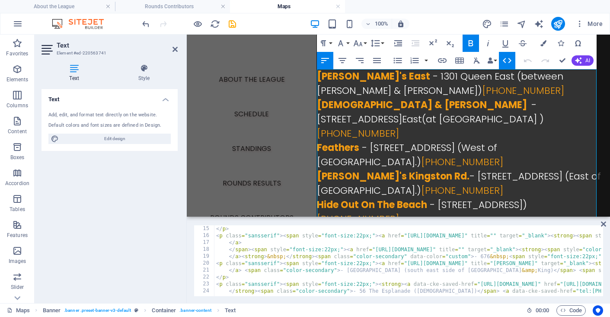
type textarea "</a> <span class="color-secondary">- [STREET_ADDRESS] (south east side of [PERS…"
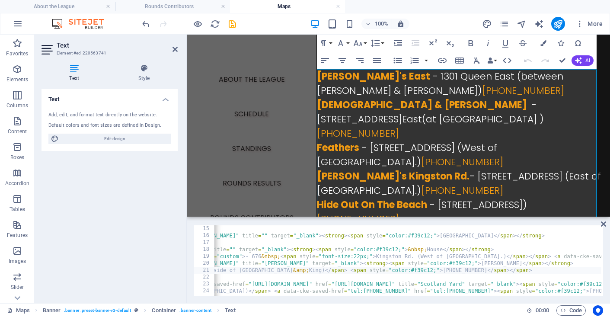
scroll to position [0, 229]
click at [173, 50] on icon at bounding box center [175, 49] width 5 height 7
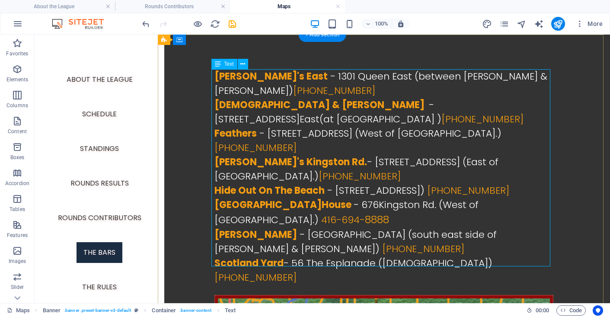
click at [265, 137] on div "[PERSON_NAME]'s East - 1301 Queen East (between [PERSON_NAME] & [PERSON_NAME]) …" at bounding box center [384, 182] width 339 height 226
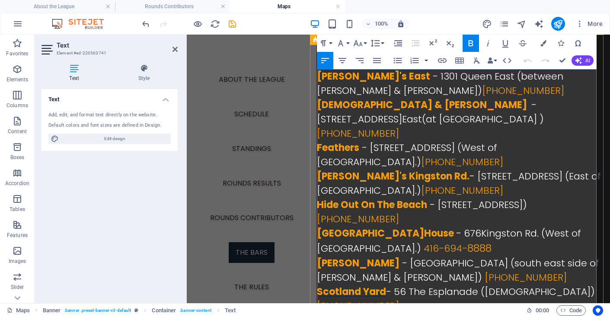
click at [317, 285] on span "Scotland Yard" at bounding box center [351, 291] width 69 height 13
click at [460, 87] on p "[PERSON_NAME]'s East - [STREET_ADDRESS] (between [PERSON_NAME] & [PERSON_NAME])…" at bounding box center [460, 83] width 286 height 29
click at [449, 115] on p "[DEMOGRAPHIC_DATA] & [PERSON_NAME] - [STREET_ADDRESS] (at [GEOGRAPHIC_DATA] ) […" at bounding box center [460, 133] width 286 height 71
click at [324, 257] on span "[PERSON_NAME]" at bounding box center [358, 263] width 83 height 13
click at [485, 271] on span "[PHONE_NUMBER]" at bounding box center [526, 277] width 82 height 13
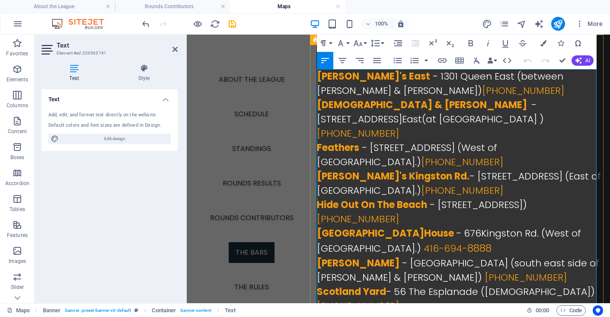
click at [485, 271] on span "[PHONE_NUMBER]" at bounding box center [526, 277] width 82 height 13
click at [354, 257] on span "[PERSON_NAME]" at bounding box center [358, 263] width 83 height 13
click at [485, 271] on span "[PHONE_NUMBER]" at bounding box center [526, 277] width 82 height 13
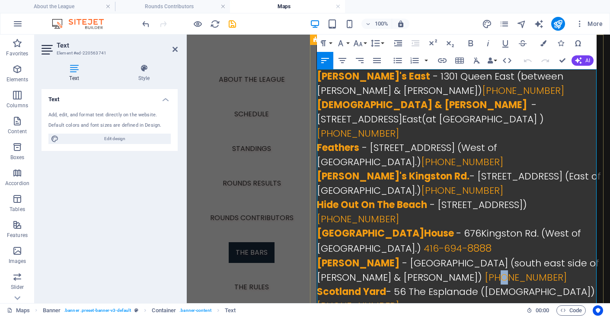
click at [485, 271] on span "[PHONE_NUMBER]" at bounding box center [526, 277] width 82 height 13
click at [348, 257] on span "[PERSON_NAME]" at bounding box center [358, 263] width 83 height 13
click at [362, 228] on icon "button" at bounding box center [365, 229] width 9 height 8
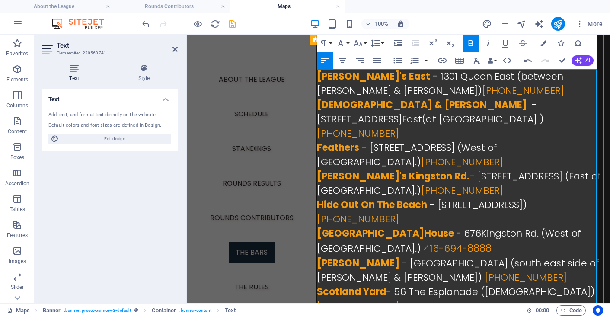
click at [485, 271] on span "[PHONE_NUMBER]" at bounding box center [526, 277] width 82 height 13
drag, startPoint x: 346, startPoint y: 264, endPoint x: 414, endPoint y: 264, distance: 67.9
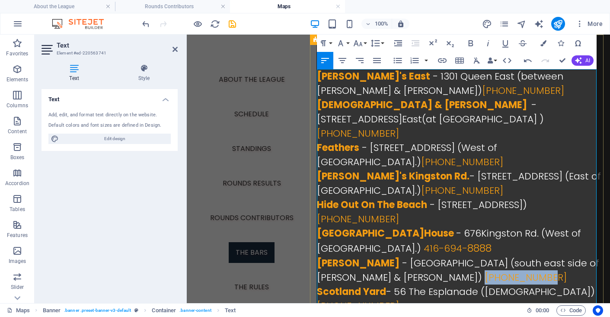
click at [414, 264] on p "[PERSON_NAME] - 189 [GEOGRAPHIC_DATA] (south east side of [PERSON_NAME] & [PERS…" at bounding box center [460, 270] width 286 height 29
click at [342, 299] on span "[PHONE_NUMBER]" at bounding box center [358, 305] width 82 height 13
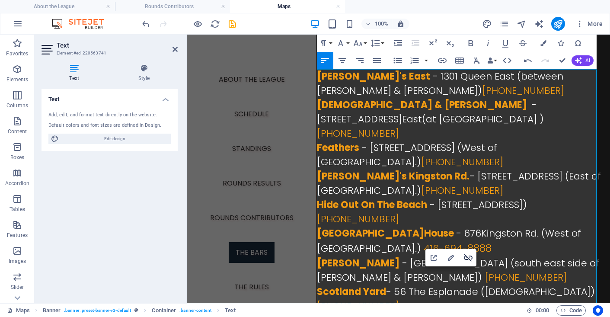
click at [465, 255] on icon "button" at bounding box center [468, 258] width 10 height 10
click at [346, 299] on span "[PHONE_NUMBER]" at bounding box center [358, 305] width 82 height 13
click at [323, 299] on span "[PHONE_NUMBER]" at bounding box center [358, 305] width 82 height 13
click at [341, 299] on span "[PHONE_NUMBER]" at bounding box center [358, 305] width 82 height 13
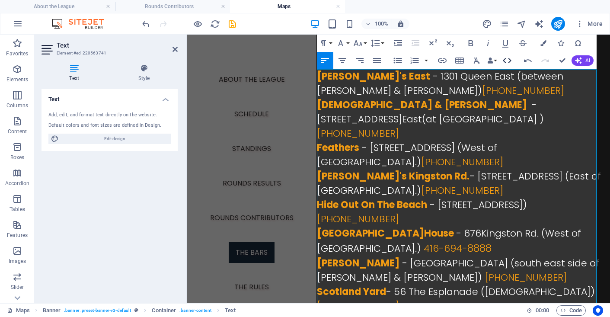
click at [507, 59] on icon "button" at bounding box center [507, 60] width 10 height 10
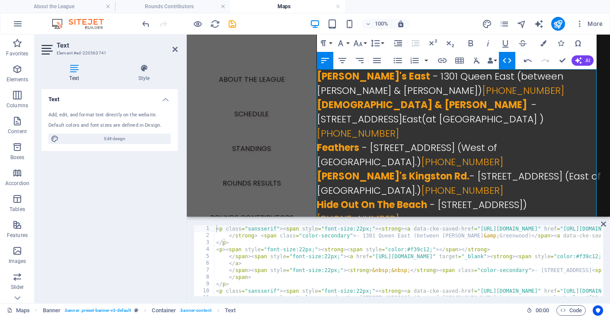
scroll to position [90, 0]
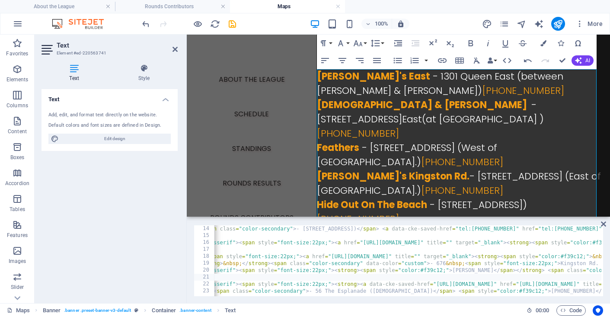
scroll to position [0, 37]
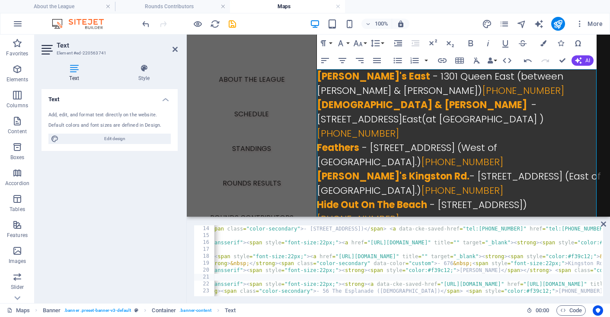
click at [299, 297] on div "</p> 14 15 16 17 18 19 20 21 22 23 </ a > < span class = "color-secondary" > - …" at bounding box center [398, 260] width 423 height 85
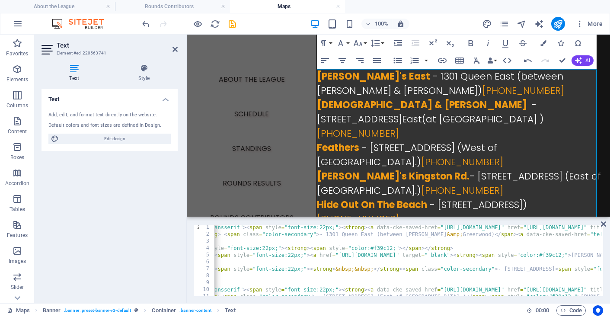
scroll to position [0, 0]
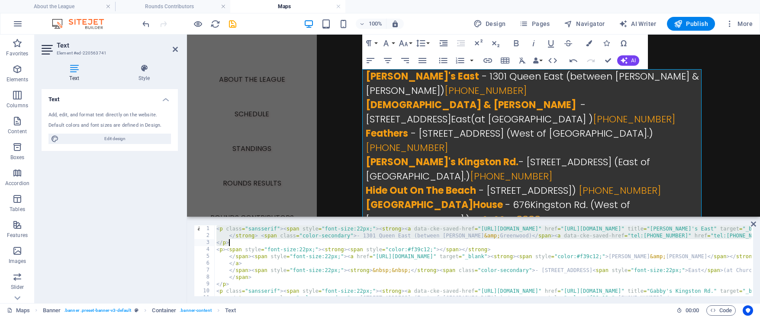
drag, startPoint x: 215, startPoint y: 228, endPoint x: 238, endPoint y: 243, distance: 27.6
type textarea "</p>"
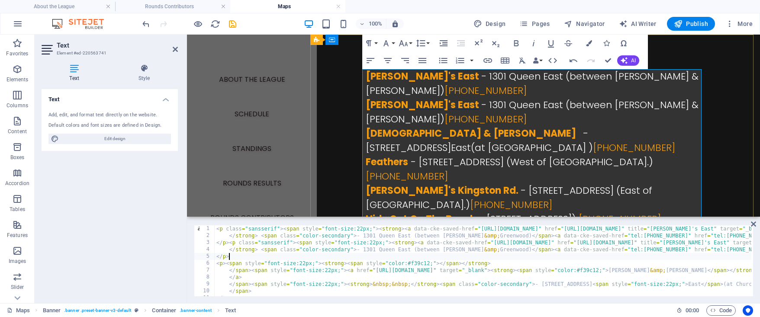
click at [378, 109] on span "[PERSON_NAME]'s East" at bounding box center [422, 104] width 113 height 13
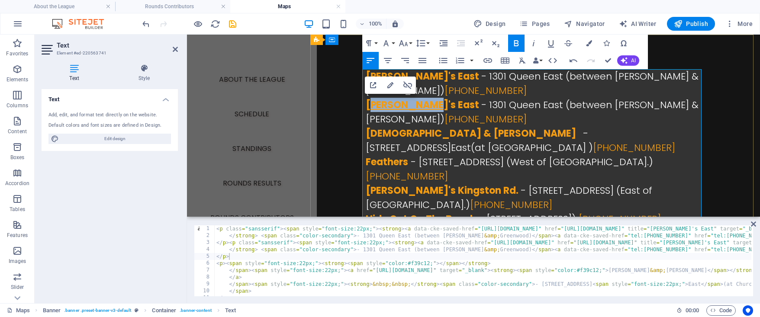
drag, startPoint x: 369, startPoint y: 106, endPoint x: 417, endPoint y: 103, distance: 48.5
click at [417, 103] on span "[PERSON_NAME]'s East" at bounding box center [422, 104] width 113 height 13
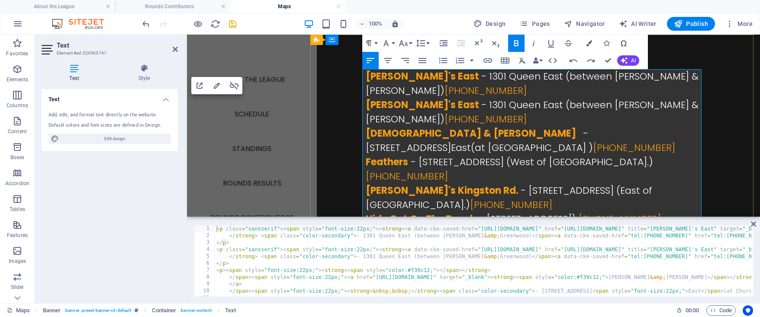
drag, startPoint x: 366, startPoint y: 106, endPoint x: 388, endPoint y: 107, distance: 22.1
click at [366, 106] on span "[PERSON_NAME]'s East" at bounding box center [422, 104] width 113 height 13
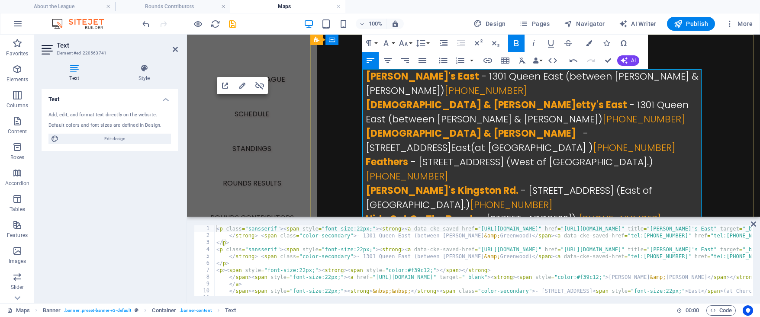
click at [459, 105] on span "[PERSON_NAME] & [PERSON_NAME] etty's East" at bounding box center [496, 104] width 261 height 13
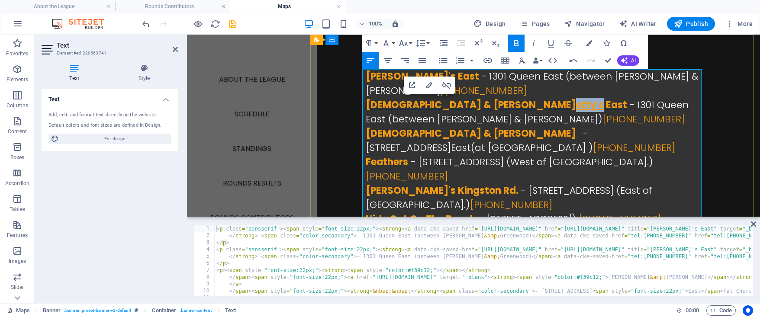
click at [459, 105] on span "[PERSON_NAME] & [PERSON_NAME] etty's East" at bounding box center [496, 104] width 261 height 13
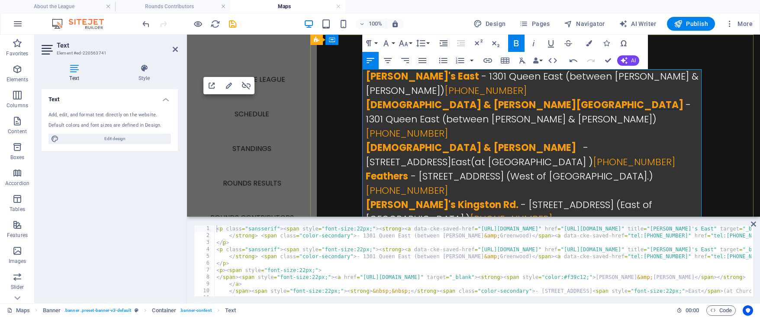
click at [456, 102] on span "[DEMOGRAPHIC_DATA] & [PERSON_NAME][GEOGRAPHIC_DATA]" at bounding box center [525, 104] width 318 height 13
click at [457, 103] on span "[DEMOGRAPHIC_DATA] & [PERSON_NAME][GEOGRAPHIC_DATA]" at bounding box center [525, 104] width 318 height 13
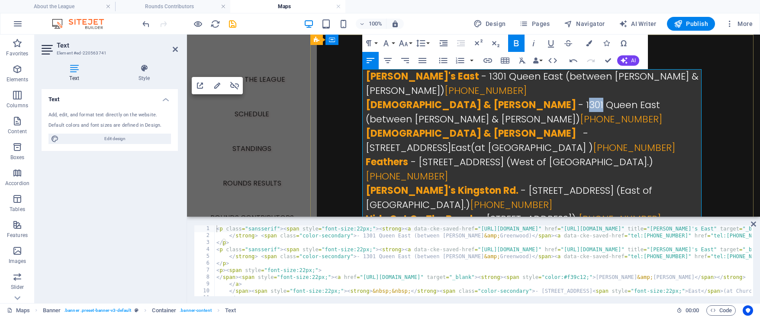
drag, startPoint x: 459, startPoint y: 105, endPoint x: 473, endPoint y: 104, distance: 13.4
click at [473, 104] on span "- 1301 Queen East (between [PERSON_NAME] & [PERSON_NAME])" at bounding box center [513, 112] width 294 height 28
click at [487, 104] on span "- 175 Queen East (between [PERSON_NAME] & [PERSON_NAME])" at bounding box center [511, 112] width 291 height 28
click at [486, 106] on span "- 175 Queen East (between [PERSON_NAME] & [PERSON_NAME])" at bounding box center [511, 112] width 291 height 28
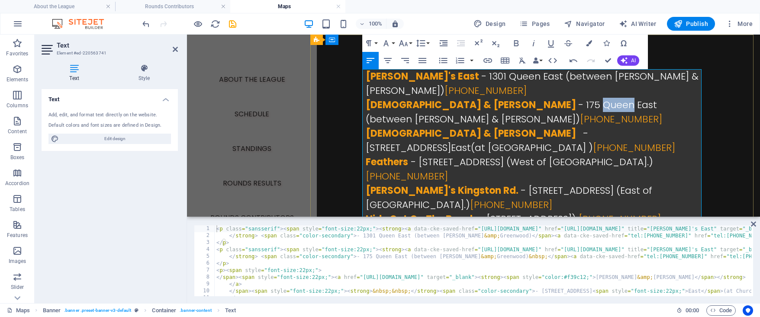
click at [486, 106] on span "- 175 Queen East (between [PERSON_NAME] & [PERSON_NAME])" at bounding box center [511, 112] width 291 height 28
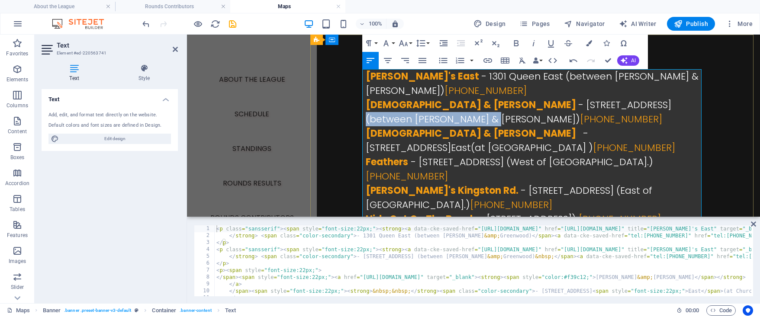
drag, startPoint x: 525, startPoint y: 105, endPoint x: 661, endPoint y: 105, distance: 136.7
click at [616, 105] on span "- [STREET_ADDRESS] (between [PERSON_NAME] & [PERSON_NAME])" at bounding box center [518, 112] width 305 height 28
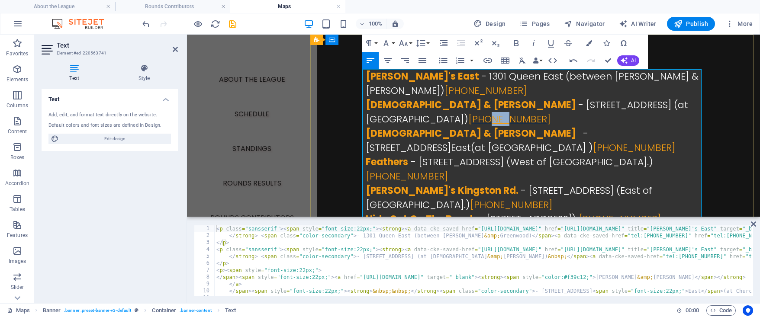
drag, startPoint x: 648, startPoint y: 105, endPoint x: 659, endPoint y: 104, distance: 11.8
click at [550, 112] on span "[PHONE_NUMBER]" at bounding box center [509, 118] width 82 height 13
click at [529, 112] on span "416-59-5575" at bounding box center [498, 118] width 61 height 13
click at [550, 112] on span "[PHONE_NUMBER]" at bounding box center [509, 118] width 82 height 13
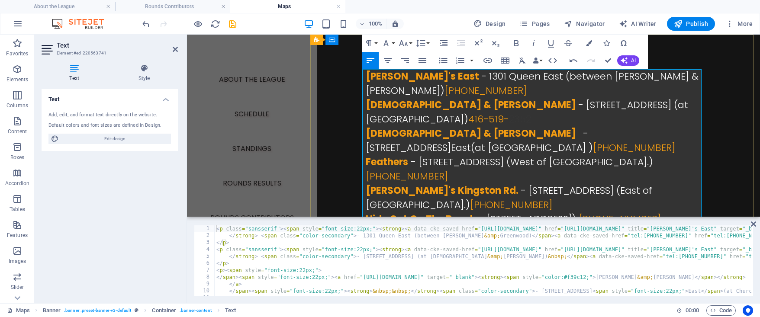
click at [616, 107] on span "[DEMOGRAPHIC_DATA] & [PERSON_NAME] - [STREET_ADDRESS] (at [GEOGRAPHIC_DATA]) 41…" at bounding box center [527, 112] width 322 height 28
click at [616, 103] on span "[DEMOGRAPHIC_DATA] & [PERSON_NAME] - [STREET_ADDRESS] (at [GEOGRAPHIC_DATA]) 41…" at bounding box center [527, 112] width 322 height 28
click at [509, 112] on span "416-519-" at bounding box center [488, 118] width 41 height 13
click at [550, 112] on span "[PHONE_NUMBER]" at bounding box center [509, 118] width 82 height 13
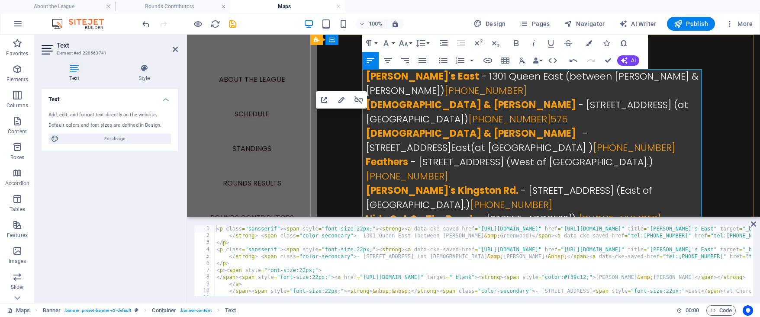
click at [568, 112] on span "[PHONE_NUMBER] 575" at bounding box center [517, 118] width 99 height 13
click at [468, 119] on span "[PHONE_NUMBER] 575" at bounding box center [519, 118] width 102 height 13
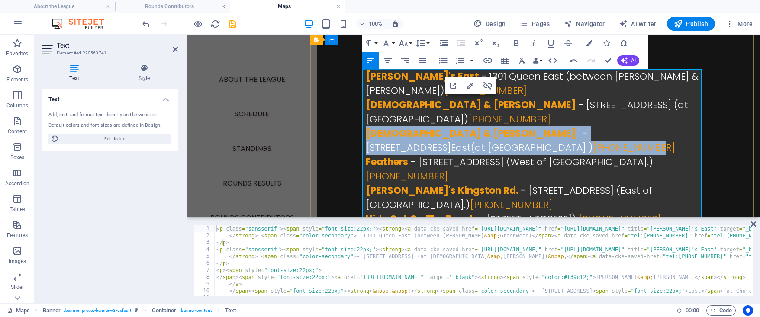
drag, startPoint x: 364, startPoint y: 117, endPoint x: 384, endPoint y: 131, distance: 24.2
click at [384, 131] on p "[DEMOGRAPHIC_DATA] & [PERSON_NAME] - [STREET_ADDRESS] (at [GEOGRAPHIC_DATA] ) […" at bounding box center [535, 154] width 339 height 57
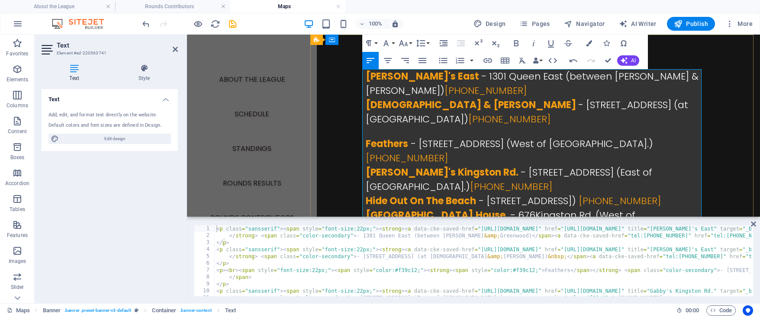
click at [380, 126] on p "Feathers - [STREET_ADDRESS] ([GEOGRAPHIC_DATA].) [PHONE_NUMBER]" at bounding box center [535, 145] width 339 height 39
click at [369, 126] on p "Feathers - [STREET_ADDRESS] ([GEOGRAPHIC_DATA].) [PHONE_NUMBER]" at bounding box center [535, 145] width 339 height 39
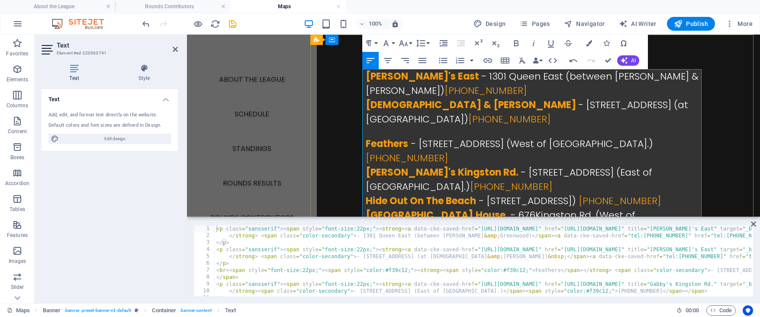
click at [366, 137] on span "Feathers" at bounding box center [387, 143] width 42 height 13
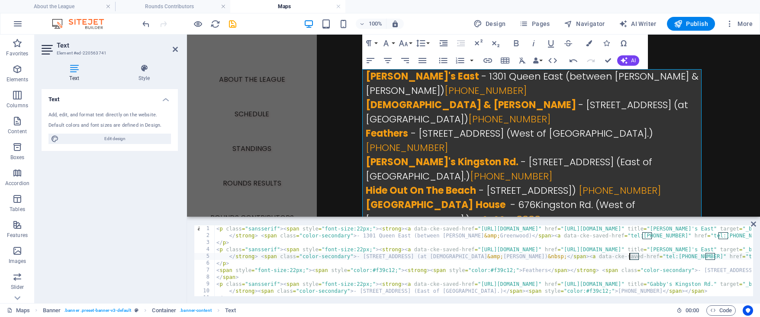
drag, startPoint x: 638, startPoint y: 257, endPoint x: 629, endPoint y: 257, distance: 9.1
click at [632, 255] on div "< p class = "sansserif" > < span style = "font-size:22px;" > < strong > < a dat…" at bounding box center [483, 260] width 536 height 71
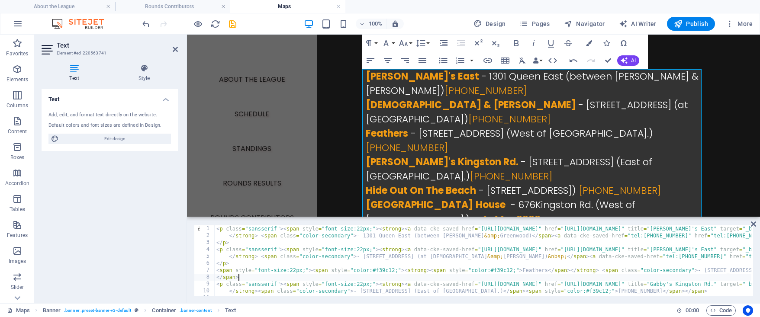
type textarea "</span>"
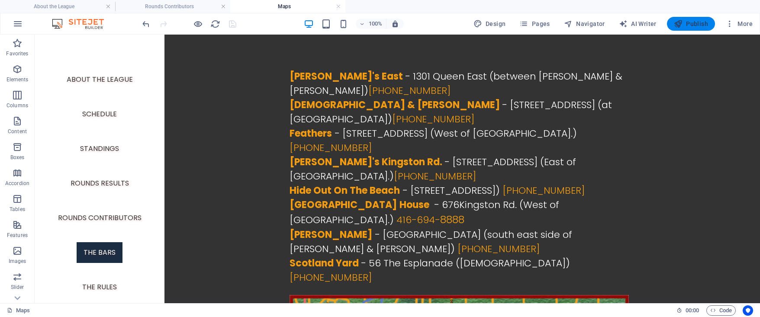
click at [697, 26] on span "Publish" at bounding box center [691, 23] width 34 height 9
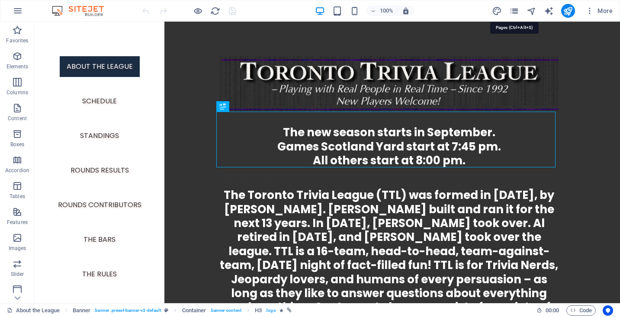
click at [513, 10] on icon "pages" at bounding box center [514, 11] width 10 height 10
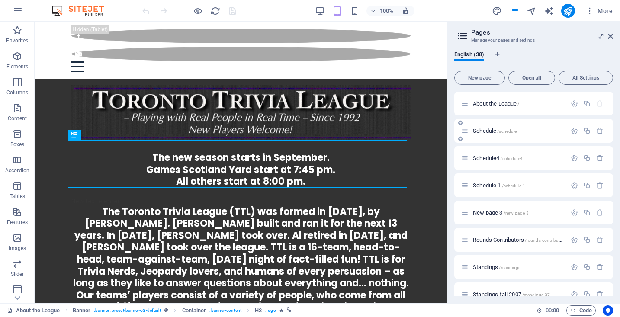
click at [481, 131] on span "Schedule /schedule" at bounding box center [495, 131] width 44 height 6
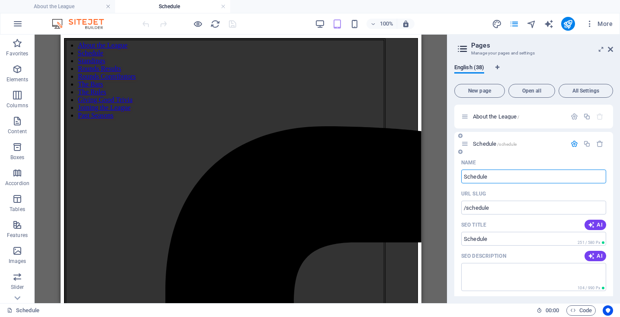
click at [468, 145] on icon at bounding box center [464, 143] width 7 height 7
click at [459, 151] on icon at bounding box center [460, 151] width 4 height 5
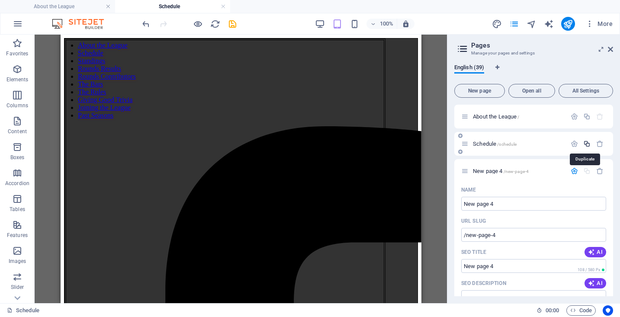
click at [489, 144] on span "Schedule /schedule" at bounding box center [495, 144] width 44 height 6
click at [477, 144] on span "Schedule /schedule" at bounding box center [495, 144] width 44 height 6
click at [612, 50] on icon at bounding box center [610, 49] width 5 height 7
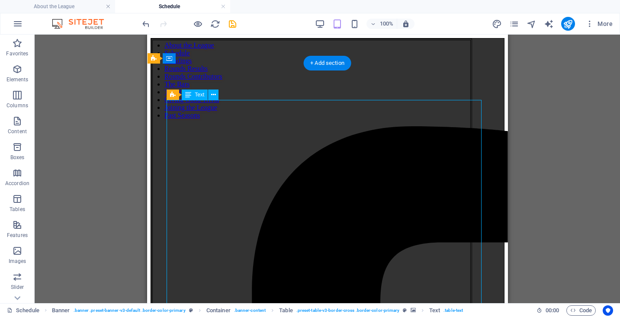
drag, startPoint x: 298, startPoint y: 135, endPoint x: 445, endPoint y: 170, distance: 150.7
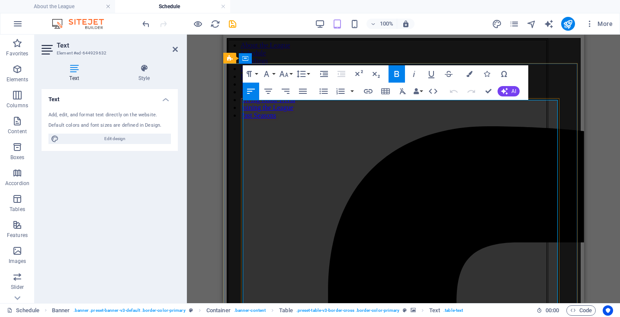
drag, startPoint x: 323, startPoint y: 173, endPoint x: 272, endPoint y: 173, distance: 51.5
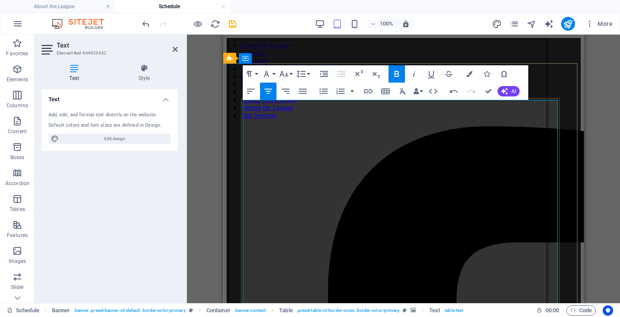
drag, startPoint x: 332, startPoint y: 174, endPoint x: 340, endPoint y: 172, distance: 8.4
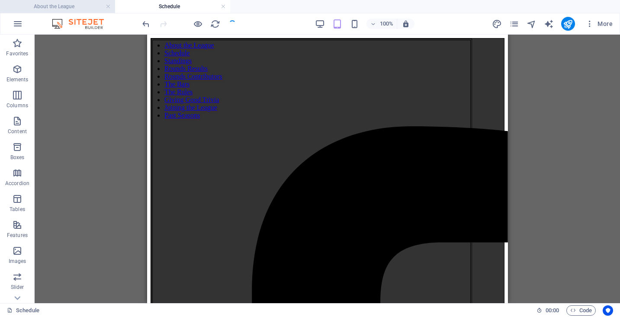
click at [51, 6] on h4 "About the League" at bounding box center [57, 7] width 115 height 10
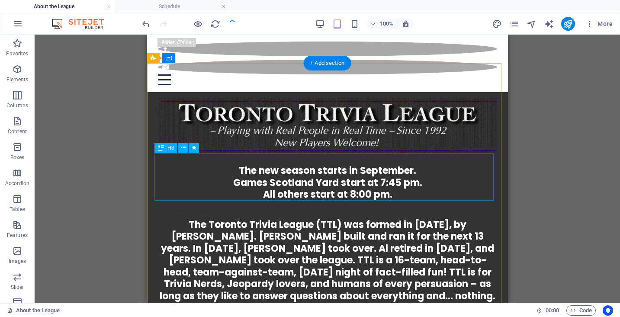
click at [323, 173] on div "The new season starts in September. Games Scotland Yard start at 7:45 pm. All o…" at bounding box center [326, 177] width 339 height 48
click at [332, 180] on div "The new season starts in September. Games Scotland Yard start at 7:45 pm. All o…" at bounding box center [326, 177] width 339 height 48
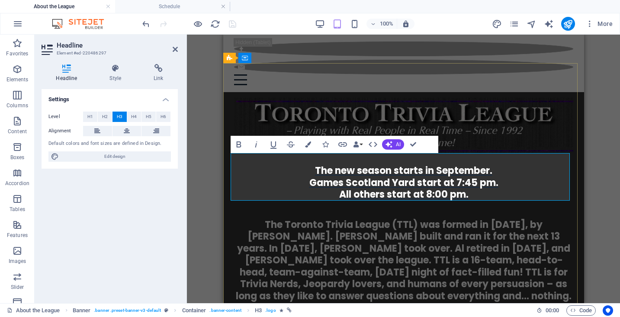
click at [401, 193] on span "The new season starts in September. Games Scotland Yard start at 7:45 pm. All o…" at bounding box center [403, 182] width 189 height 37
click at [176, 7] on h4 "Schedule" at bounding box center [172, 7] width 115 height 10
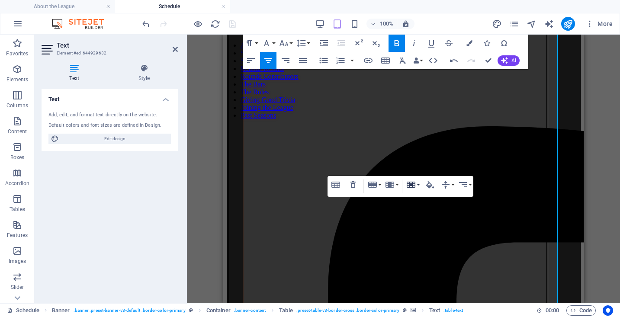
click at [416, 185] on button "Cell" at bounding box center [412, 184] width 16 height 17
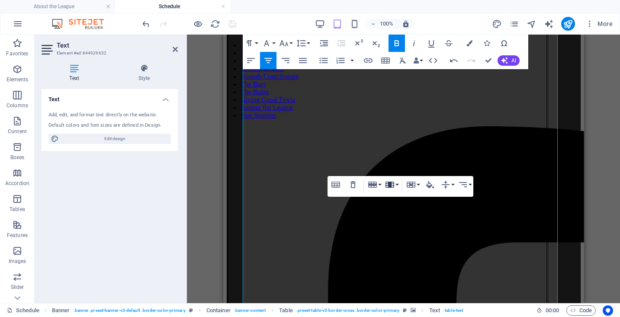
click at [397, 181] on button "Column" at bounding box center [391, 184] width 16 height 17
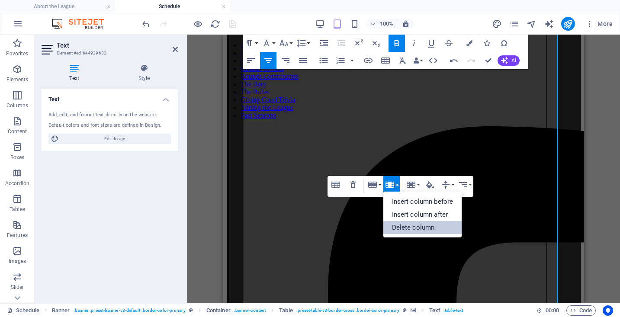
click at [410, 225] on link "Delete column" at bounding box center [422, 227] width 79 height 13
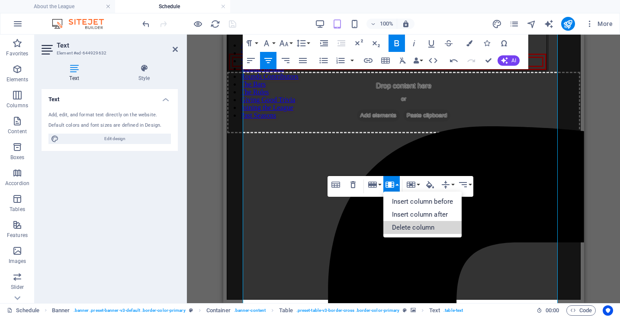
scroll to position [0, 0]
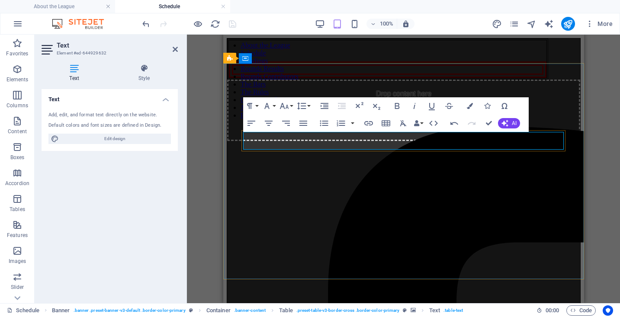
click at [419, 74] on div at bounding box center [387, 70] width 309 height 8
click at [464, 128] on button "Redo" at bounding box center [471, 123] width 16 height 17
click at [425, 97] on button "Underline" at bounding box center [431, 105] width 16 height 17
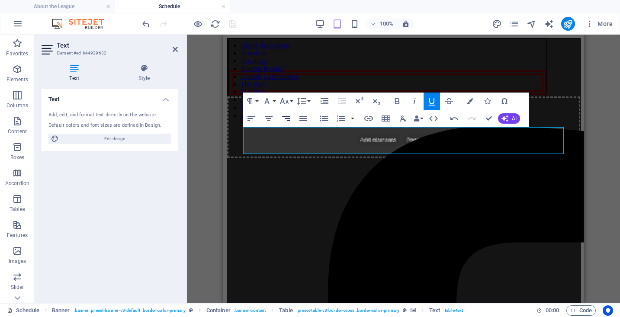
click at [282, 122] on icon "button" at bounding box center [286, 118] width 10 height 10
click at [269, 83] on div "​" at bounding box center [387, 79] width 309 height 8
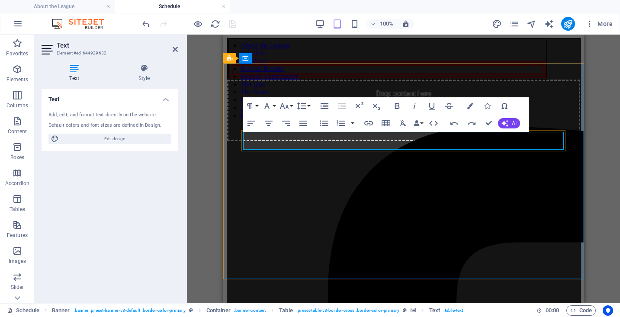
click at [269, 74] on div at bounding box center [387, 70] width 309 height 8
click at [385, 84] on div "Drop content here or Add elements Paste clipboard" at bounding box center [403, 89] width 353 height 103
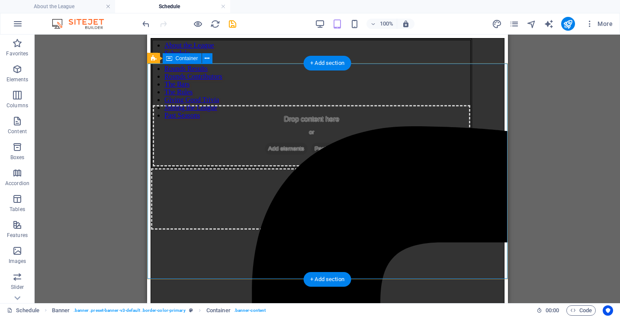
click at [209, 83] on div "Drop content here or Add elements Paste clipboard Drop content here or Add elem…" at bounding box center [327, 133] width 353 height 191
click at [234, 150] on div "Drop content here or Add elements Paste clipboard" at bounding box center [311, 135] width 318 height 61
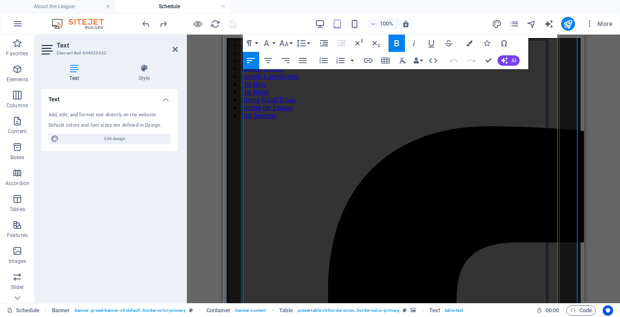
scroll to position [70, 0]
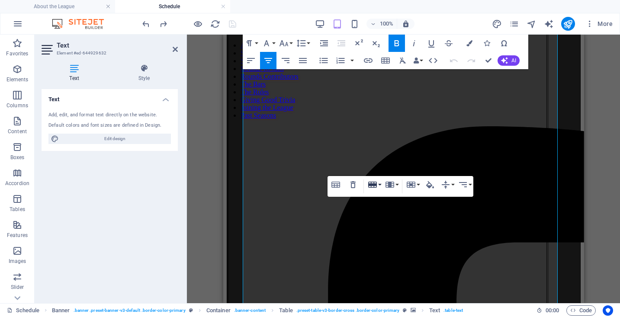
click at [379, 186] on button "Row" at bounding box center [374, 184] width 16 height 17
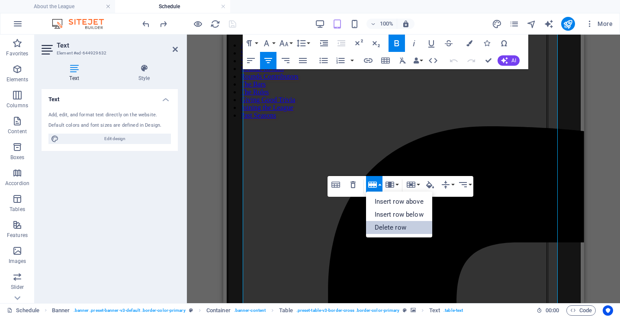
click at [381, 225] on link "Delete row" at bounding box center [399, 227] width 66 height 13
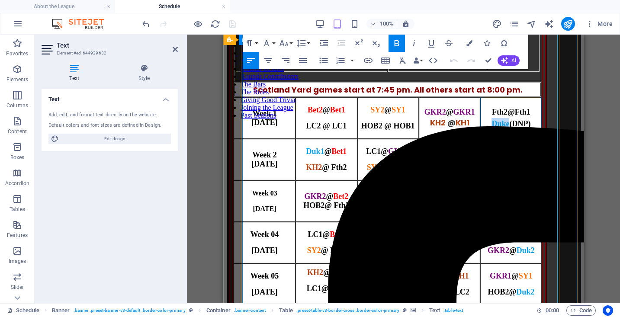
drag, startPoint x: 501, startPoint y: 195, endPoint x: 520, endPoint y: 196, distance: 18.6
click at [509, 128] on strong "Duke" at bounding box center [500, 123] width 18 height 9
click at [505, 128] on strong "Duke" at bounding box center [500, 123] width 18 height 9
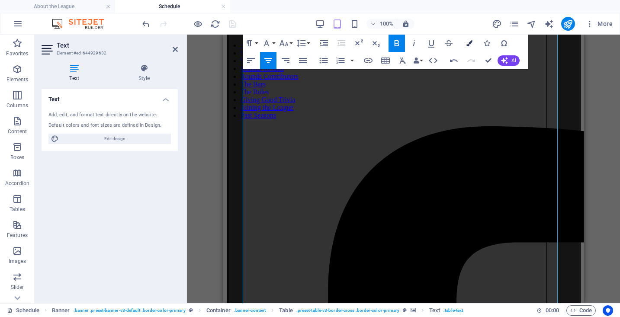
click at [466, 44] on icon "button" at bounding box center [469, 43] width 6 height 6
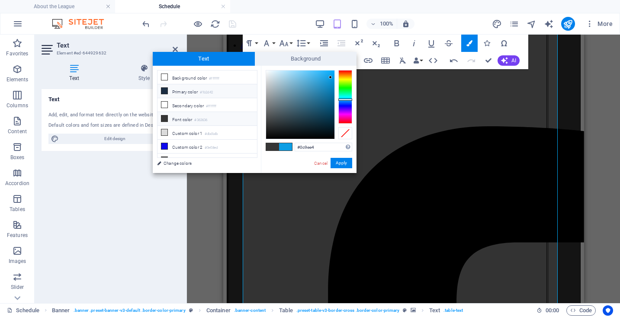
click at [165, 93] on icon at bounding box center [164, 91] width 6 height 6
type input "#1b2d42"
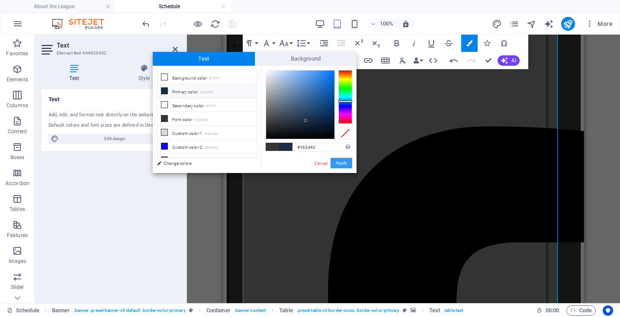
click at [343, 162] on button "Apply" at bounding box center [341, 163] width 22 height 10
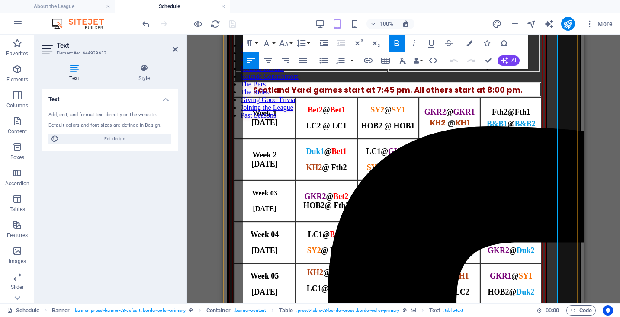
click at [270, 127] on strong "[DATE]" at bounding box center [264, 122] width 26 height 9
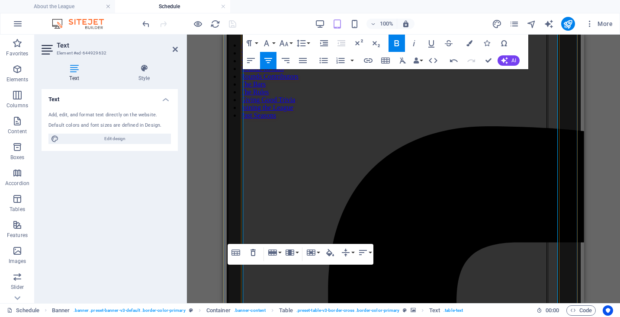
scroll to position [129, 0]
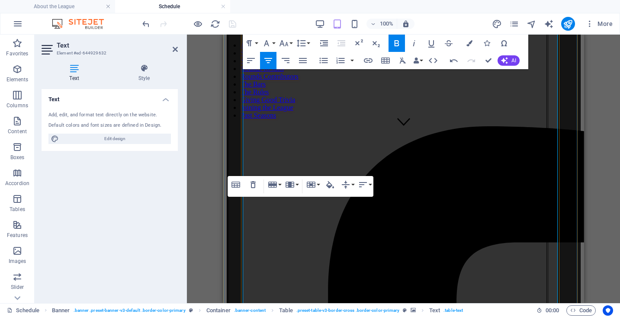
scroll to position [173, 0]
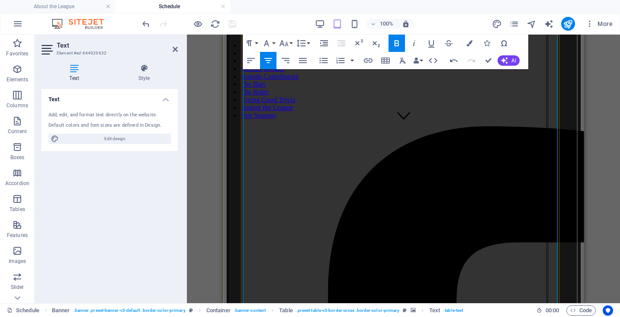
scroll to position [284, 0]
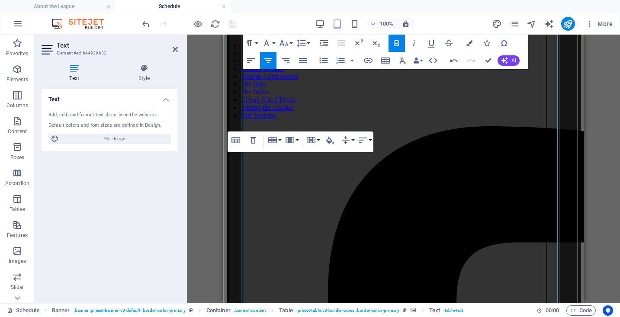
scroll to position [92, 0]
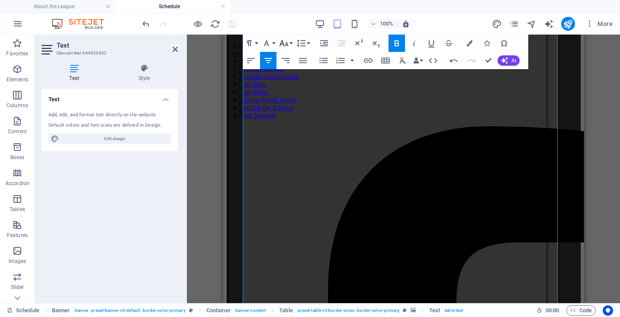
click at [286, 41] on icon "button" at bounding box center [284, 43] width 10 height 10
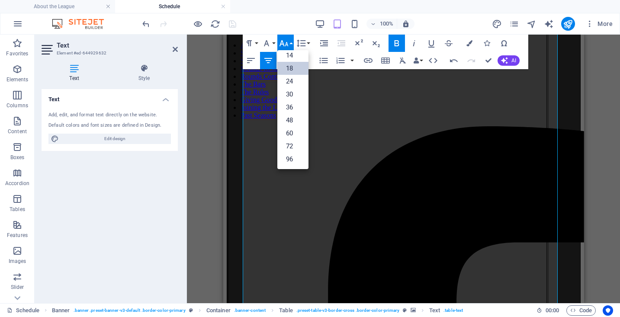
scroll to position [70, 0]
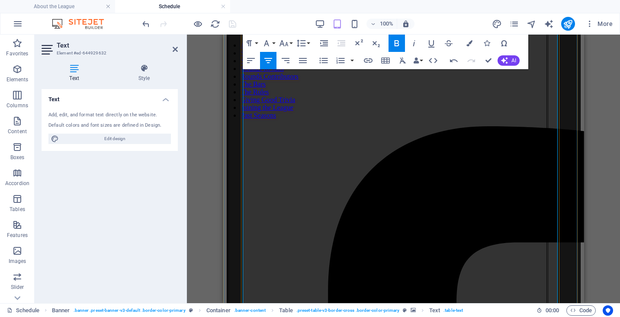
drag, startPoint x: 266, startPoint y: 227, endPoint x: 295, endPoint y: 238, distance: 31.1
click at [284, 42] on icon "button" at bounding box center [284, 43] width 10 height 10
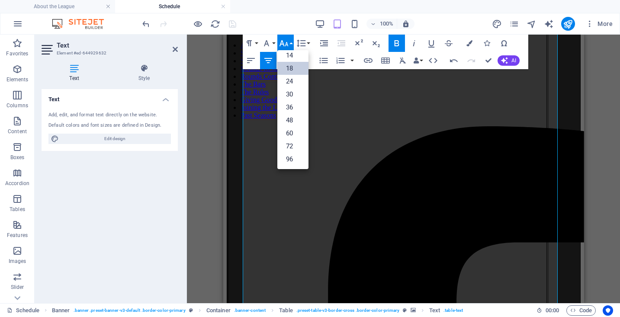
click at [285, 65] on link "18" at bounding box center [292, 68] width 31 height 13
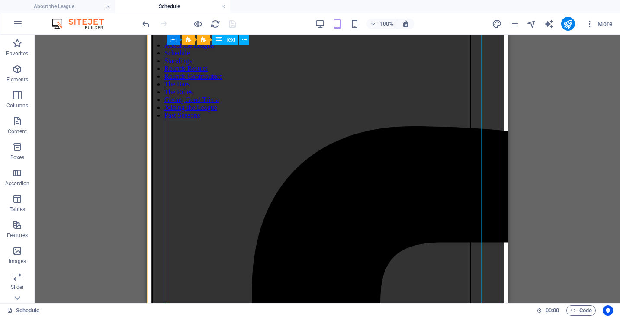
scroll to position [159, 0]
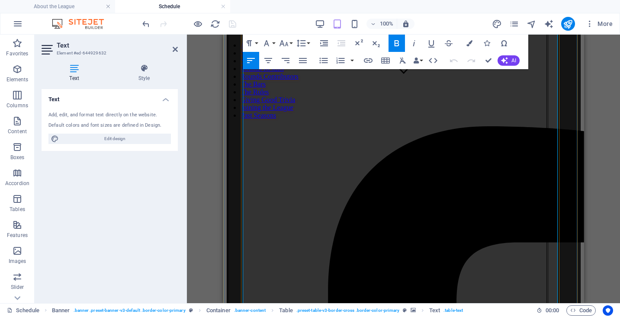
scroll to position [221, 0]
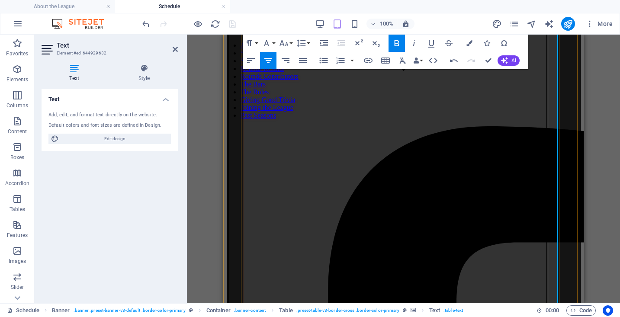
drag, startPoint x: 278, startPoint y: 236, endPoint x: 293, endPoint y: 234, distance: 14.8
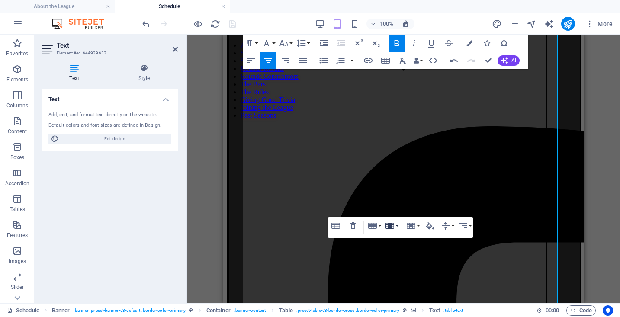
click at [395, 225] on button "Column" at bounding box center [391, 225] width 16 height 17
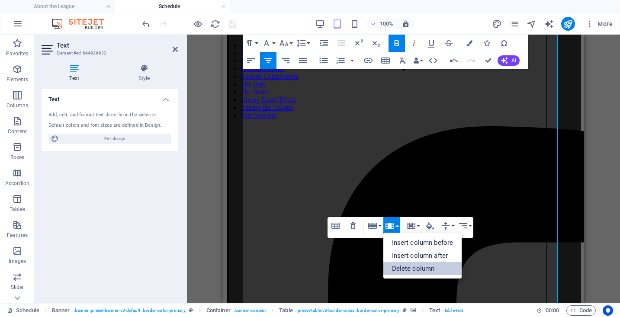
click at [400, 267] on link "Delete column" at bounding box center [422, 268] width 79 height 13
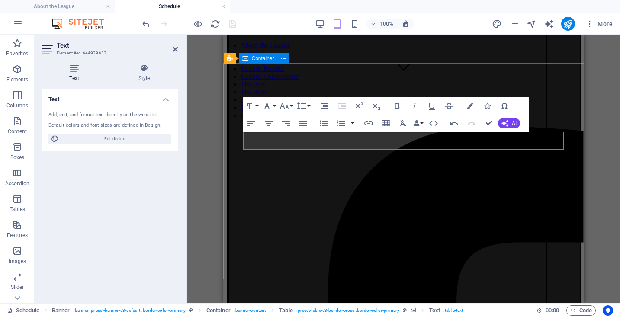
scroll to position [0, 0]
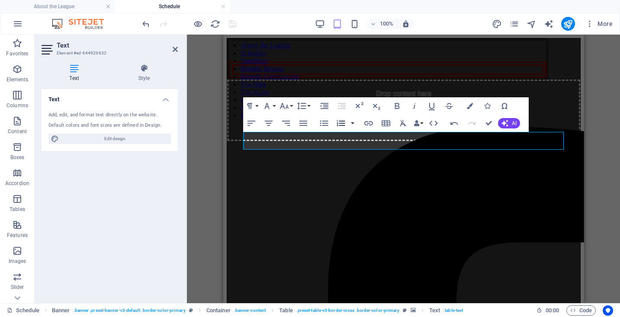
drag, startPoint x: 131, startPoint y: 99, endPoint x: 354, endPoint y: 131, distance: 226.0
click at [354, 131] on button "button" at bounding box center [352, 123] width 7 height 17
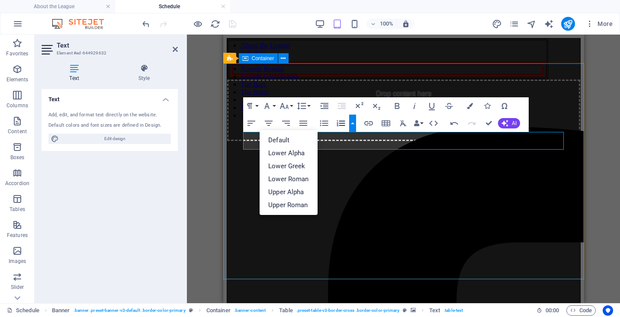
click at [300, 89] on div "Drop content here or Add elements Paste clipboard" at bounding box center [403, 89] width 353 height 103
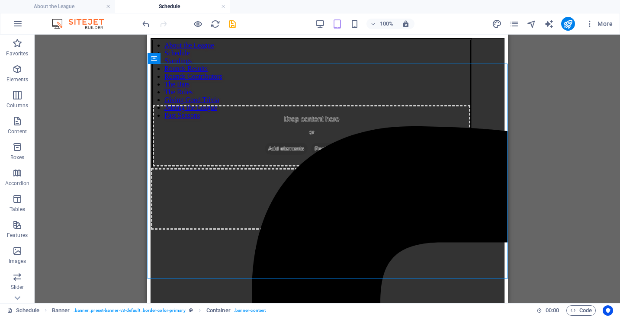
click at [299, 88] on div "Drop content here or Add elements Paste clipboard Drop content here or Add elem…" at bounding box center [327, 133] width 353 height 191
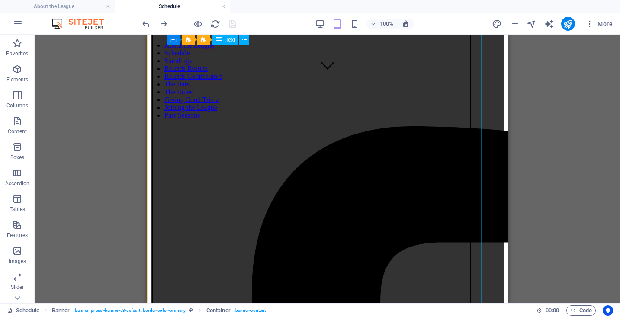
scroll to position [186, 0]
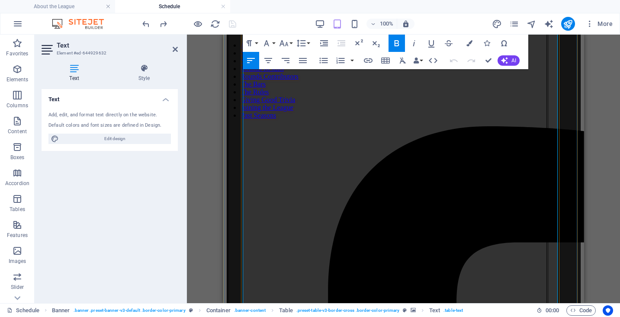
scroll to position [221, 0]
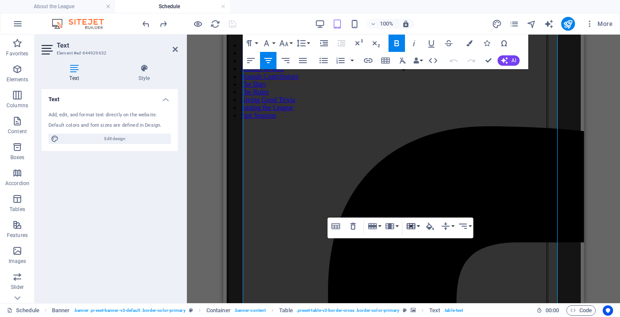
click at [418, 228] on button "Cell" at bounding box center [412, 226] width 16 height 17
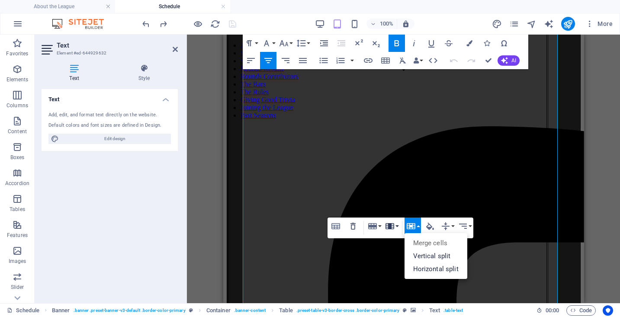
click at [390, 228] on icon "button" at bounding box center [389, 226] width 9 height 6
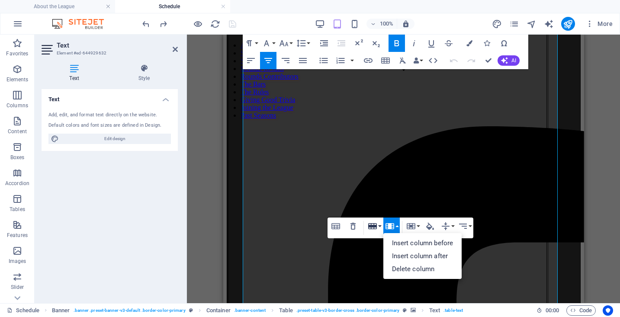
click at [372, 227] on icon "button" at bounding box center [372, 226] width 9 height 6
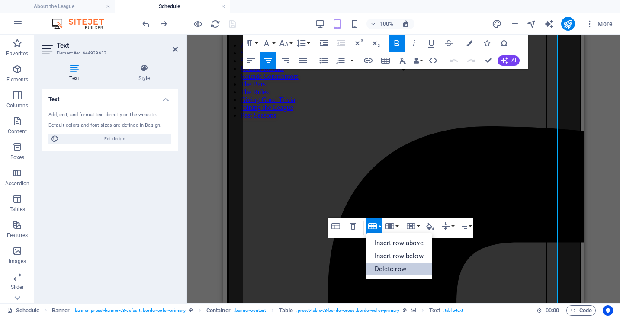
click at [391, 270] on link "Delete row" at bounding box center [399, 269] width 66 height 13
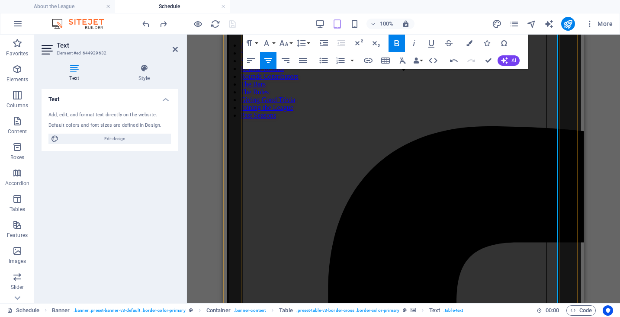
drag, startPoint x: 279, startPoint y: 237, endPoint x: 295, endPoint y: 235, distance: 15.6
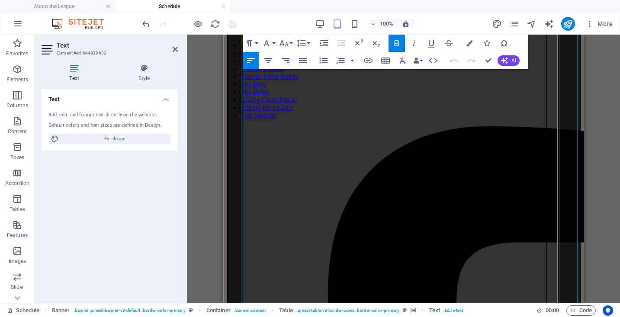
scroll to position [250, 0]
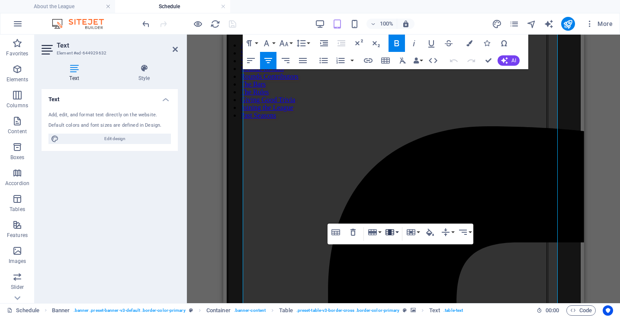
click at [391, 230] on icon "button" at bounding box center [390, 232] width 10 height 10
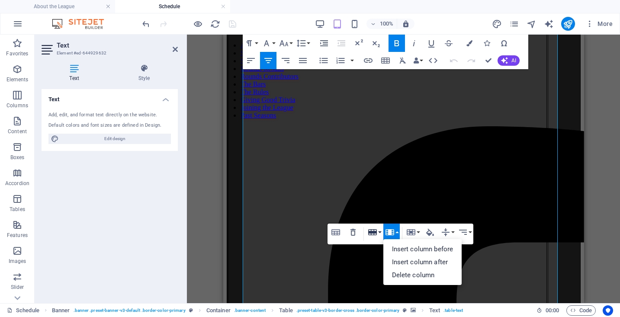
click at [374, 230] on icon "button" at bounding box center [372, 232] width 10 height 10
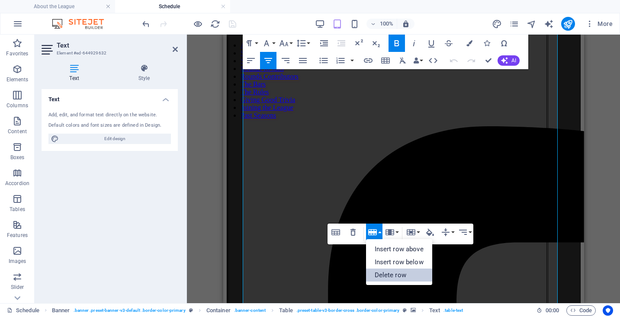
click at [382, 274] on link "Delete row" at bounding box center [399, 275] width 66 height 13
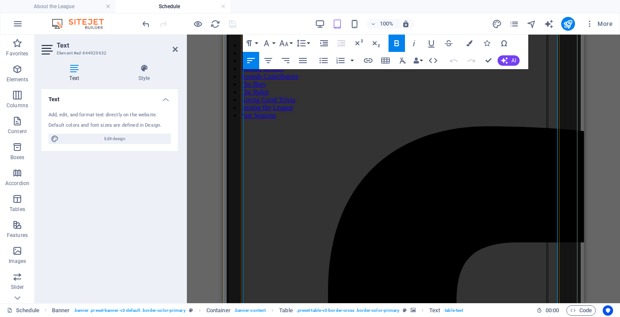
scroll to position [260, 0]
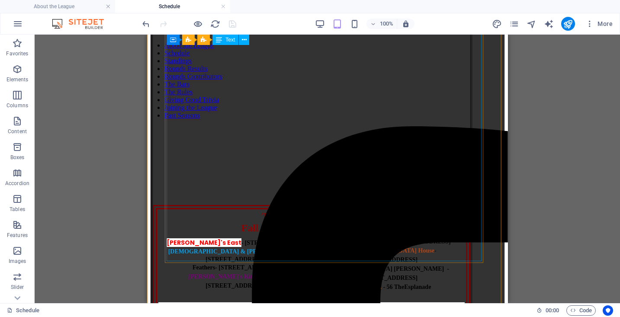
scroll to position [600, 0]
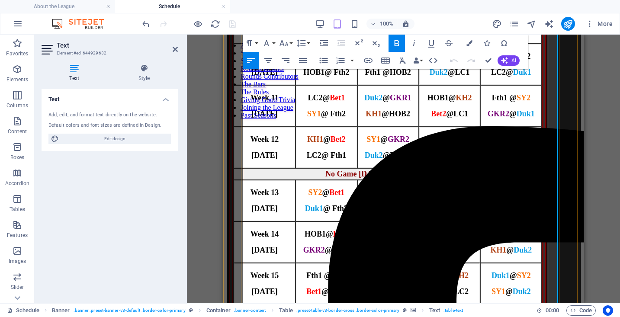
scroll to position [629, 0]
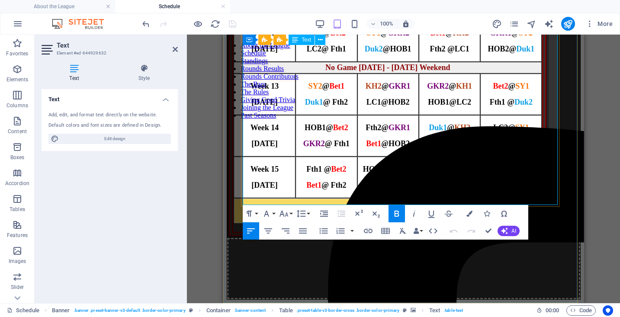
click at [377, 206] on span "Banquet July 28 - Betty's at 7:00 pm" at bounding box center [387, 210] width 170 height 9
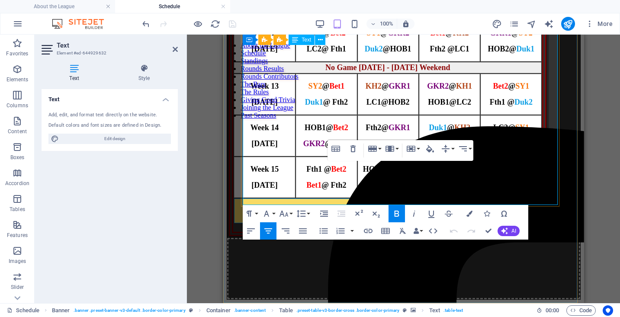
click at [377, 206] on span "Banquet July 28 - Betty's at 7:00 pm" at bounding box center [387, 210] width 170 height 9
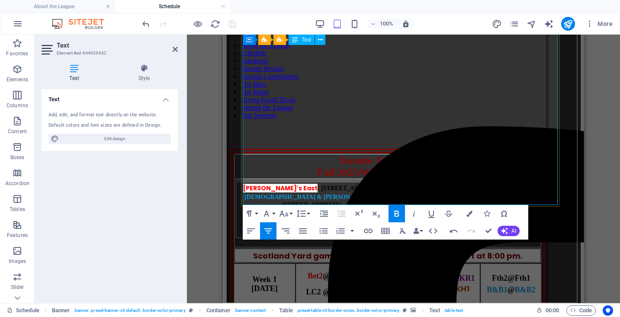
drag, startPoint x: 408, startPoint y: 179, endPoint x: 477, endPoint y: 181, distance: 69.2
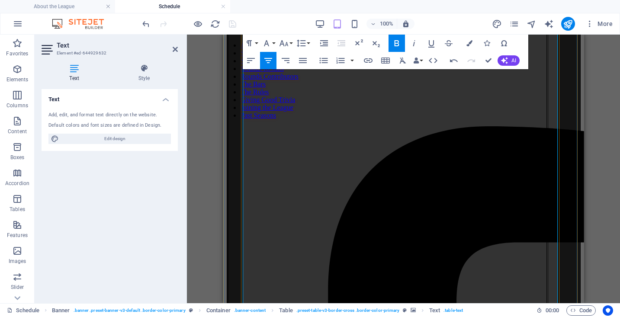
scroll to position [282, 0]
drag, startPoint x: 277, startPoint y: 242, endPoint x: 252, endPoint y: 243, distance: 25.5
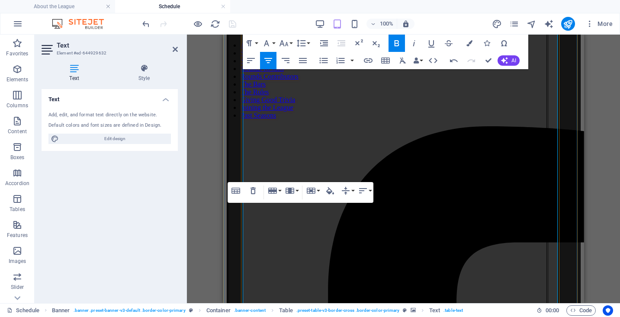
scroll to position [369, 0]
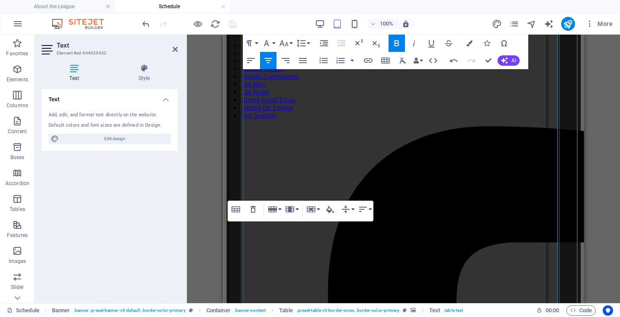
scroll to position [423, 0]
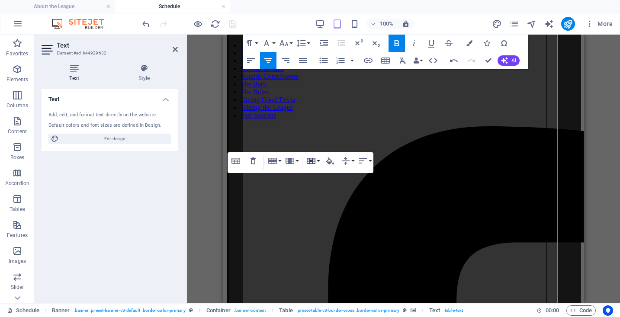
click at [310, 160] on icon "button" at bounding box center [311, 161] width 9 height 6
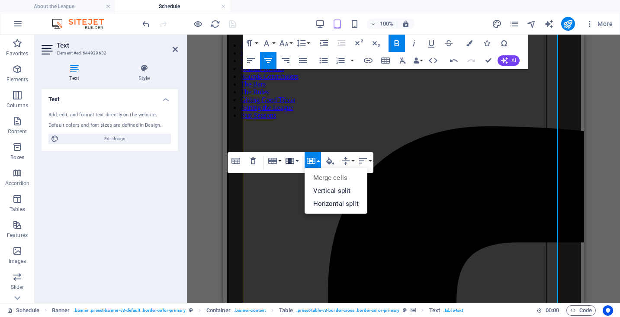
click at [290, 160] on icon "button" at bounding box center [289, 161] width 9 height 6
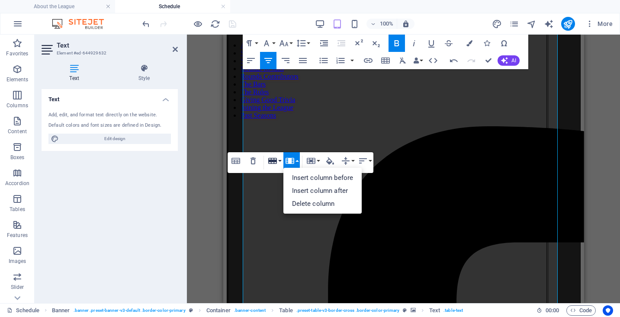
click at [278, 160] on button "Row" at bounding box center [274, 160] width 16 height 17
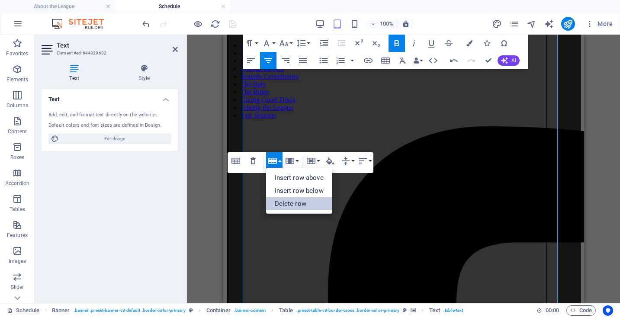
click at [289, 200] on link "Delete row" at bounding box center [299, 203] width 66 height 13
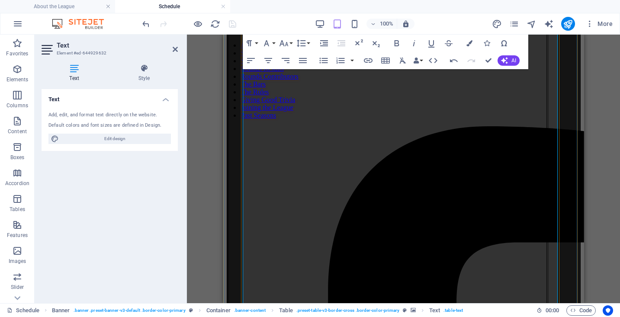
scroll to position [359, 0]
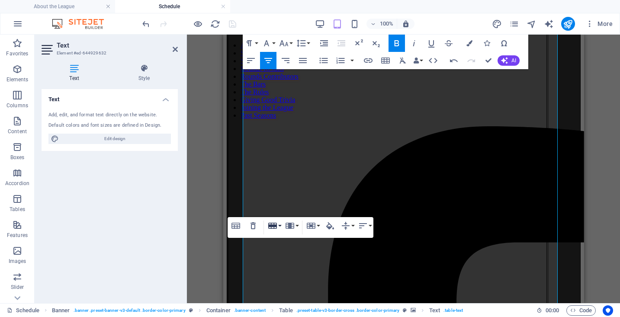
click at [275, 225] on icon "button" at bounding box center [272, 226] width 9 height 6
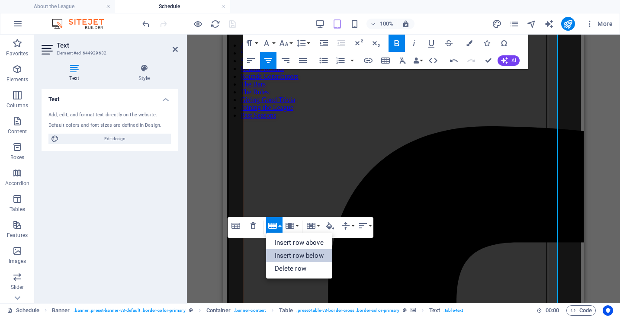
click at [290, 251] on link "Insert row below" at bounding box center [299, 255] width 66 height 13
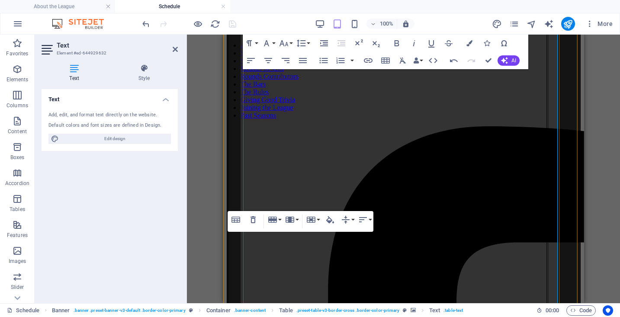
scroll to position [404, 0]
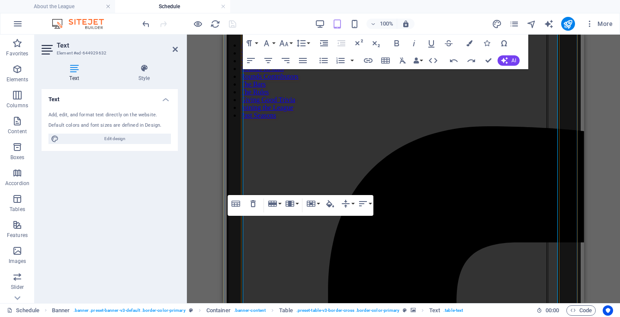
scroll to position [378, 0]
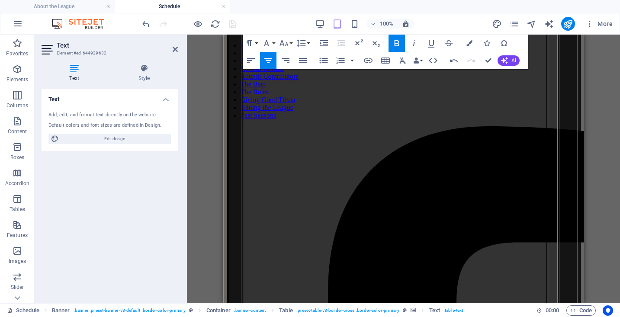
scroll to position [445, 0]
drag, startPoint x: 265, startPoint y: 242, endPoint x: 281, endPoint y: 241, distance: 16.1
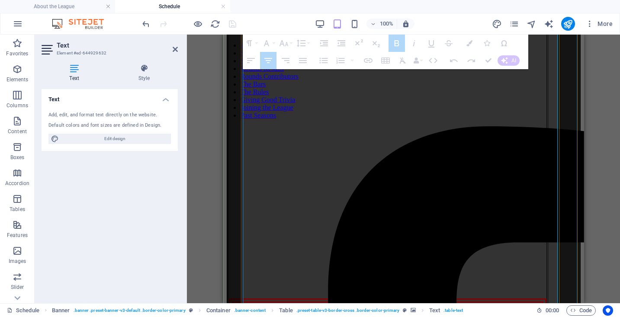
drag, startPoint x: 279, startPoint y: 275, endPoint x: 285, endPoint y: 270, distance: 7.7
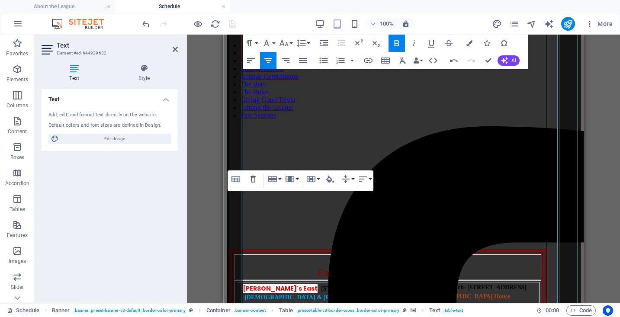
scroll to position [496, 0]
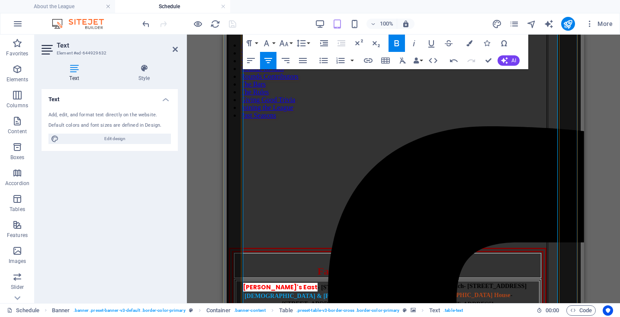
drag, startPoint x: 268, startPoint y: 224, endPoint x: 279, endPoint y: 225, distance: 11.4
drag, startPoint x: 265, startPoint y: 261, endPoint x: 277, endPoint y: 258, distance: 12.4
drag, startPoint x: 279, startPoint y: 258, endPoint x: 292, endPoint y: 258, distance: 13.0
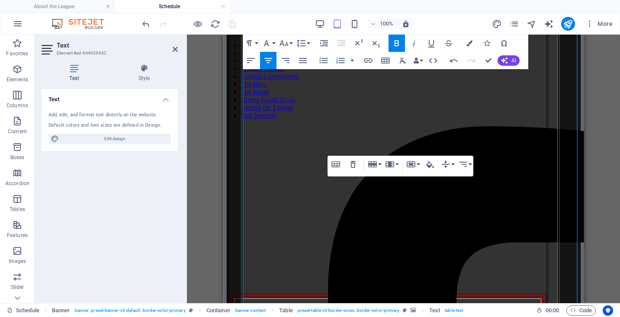
scroll to position [444, 0]
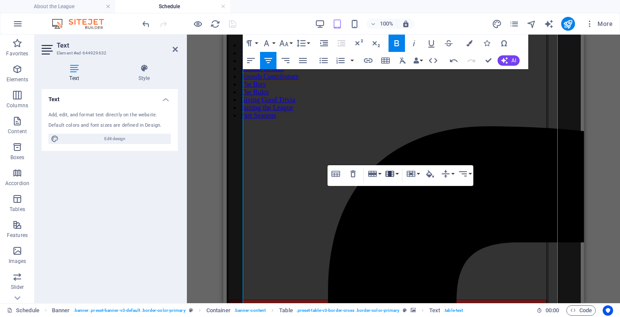
click at [394, 175] on icon "button" at bounding box center [389, 174] width 9 height 6
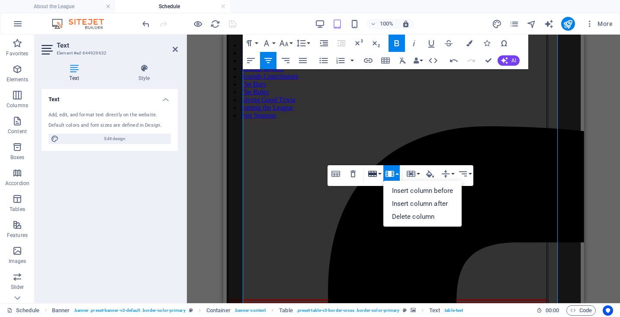
click at [367, 173] on icon "button" at bounding box center [372, 174] width 10 height 10
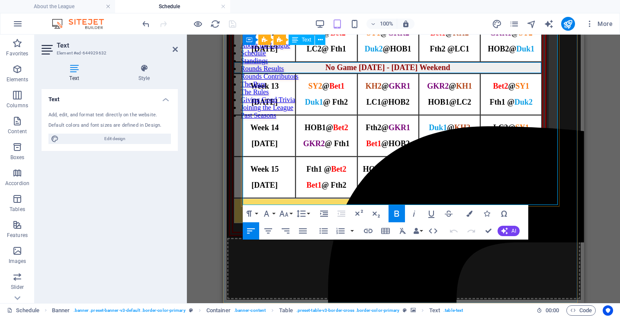
scroll to position [529, 0]
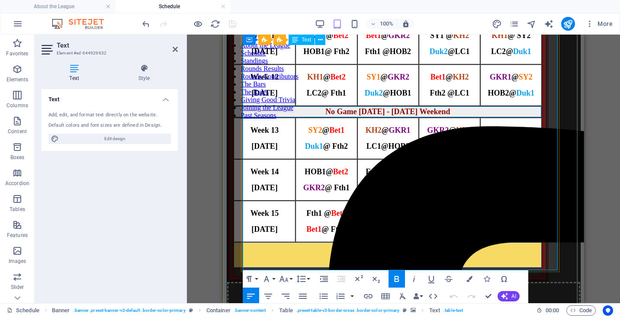
click at [295, 116] on div "No Game June 30 - Canada Day Weekend" at bounding box center [386, 111] width 305 height 9
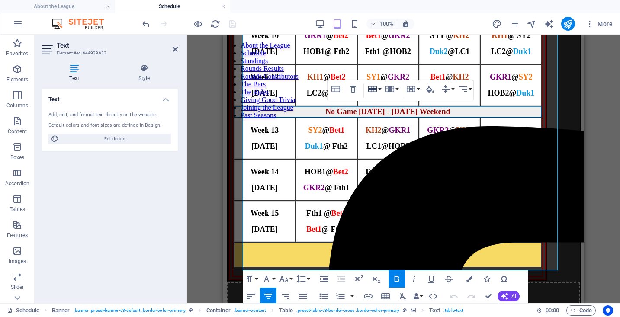
click at [375, 85] on icon "button" at bounding box center [372, 89] width 10 height 10
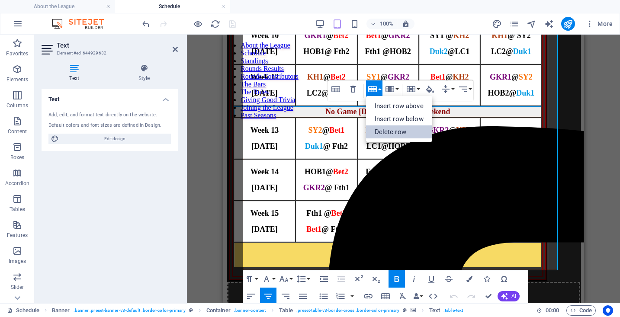
click at [383, 130] on link "Delete row" at bounding box center [399, 131] width 66 height 13
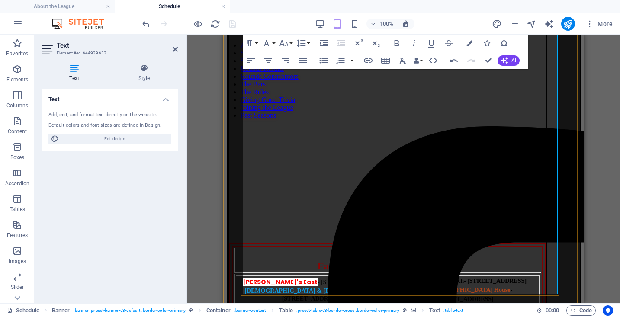
scroll to position [475, 0]
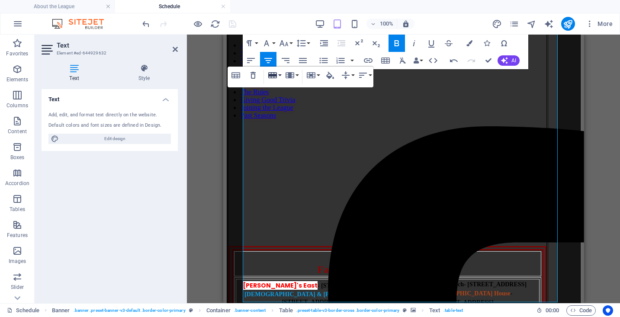
click at [280, 75] on button "Row" at bounding box center [274, 75] width 16 height 17
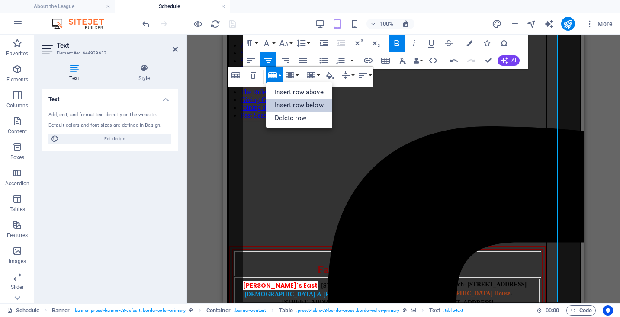
click at [289, 110] on link "Insert row below" at bounding box center [299, 105] width 66 height 13
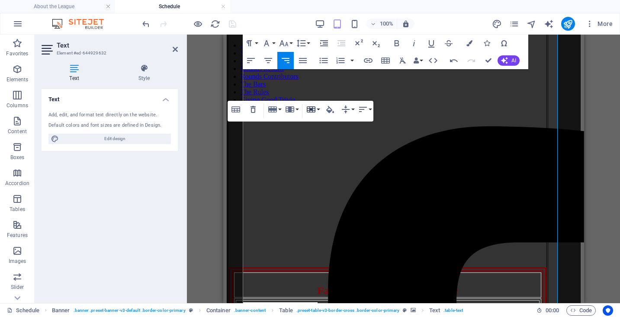
click at [307, 106] on icon "button" at bounding box center [311, 109] width 10 height 10
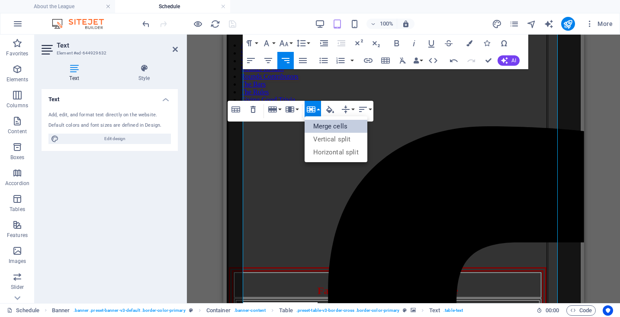
click at [308, 130] on link "Merge cells" at bounding box center [336, 126] width 63 height 13
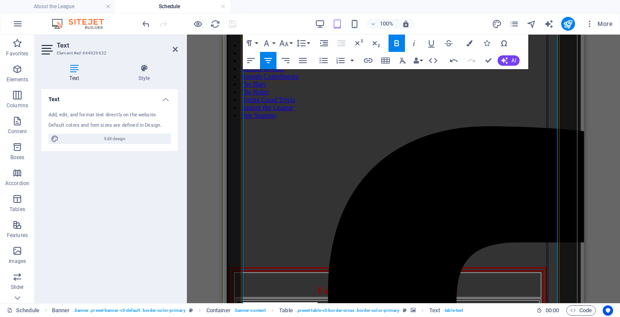
copy span "Banquet"
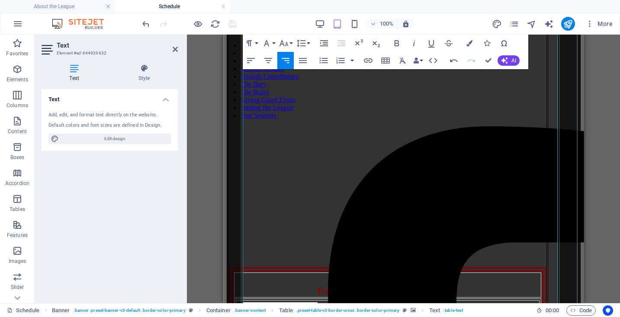
click at [266, 59] on icon "button" at bounding box center [268, 60] width 10 height 10
click at [399, 47] on icon "button" at bounding box center [396, 43] width 10 height 10
click at [471, 45] on icon "button" at bounding box center [469, 43] width 6 height 6
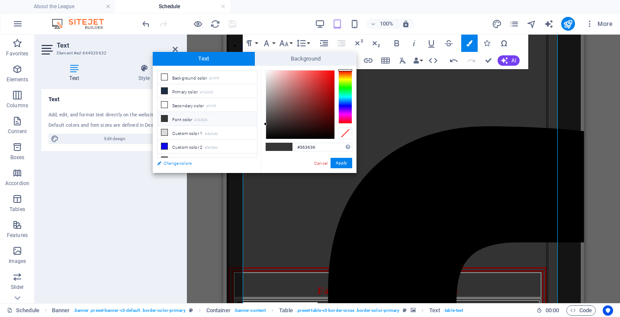
drag, startPoint x: 255, startPoint y: 112, endPoint x: 251, endPoint y: 160, distance: 47.3
click at [251, 66] on div "less Background color #ffffff Primary color #1b2d42 Secondary color #ffffff Fon…" at bounding box center [207, 66] width 108 height 0
drag, startPoint x: 257, startPoint y: 128, endPoint x: 255, endPoint y: 151, distance: 23.0
click at [255, 151] on ul "Background color #ffffff Primary color #1b2d42 Secondary color #ffffff Font col…" at bounding box center [207, 114] width 100 height 88
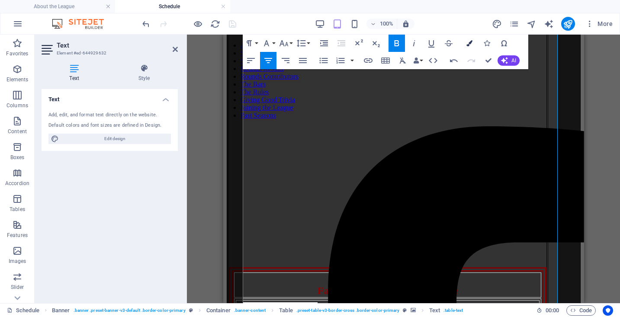
click at [470, 43] on icon "button" at bounding box center [469, 43] width 6 height 6
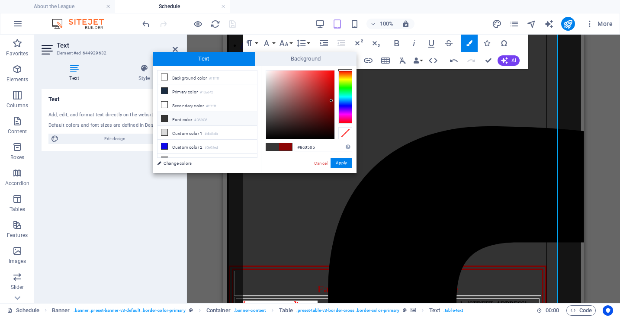
click at [281, 149] on span at bounding box center [285, 146] width 13 height 7
click at [302, 147] on input "#8c0505" at bounding box center [324, 147] width 58 height 9
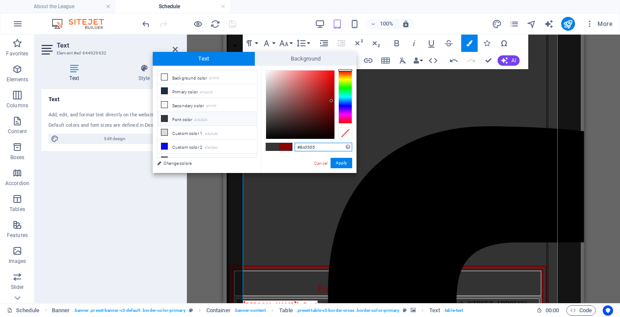
click at [302, 147] on input "#8c0505" at bounding box center [324, 147] width 58 height 9
click at [322, 166] on link "Cancel" at bounding box center [320, 163] width 15 height 6
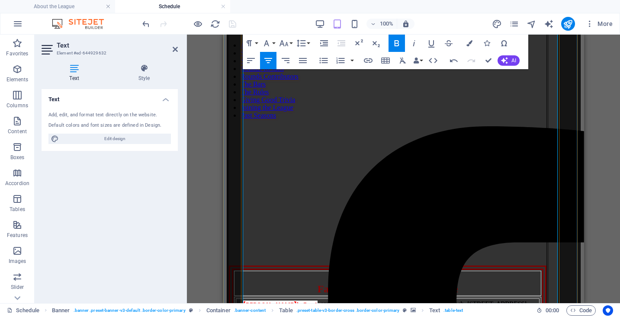
click at [470, 44] on icon "button" at bounding box center [469, 43] width 6 height 6
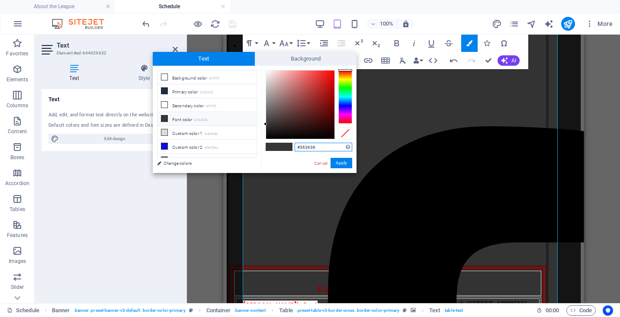
click at [304, 148] on input "#363636" at bounding box center [324, 147] width 58 height 9
click at [340, 160] on button "Apply" at bounding box center [341, 163] width 22 height 10
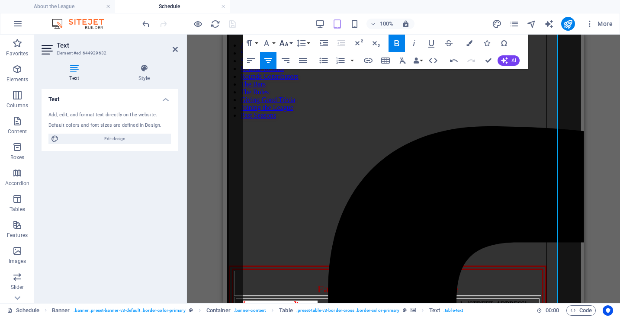
click at [284, 44] on icon "button" at bounding box center [283, 43] width 9 height 6
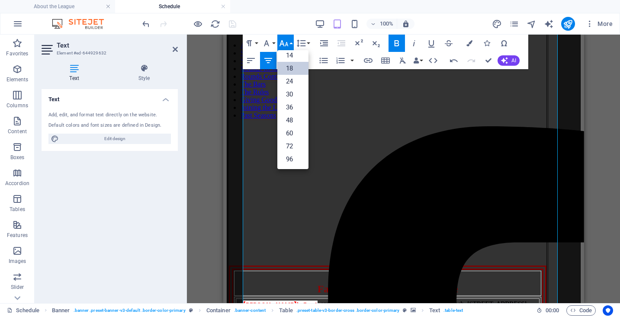
scroll to position [70, 0]
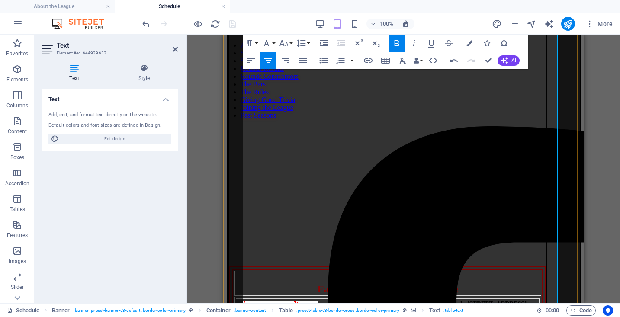
click at [285, 43] on icon "button" at bounding box center [284, 43] width 10 height 10
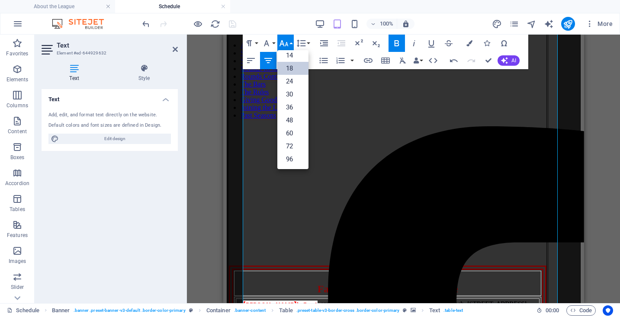
click at [292, 66] on link "18" at bounding box center [292, 68] width 31 height 13
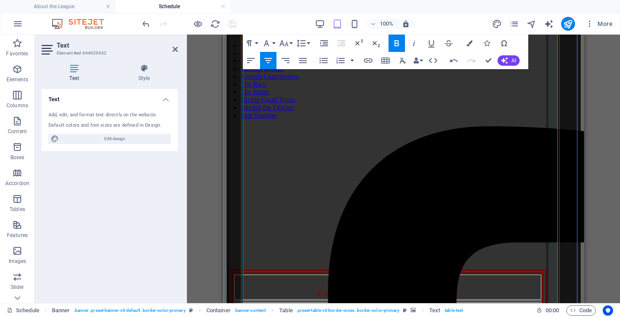
drag, startPoint x: 263, startPoint y: 159, endPoint x: 292, endPoint y: 172, distance: 31.8
click at [469, 43] on icon "button" at bounding box center [469, 43] width 6 height 6
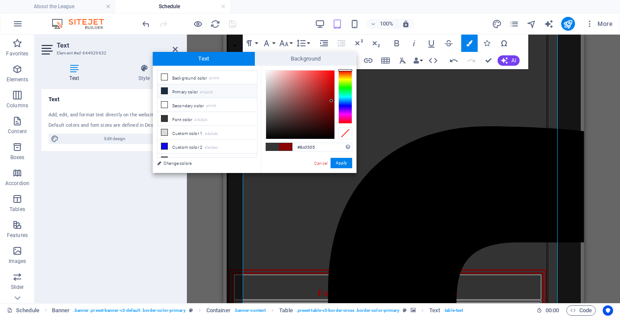
click at [176, 92] on li "Primary color #1b2d42" at bounding box center [206, 91] width 99 height 14
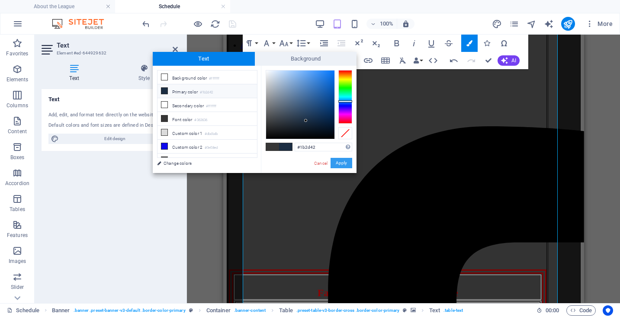
click at [339, 163] on button "Apply" at bounding box center [341, 163] width 22 height 10
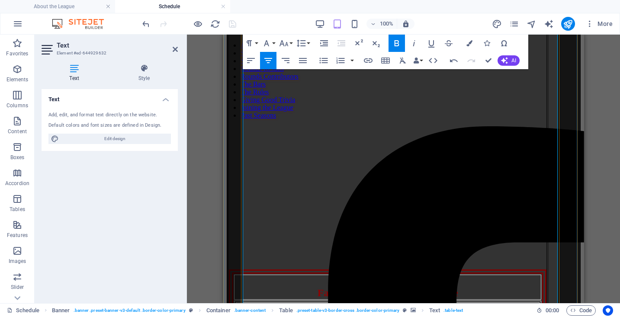
drag, startPoint x: 262, startPoint y: 197, endPoint x: 294, endPoint y: 203, distance: 32.2
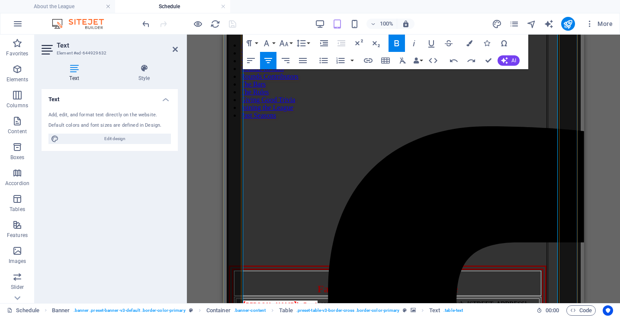
drag, startPoint x: 370, startPoint y: 139, endPoint x: 438, endPoint y: 135, distance: 68.0
click at [471, 40] on icon "button" at bounding box center [469, 43] width 6 height 6
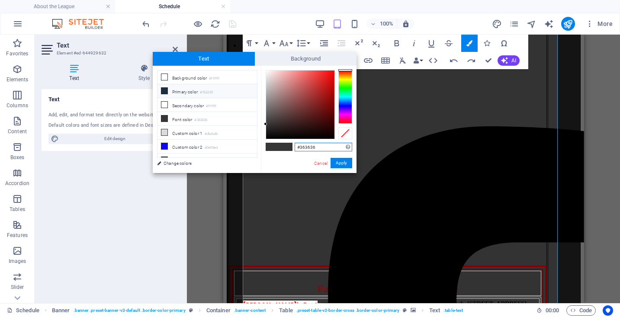
click at [311, 147] on input "#363636" at bounding box center [324, 147] width 58 height 9
type input "#8c0505"
click at [338, 160] on button "Apply" at bounding box center [341, 163] width 22 height 10
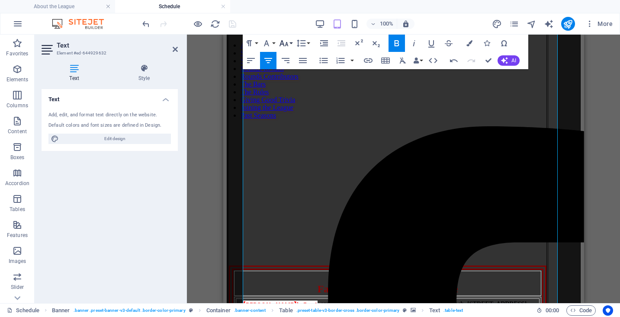
click at [285, 45] on icon "button" at bounding box center [283, 43] width 9 height 6
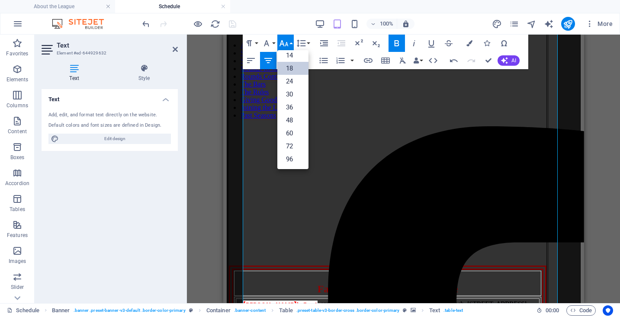
click at [286, 67] on link "18" at bounding box center [292, 68] width 31 height 13
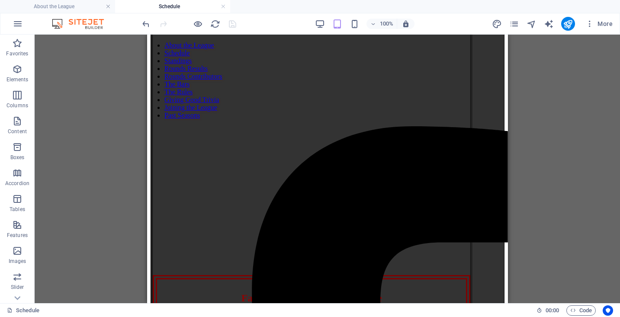
click at [253, 6] on ul "About the League Schedule" at bounding box center [310, 6] width 620 height 13
click at [515, 22] on icon "pages" at bounding box center [514, 24] width 10 height 10
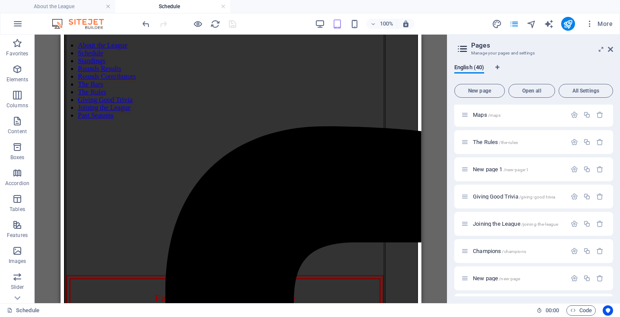
scroll to position [645, 0]
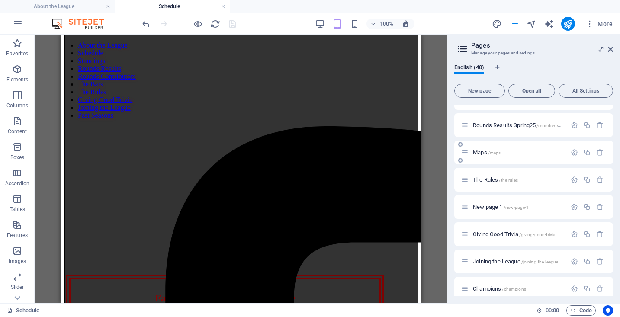
click at [480, 150] on span "Maps /maps" at bounding box center [487, 152] width 28 height 6
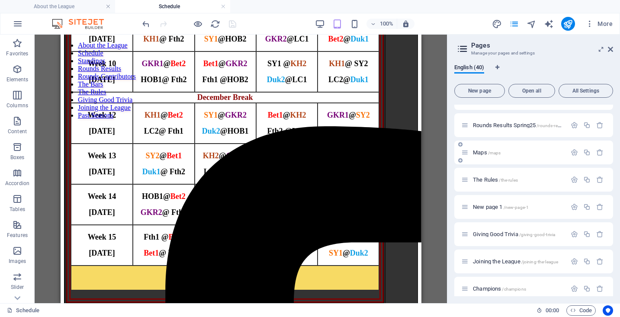
scroll to position [0, 0]
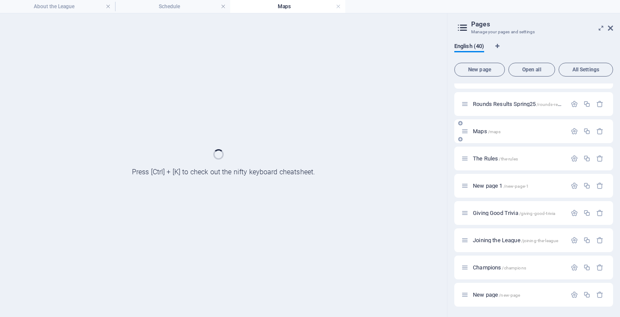
click at [480, 150] on div "The Rules /the-rules" at bounding box center [533, 159] width 159 height 24
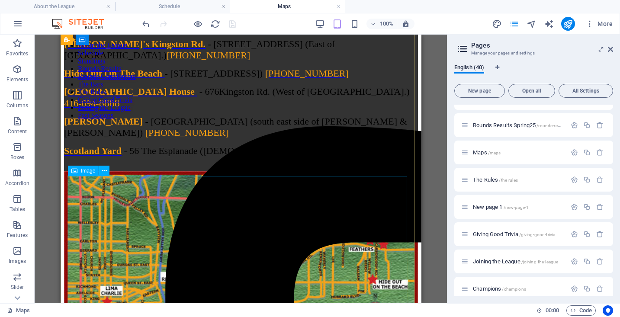
scroll to position [119, 0]
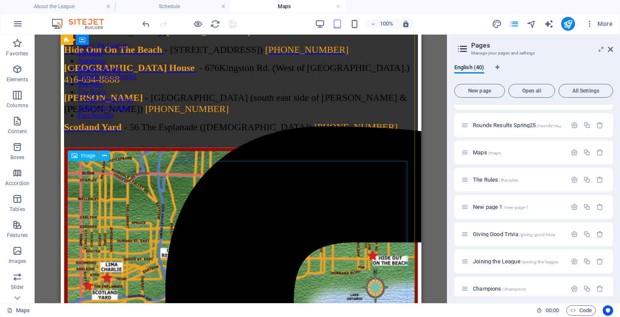
click at [180, 211] on figure at bounding box center [241, 230] width 354 height 164
click at [125, 192] on figure at bounding box center [241, 230] width 354 height 164
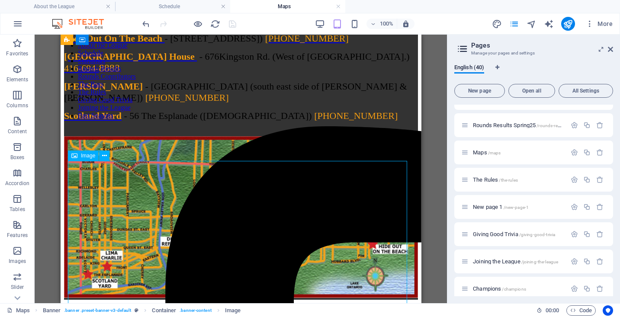
select select "%"
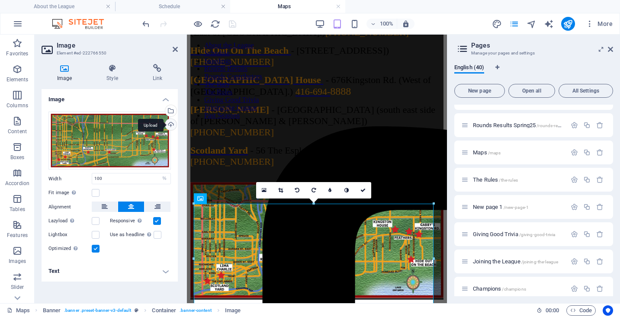
click at [168, 124] on div "Upload" at bounding box center [170, 125] width 13 height 13
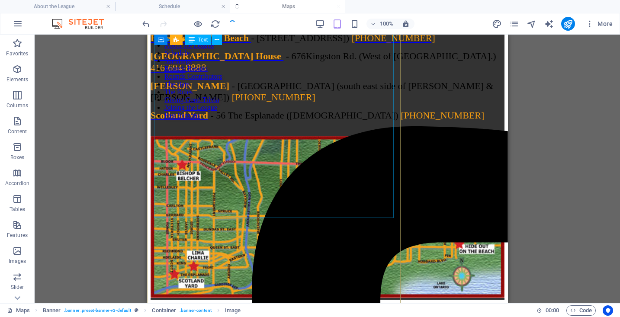
scroll to position [119, 0]
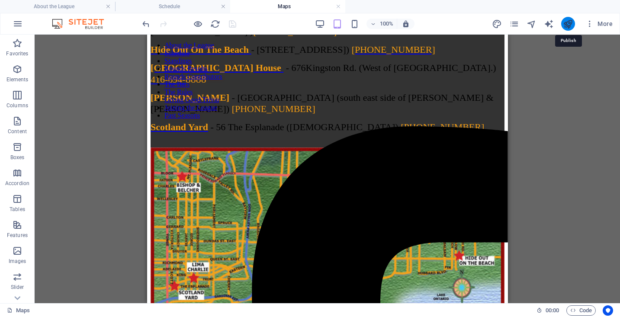
click at [565, 24] on icon "publish" at bounding box center [568, 24] width 10 height 10
